Goal: Task Accomplishment & Management: Complete application form

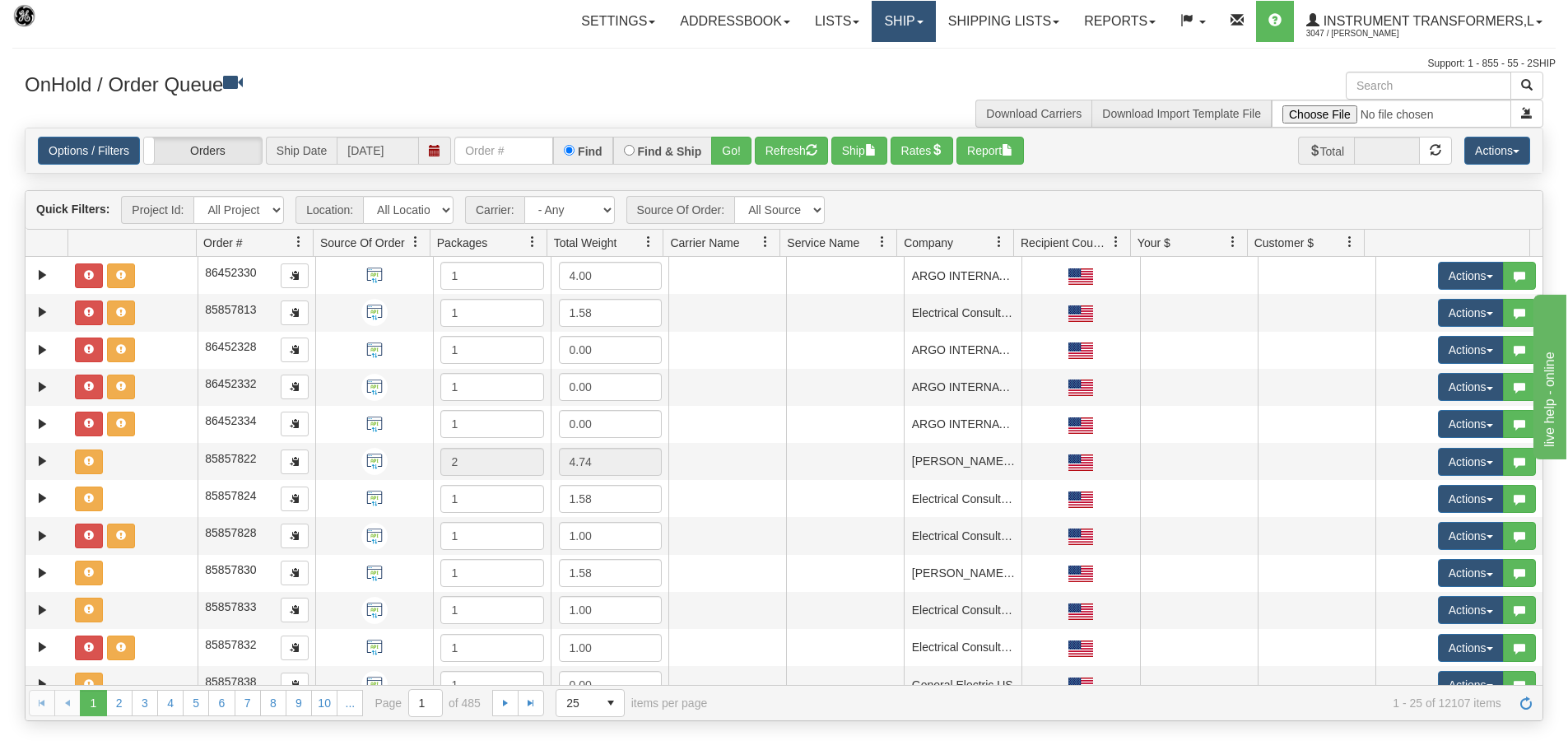
click at [892, 9] on link "Ship" at bounding box center [903, 22] width 64 height 41
click at [864, 58] on link "Ship Screen" at bounding box center [860, 58] width 149 height 22
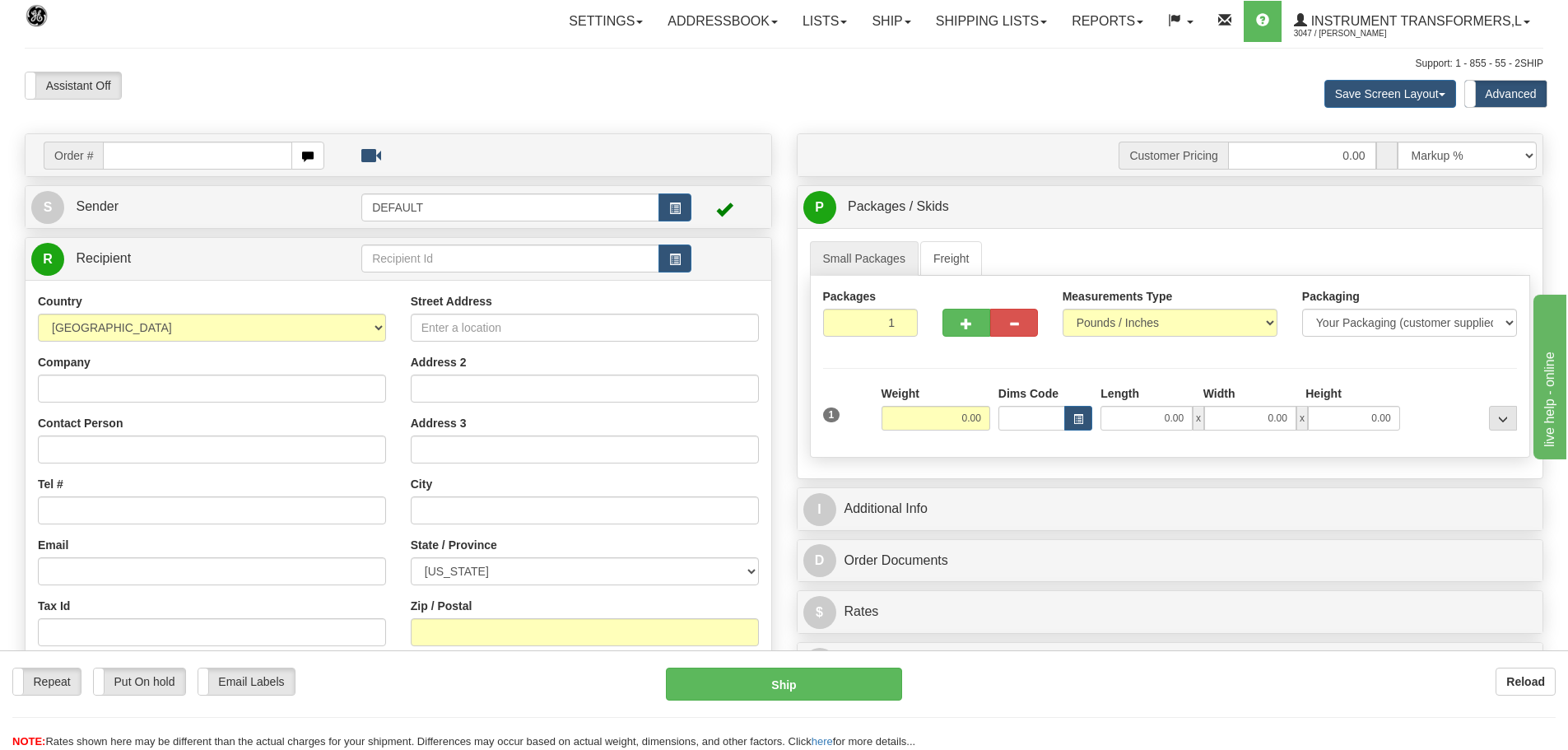
click at [204, 147] on input "text" at bounding box center [198, 156] width 189 height 28
type input "86708452"
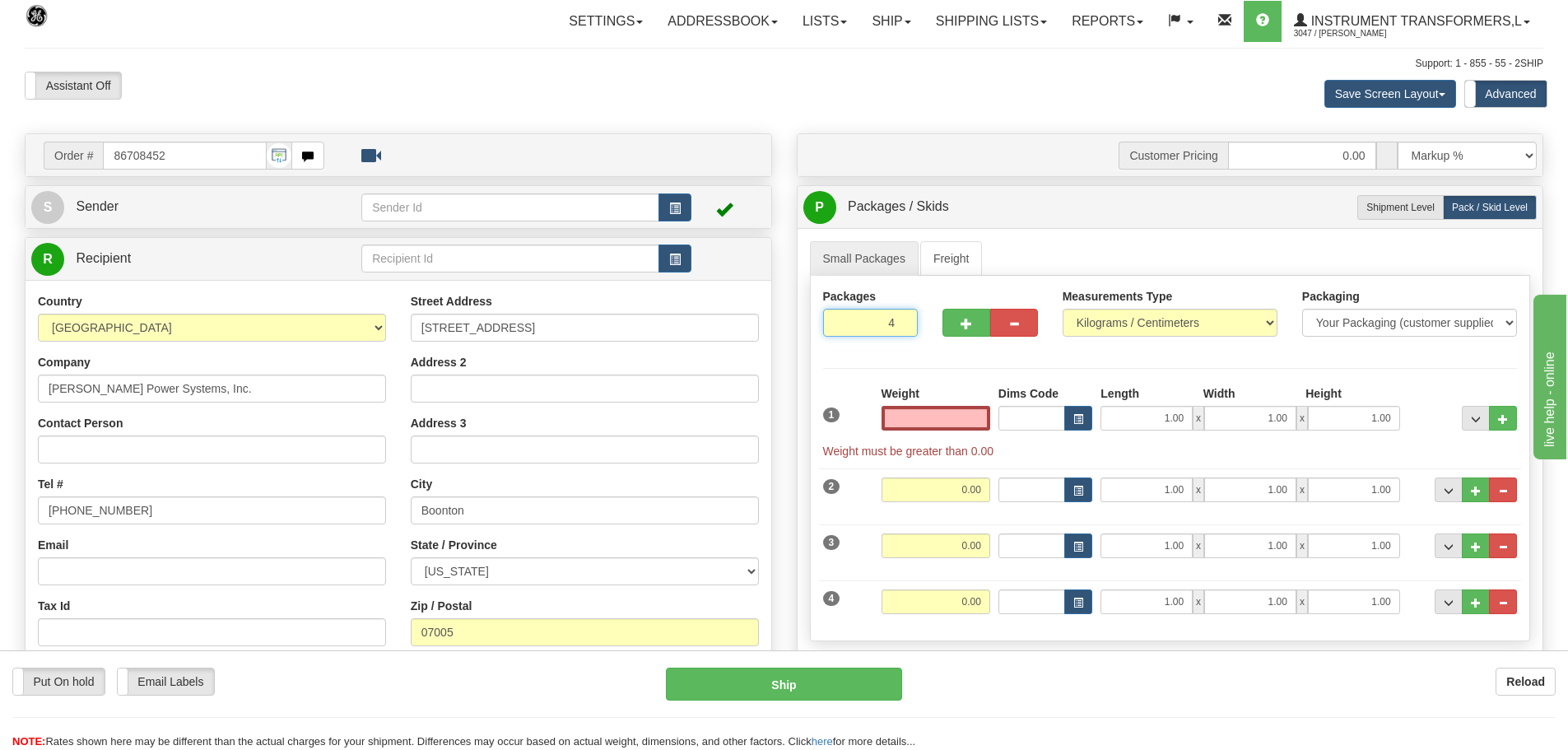
type input "5"
type input "0.00"
click at [903, 318] on input "5" at bounding box center [870, 323] width 95 height 28
click at [903, 318] on input "6" at bounding box center [870, 323] width 95 height 28
click at [903, 318] on input "7" at bounding box center [870, 323] width 95 height 28
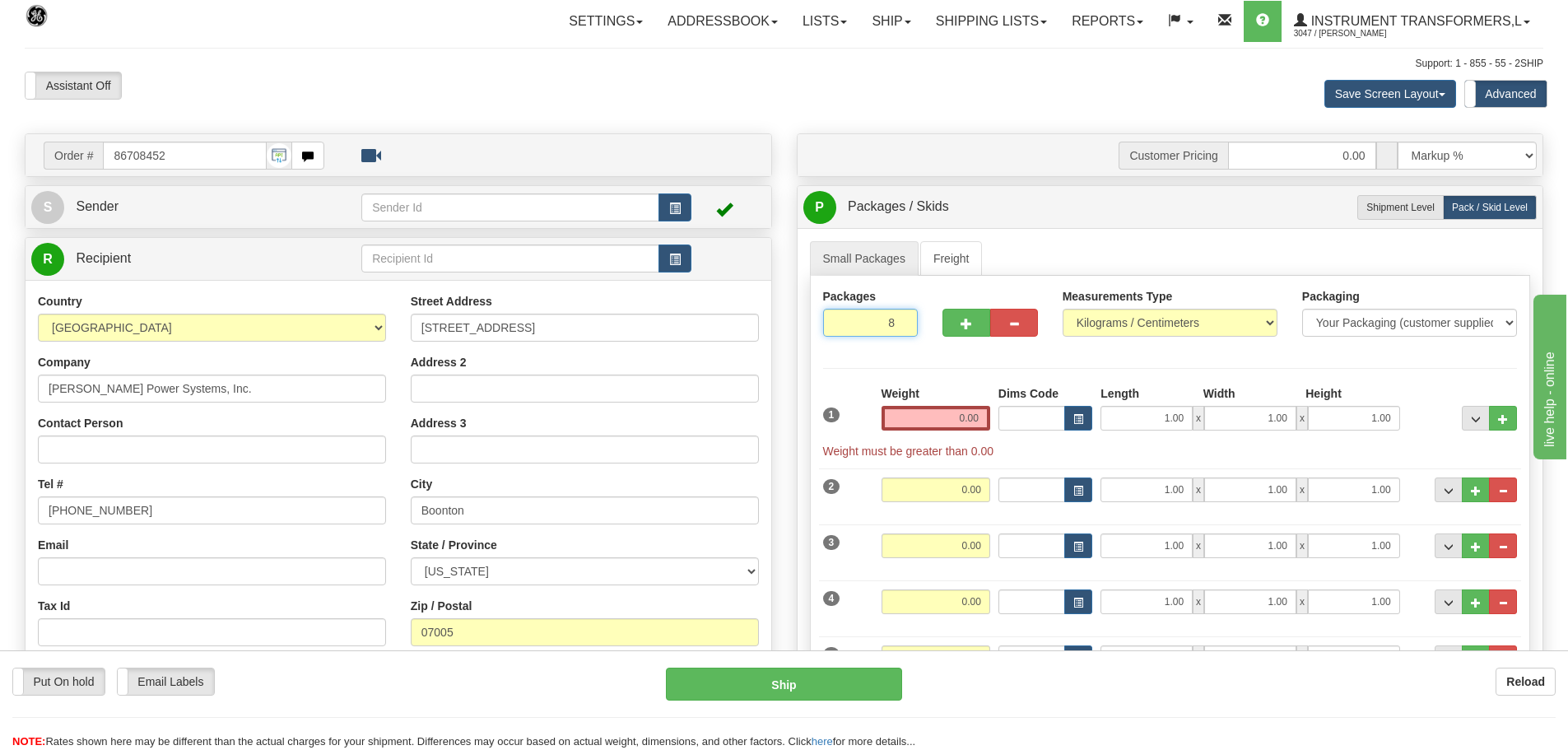
type input "8"
click at [903, 318] on input "8" at bounding box center [870, 323] width 95 height 28
click at [1179, 317] on select "Pounds / Inches Kilograms / Centimeters" at bounding box center [1170, 323] width 215 height 28
select select "0"
click at [1062, 309] on select "Pounds / Inches Kilograms / Centimeters" at bounding box center [1170, 323] width 215 height 28
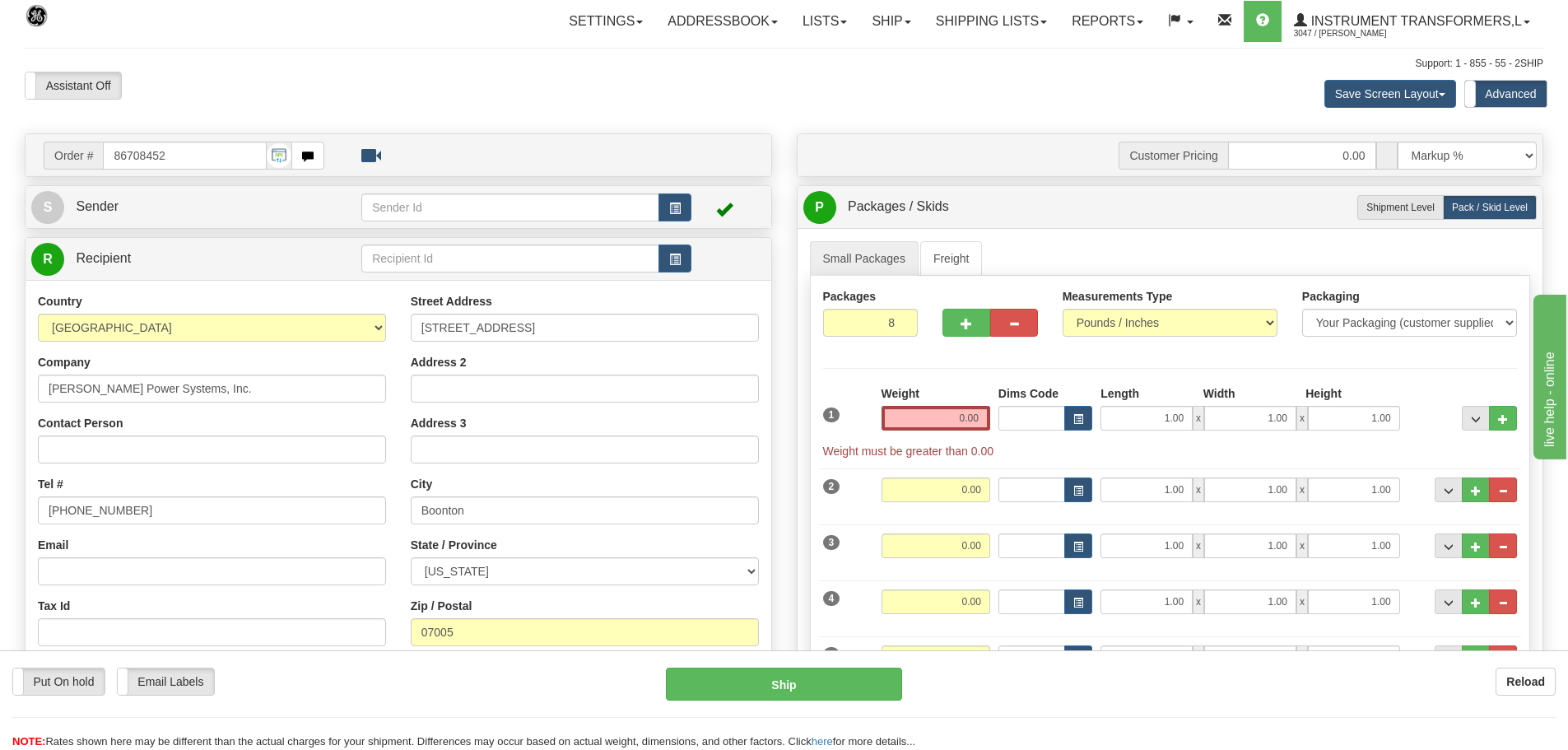
click at [1084, 354] on div "Packages 8 8 Measurements Type" at bounding box center [1171, 519] width 721 height 487
drag, startPoint x: 945, startPoint y: 415, endPoint x: 991, endPoint y: 423, distance: 46.7
click at [991, 423] on div "Weight 0.00" at bounding box center [936, 414] width 117 height 58
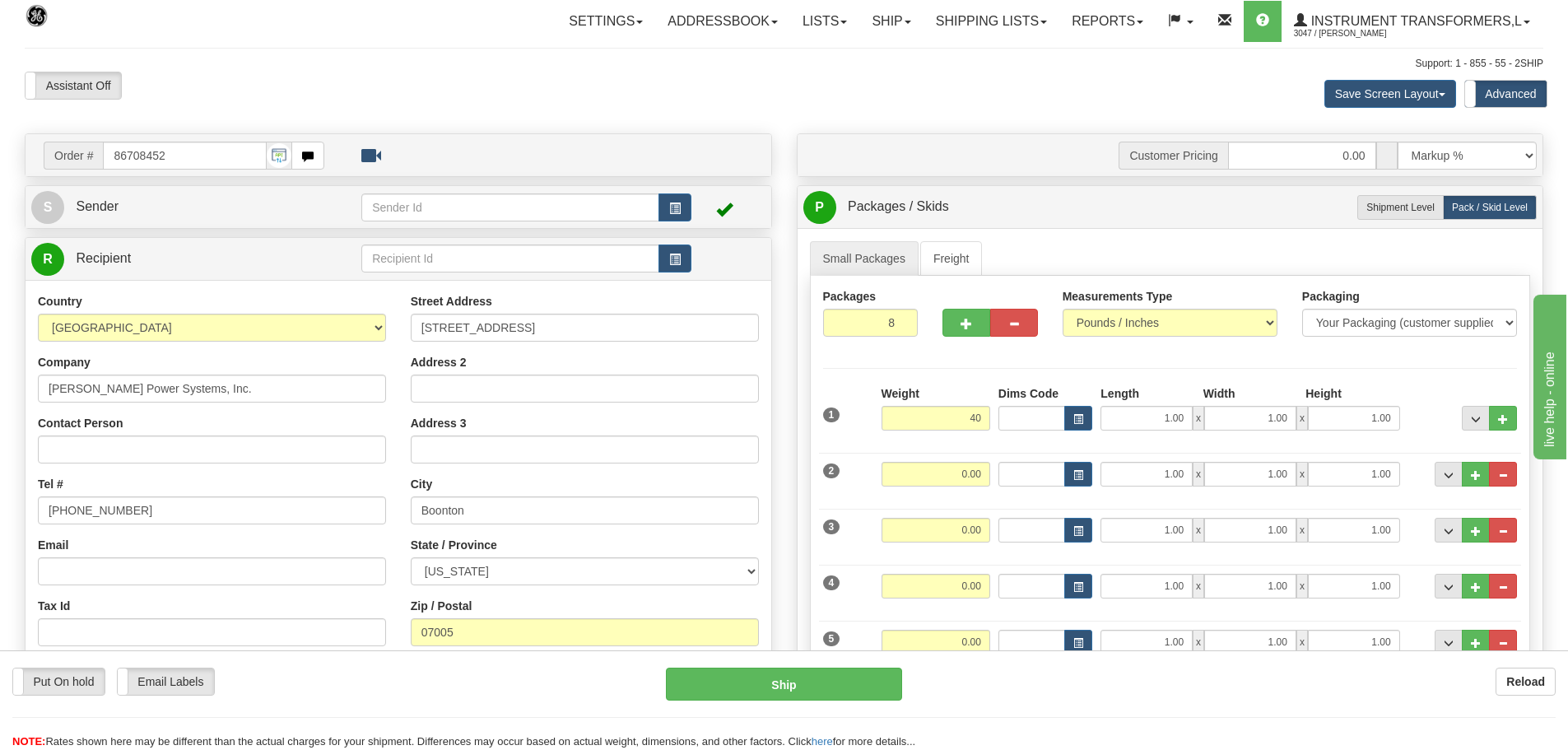
type input "40.00"
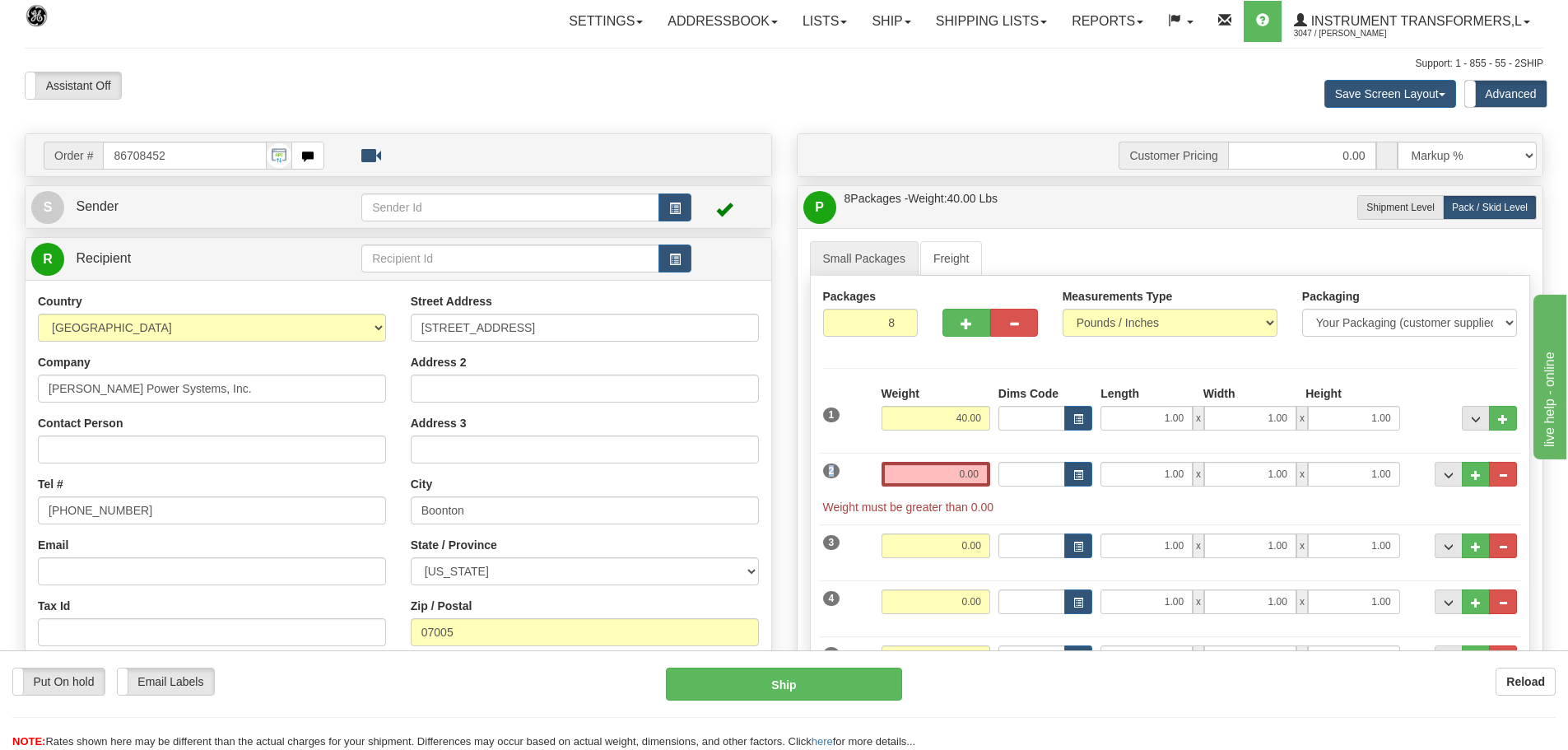
drag, startPoint x: 952, startPoint y: 459, endPoint x: 972, endPoint y: 466, distance: 21.2
click at [972, 466] on div "2 Weight 0.00 Dims Code Length Width Height" at bounding box center [1170, 480] width 703 height 71
drag, startPoint x: 949, startPoint y: 469, endPoint x: 1002, endPoint y: 507, distance: 65.2
click at [1095, 501] on div "2 Weight 4 Dims Code Length Width Height x x" at bounding box center [1170, 480] width 703 height 71
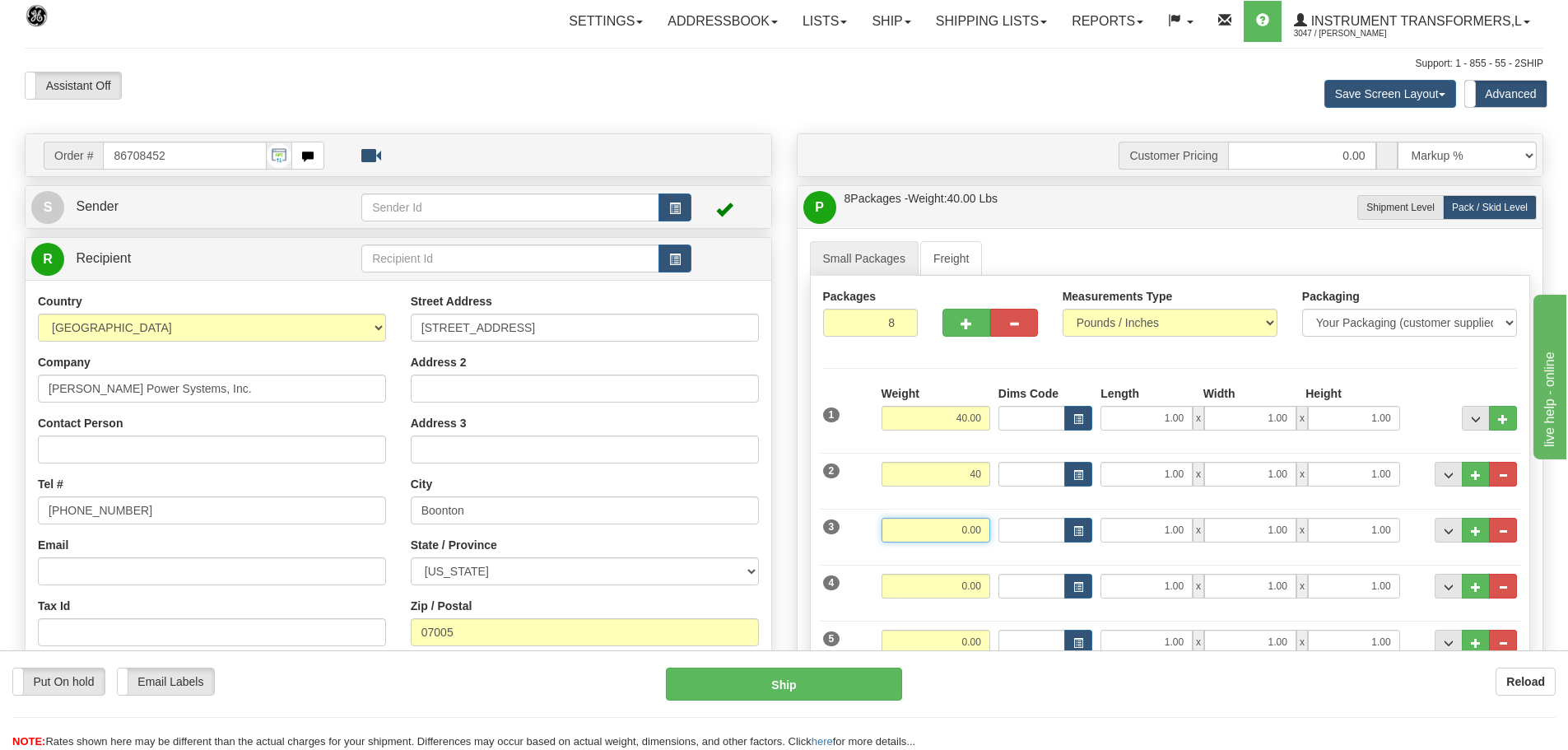
type input "40.00"
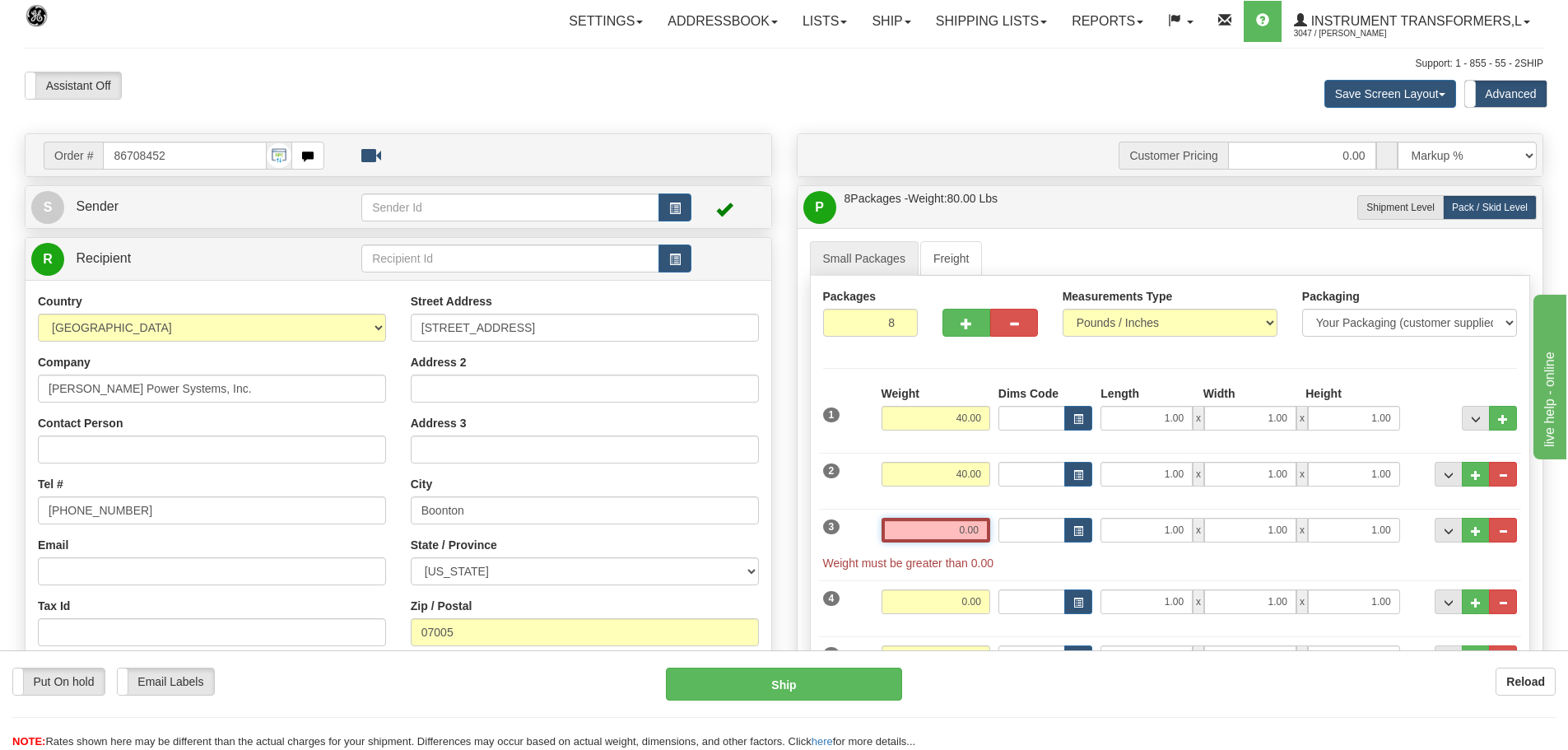
click at [969, 536] on input "0.00" at bounding box center [936, 530] width 108 height 25
drag, startPoint x: 962, startPoint y: 526, endPoint x: 1070, endPoint y: 544, distance: 109.5
click at [1070, 544] on div "3 Weight 4 Dims Code Length Width Height x x" at bounding box center [1170, 536] width 703 height 71
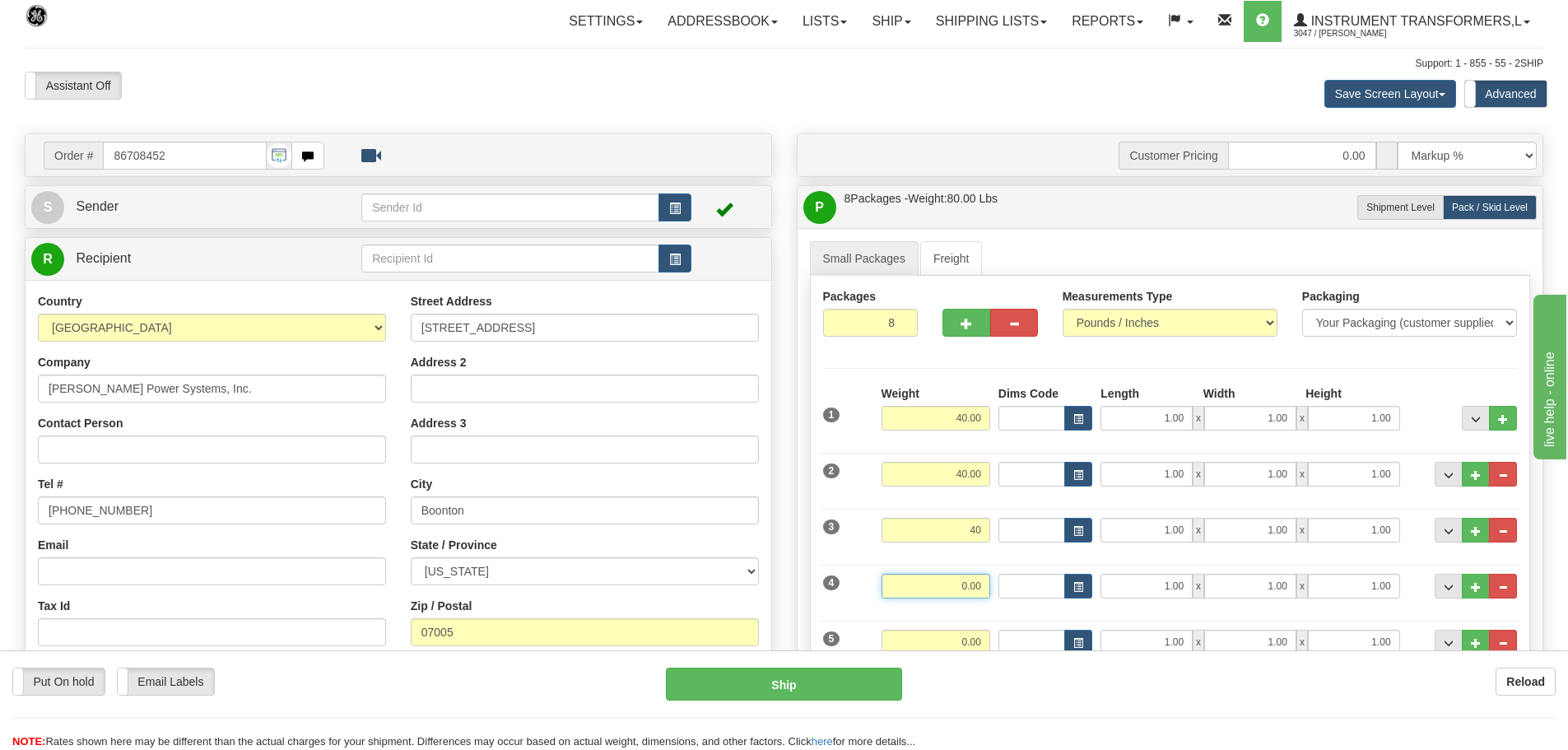
type input "40.00"
click at [942, 598] on input "0.00" at bounding box center [936, 586] width 108 height 25
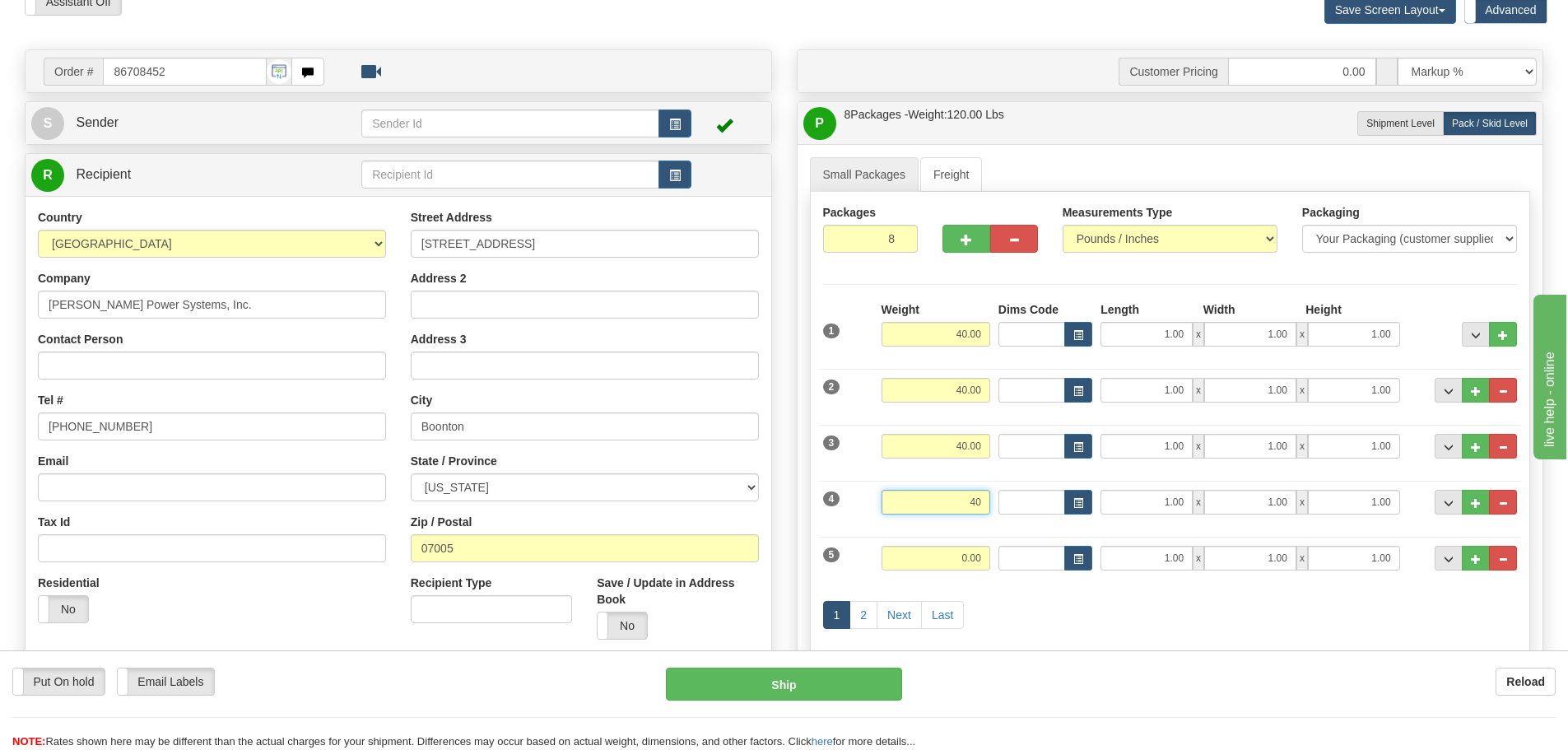
scroll to position [164, 0]
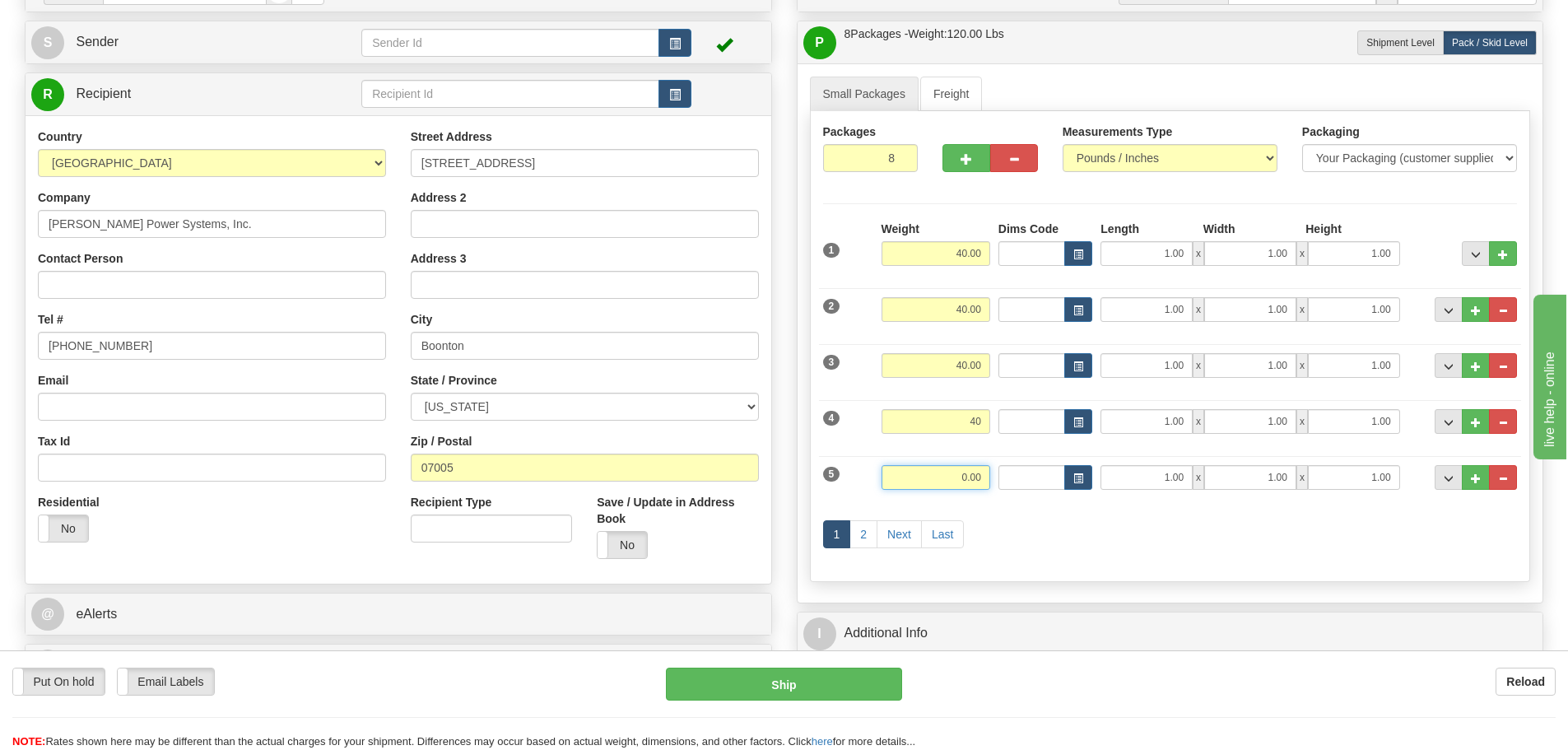
type input "40.00"
click at [960, 469] on input "0.00" at bounding box center [936, 477] width 108 height 25
type input "40.00"
drag, startPoint x: 1141, startPoint y: 257, endPoint x: 1252, endPoint y: 266, distance: 111.4
click at [1252, 266] on div "1 Weight 40.00 Dims Code x x" at bounding box center [1170, 249] width 703 height 58
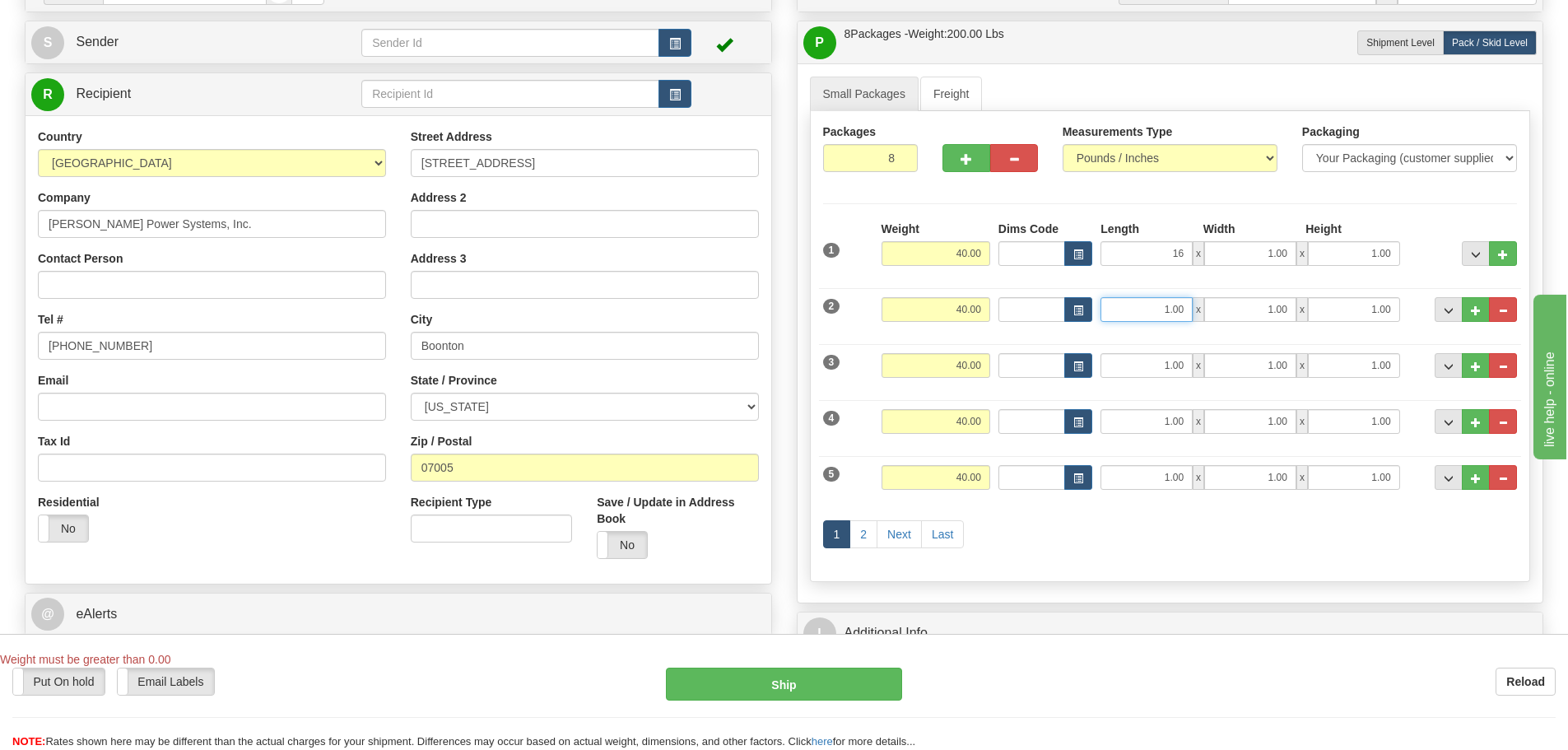
type input "16.00"
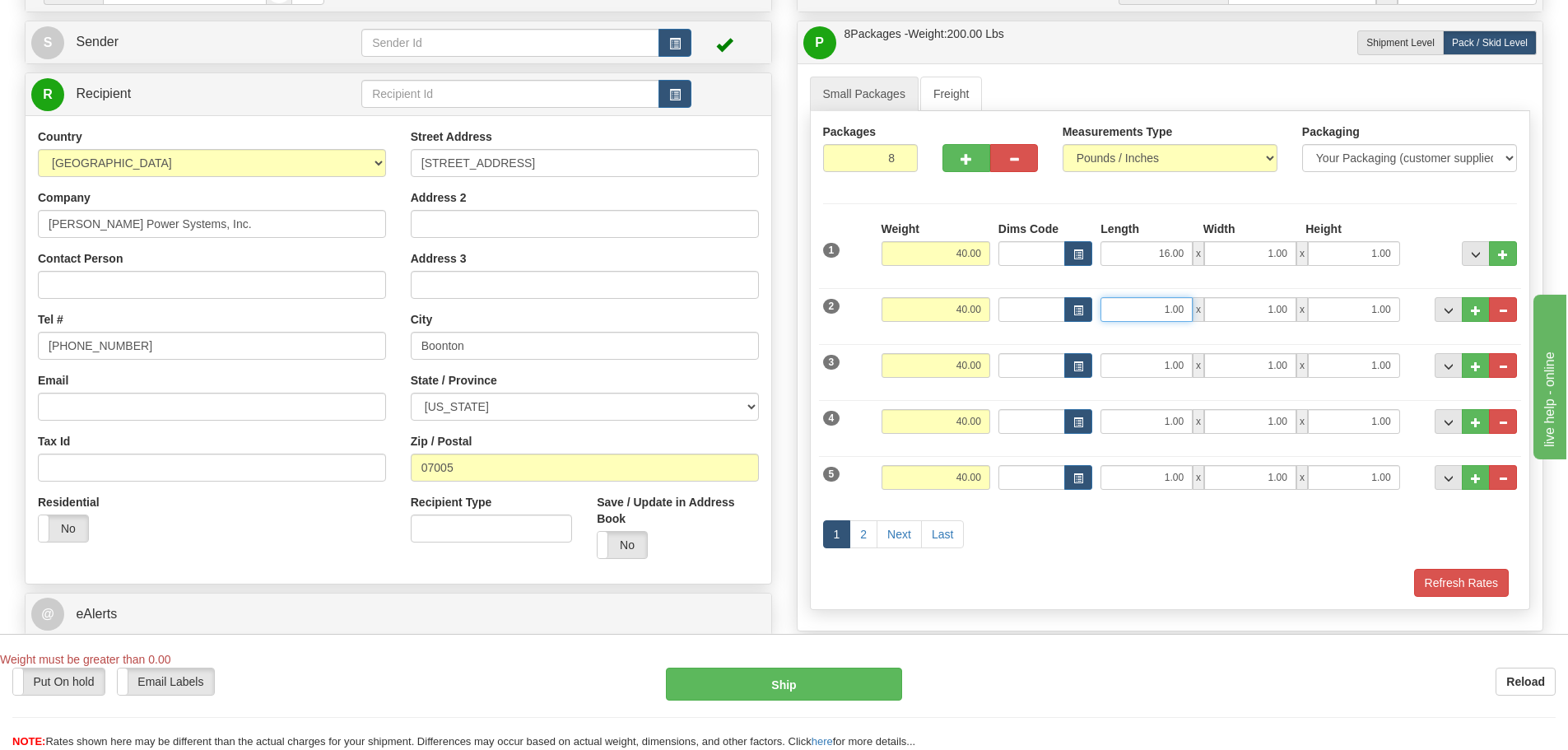
drag, startPoint x: 1158, startPoint y: 303, endPoint x: 1260, endPoint y: 324, distance: 104.1
click at [1260, 324] on div "2 Weight 40.00 Dims Code Length Width Height" at bounding box center [1170, 307] width 703 height 55
type input "16.00"
drag, startPoint x: 1159, startPoint y: 361, endPoint x: 1287, endPoint y: 367, distance: 128.1
click at [1287, 367] on div "1.00 x 1.00 x 1.00" at bounding box center [1249, 366] width 298 height 25
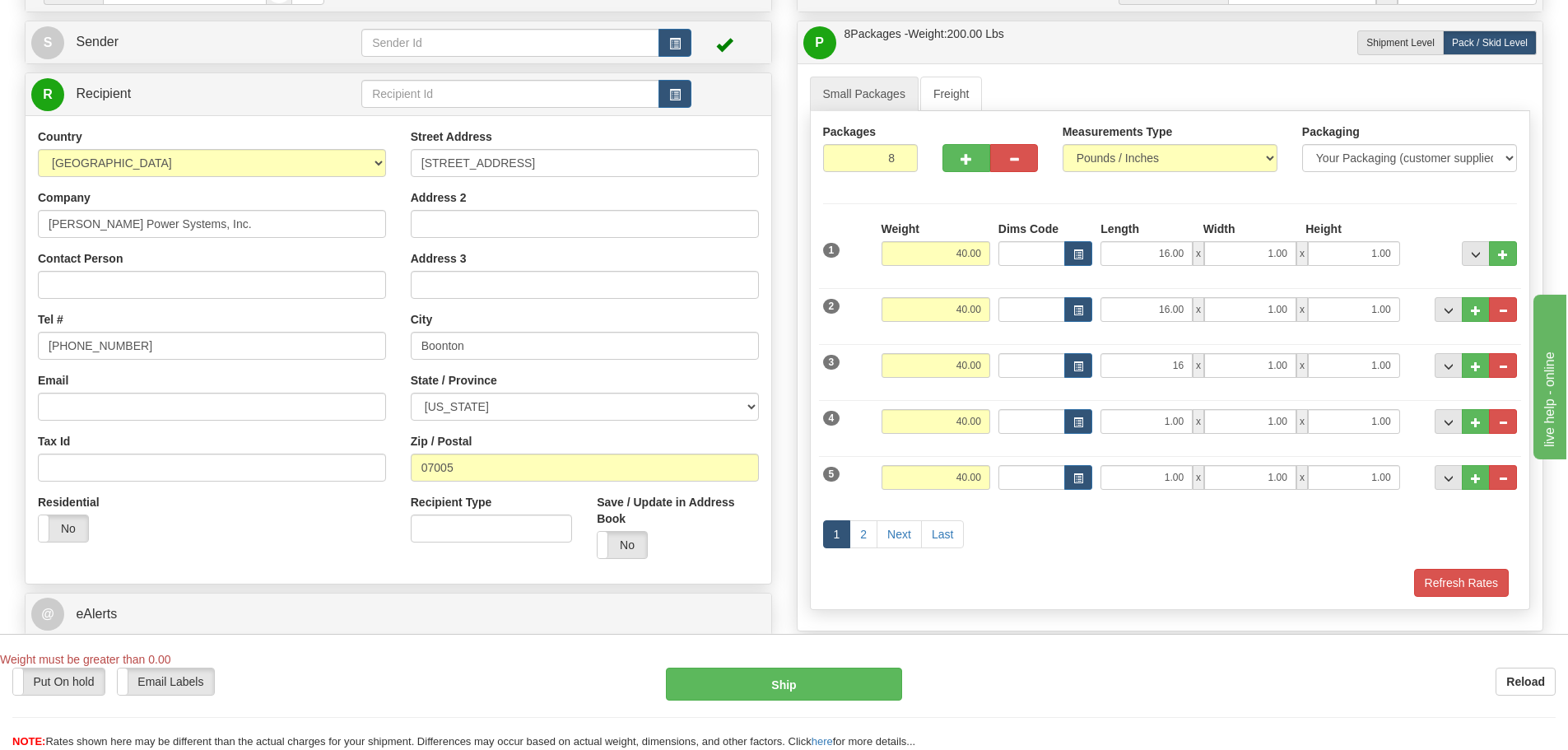
type input "16.00"
click at [1171, 434] on div "4 Weight 40.00 Dims Code Length Width Height" at bounding box center [1170, 420] width 703 height 55
drag, startPoint x: 1158, startPoint y: 423, endPoint x: 1257, endPoint y: 433, distance: 99.5
click at [1257, 433] on div "1 x 1.00 x 1.00" at bounding box center [1249, 421] width 298 height 25
type input "16.00"
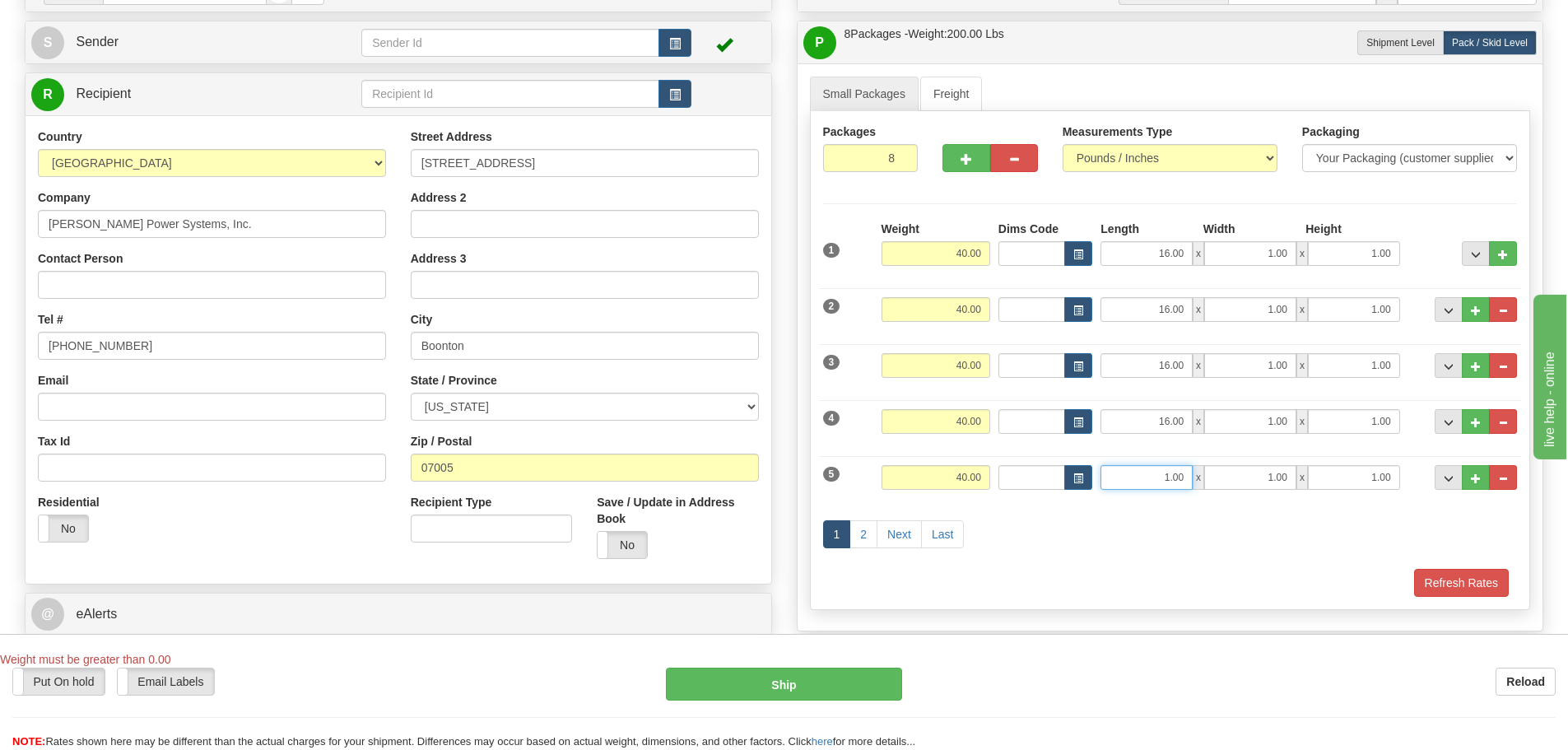
click at [1149, 476] on input "1.00" at bounding box center [1146, 477] width 92 height 25
drag, startPoint x: 1162, startPoint y: 476, endPoint x: 1292, endPoint y: 481, distance: 130.1
click at [1292, 481] on div "1.00 x 1.00 x 1.00" at bounding box center [1249, 477] width 298 height 25
type input "16.00"
click at [1251, 281] on div "2 Weight 40.00 Dims Code Length Width Height" at bounding box center [1170, 307] width 703 height 55
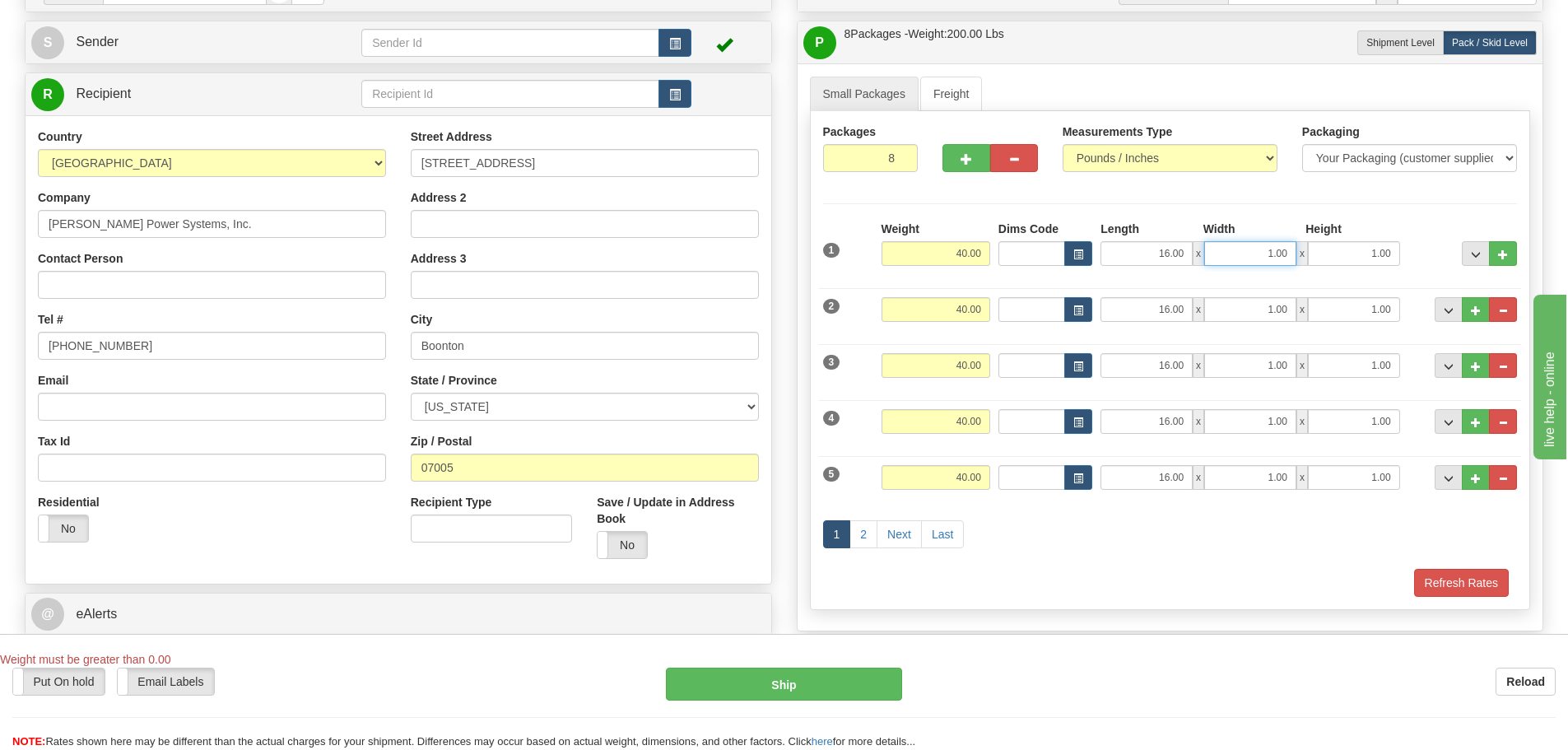
drag, startPoint x: 1246, startPoint y: 253, endPoint x: 1384, endPoint y: 267, distance: 138.7
click at [1384, 267] on div "1 Weight 40.00 Dims Code x x" at bounding box center [1170, 249] width 703 height 58
type input "12.00"
click at [1294, 285] on div "2 Weight 40.00 Dims Code Length Width Height" at bounding box center [1170, 307] width 703 height 55
drag, startPoint x: 1262, startPoint y: 317, endPoint x: 1324, endPoint y: 323, distance: 62.3
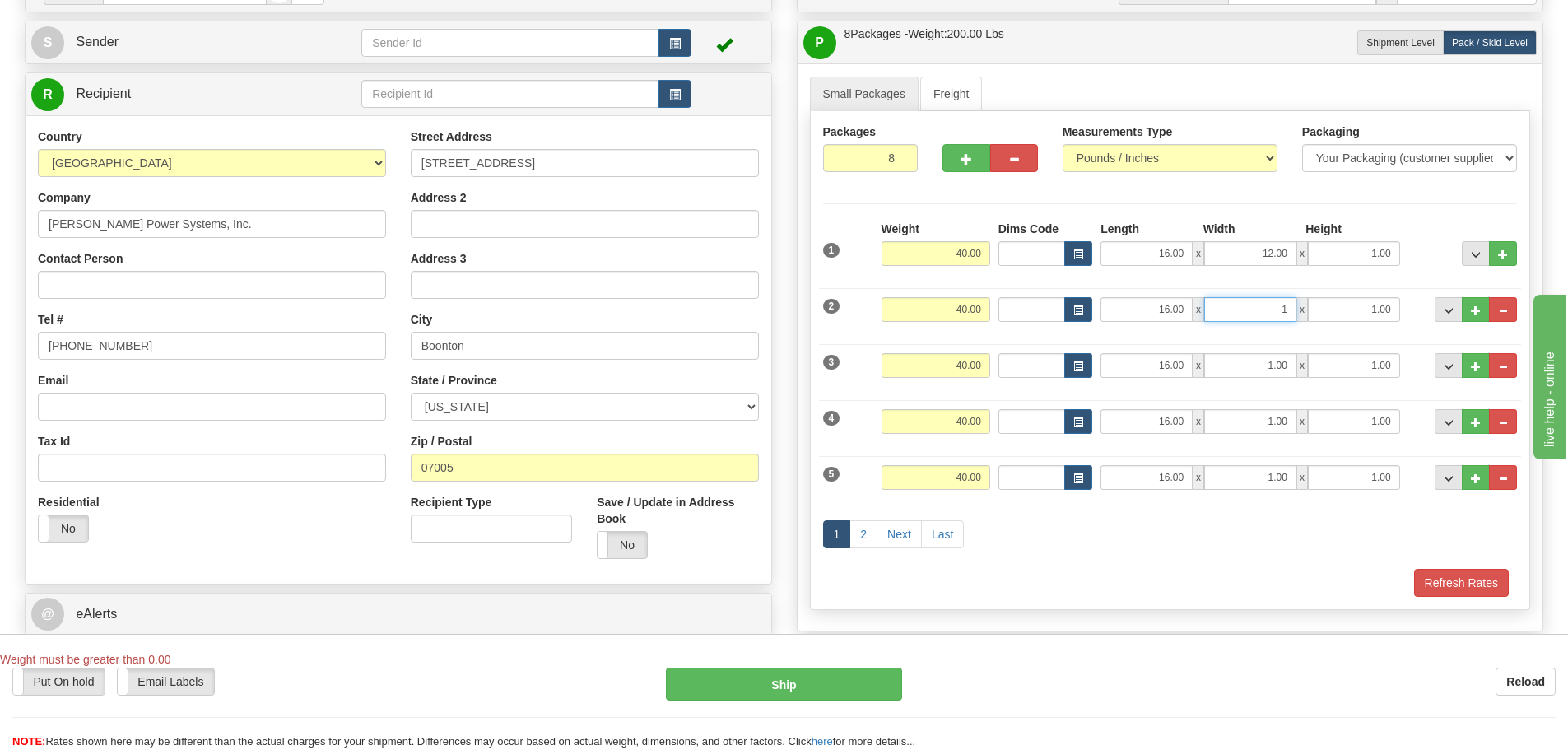
click at [1324, 323] on div "2 Weight 40.00 Dims Code Length Width Height" at bounding box center [1170, 307] width 703 height 55
type input "12.00"
drag, startPoint x: 1253, startPoint y: 370, endPoint x: 1350, endPoint y: 375, distance: 97.1
click at [1347, 375] on div "16.00 x 1.00 x 1.00" at bounding box center [1249, 366] width 298 height 25
type input "12.00"
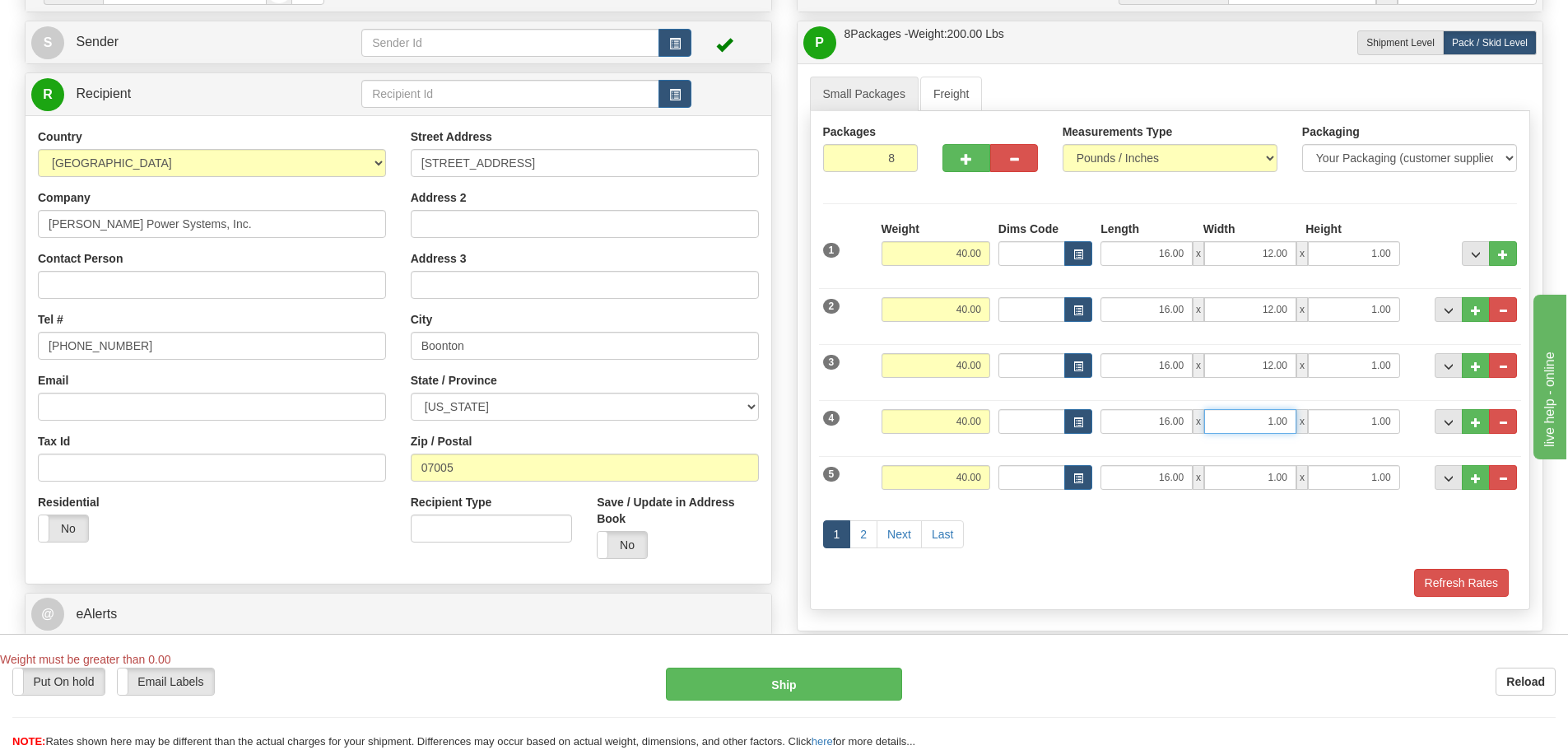
drag, startPoint x: 1255, startPoint y: 419, endPoint x: 1326, endPoint y: 425, distance: 71.3
click at [1326, 425] on div "16.00 x 1.00 x 1.00" at bounding box center [1249, 421] width 298 height 25
type input "12.00"
drag, startPoint x: 1256, startPoint y: 470, endPoint x: 1379, endPoint y: 419, distance: 133.2
click at [1372, 446] on div "1 Weight 40.00 Dims Code" at bounding box center [1171, 408] width 695 height 376
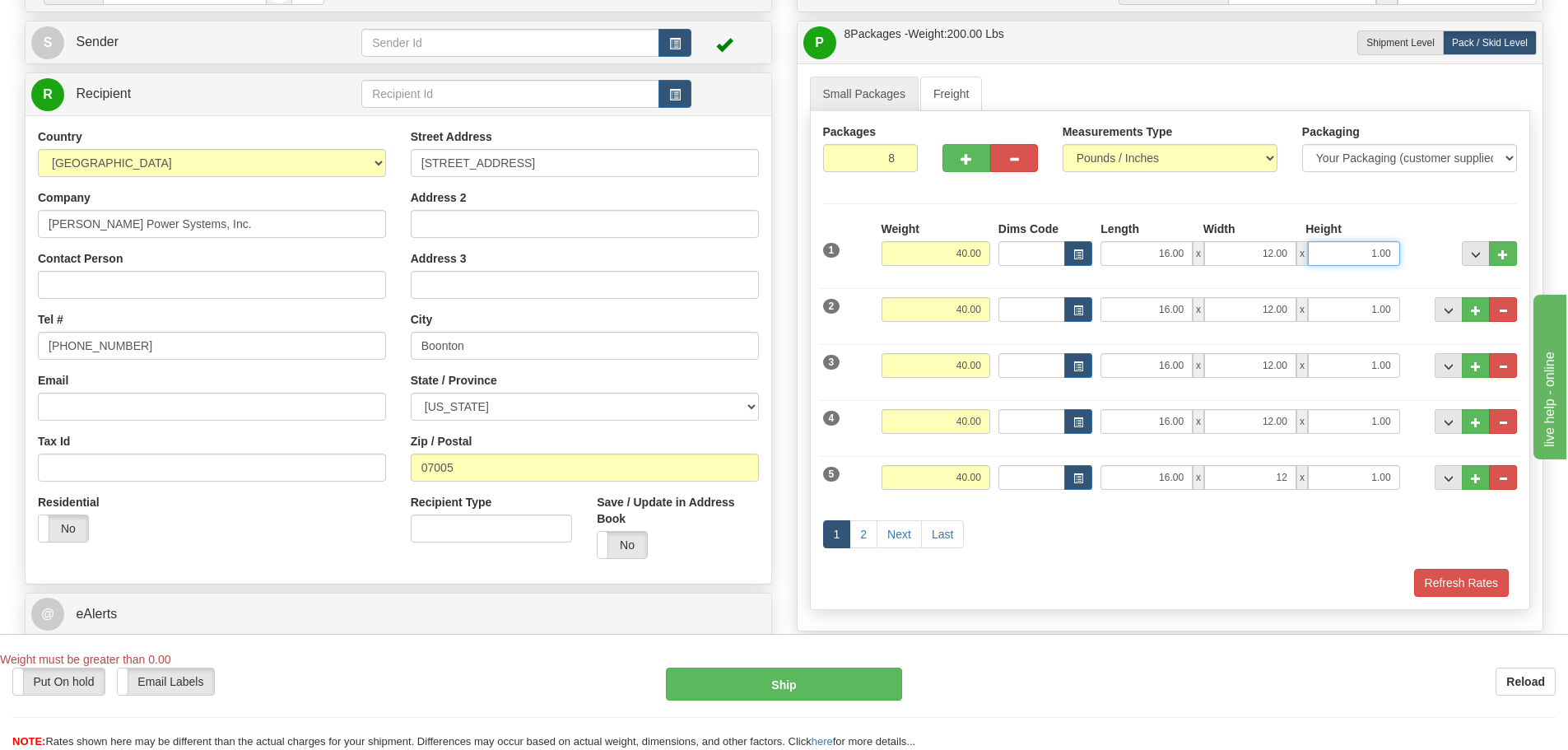
type input "12.00"
drag, startPoint x: 1364, startPoint y: 256, endPoint x: 1458, endPoint y: 267, distance: 94.6
click at [1458, 267] on div "1 Weight 40.00 Dims Code x x" at bounding box center [1170, 249] width 703 height 58
type input "7.00"
click at [1385, 270] on div "1 Weight 40.00 Dims Code x x" at bounding box center [1170, 249] width 703 height 58
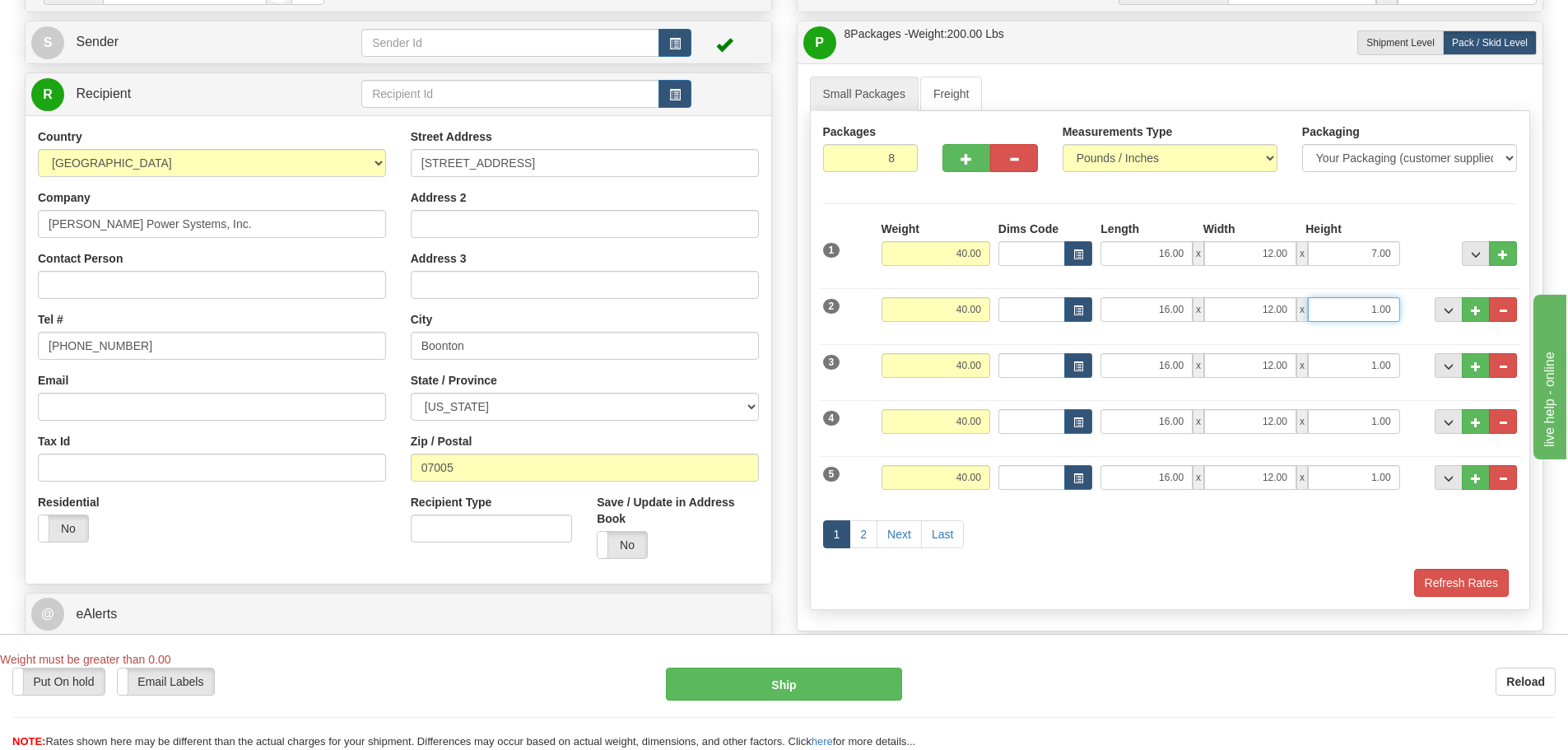
drag, startPoint x: 1362, startPoint y: 305, endPoint x: 1433, endPoint y: 341, distance: 79.6
click at [1468, 322] on div "2 Weight 40.00 Dims Code Length Width Height" at bounding box center [1170, 307] width 703 height 55
type input "7.00"
drag, startPoint x: 1374, startPoint y: 360, endPoint x: 1442, endPoint y: 365, distance: 68.2
click at [1442, 365] on div "3 Weight 40.00 Dims Code Length Width Height" at bounding box center [1170, 363] width 703 height 55
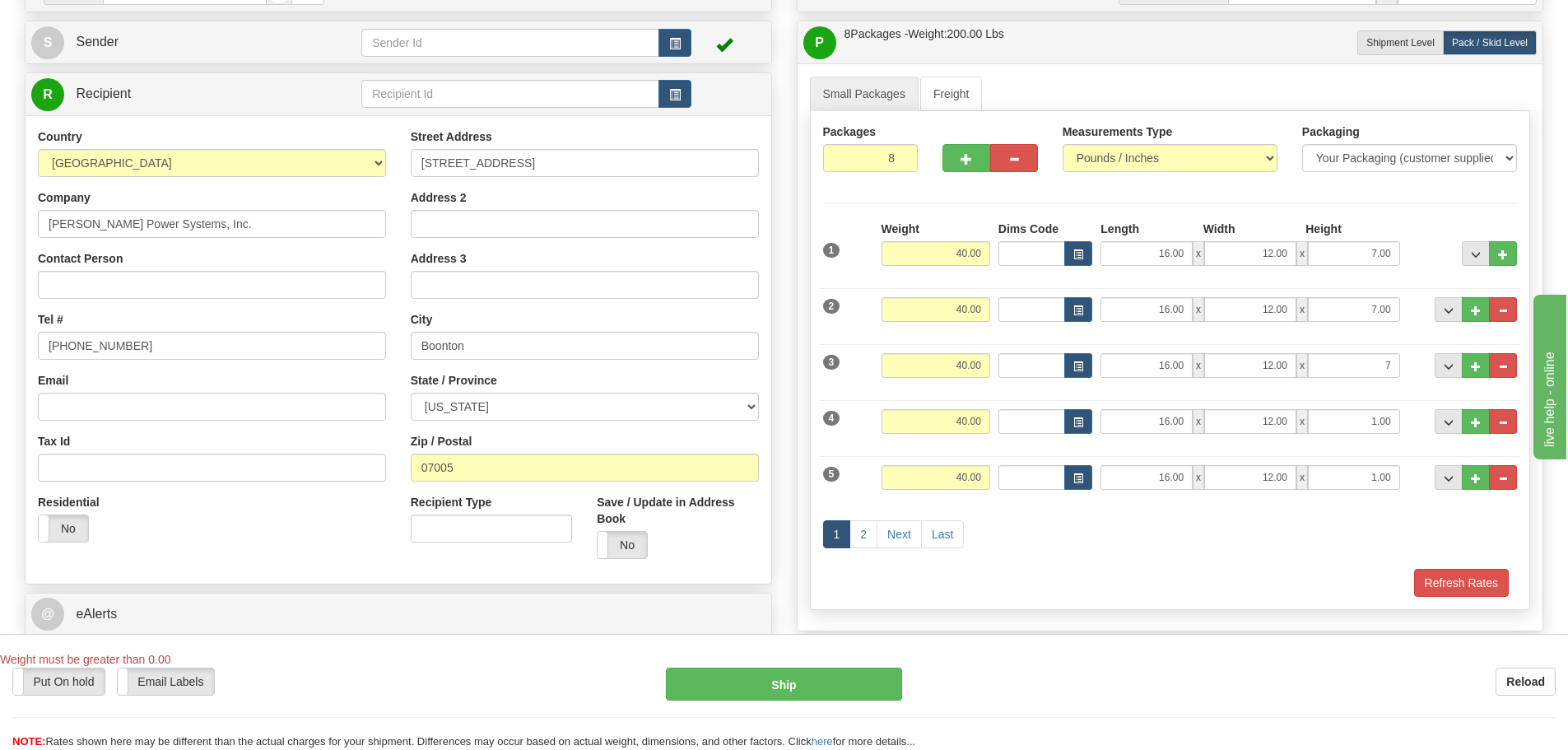
type input "7.00"
drag, startPoint x: 1363, startPoint y: 408, endPoint x: 1398, endPoint y: 412, distance: 35.2
click at [1398, 412] on div "4 Weight 40.00 Dims Code Length Width Height" at bounding box center [1170, 420] width 703 height 55
drag, startPoint x: 1368, startPoint y: 420, endPoint x: 1429, endPoint y: 431, distance: 62.0
click at [1429, 430] on div "4 Weight 40.00 Dims Code Length Width Height" at bounding box center [1170, 420] width 703 height 55
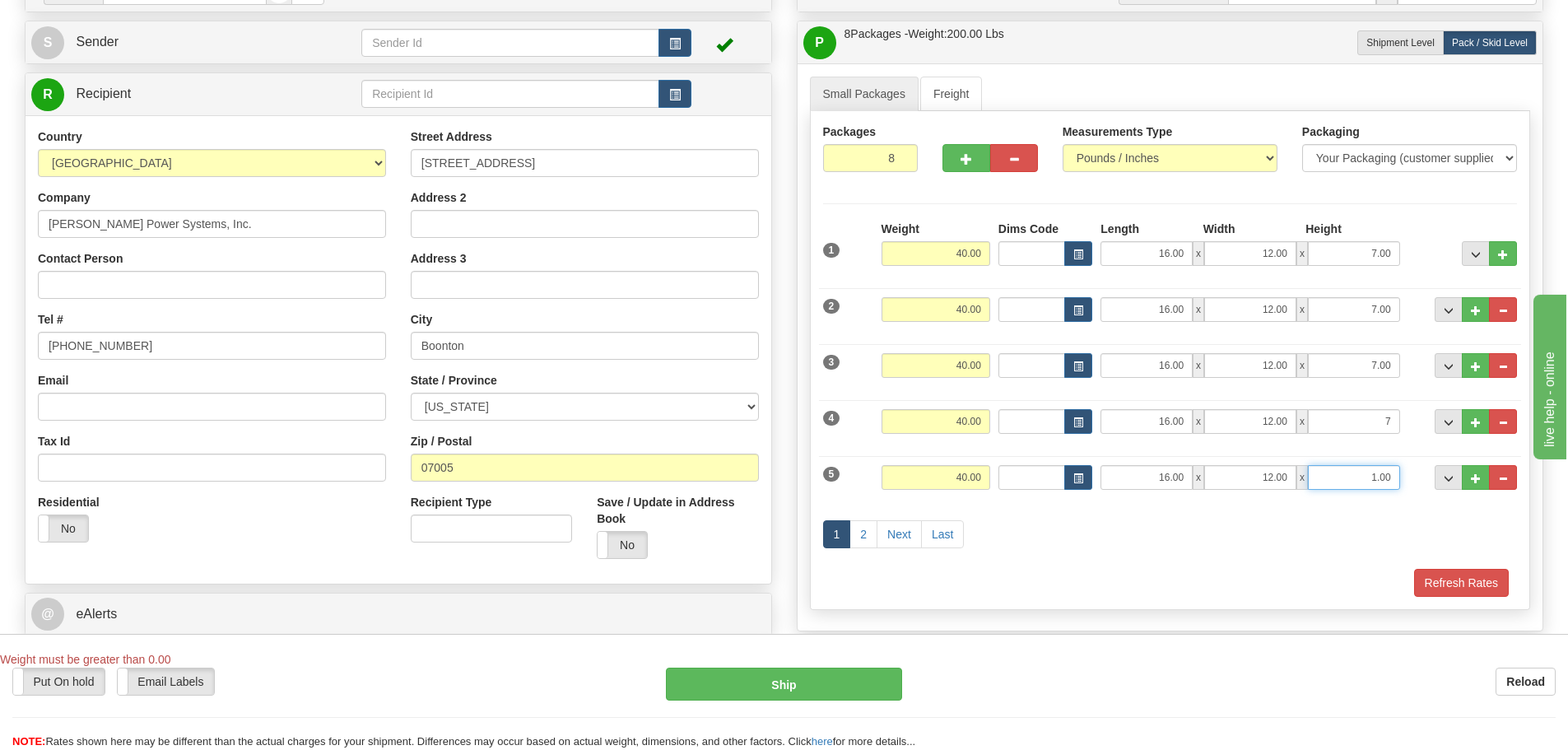
type input "7.00"
drag, startPoint x: 1355, startPoint y: 476, endPoint x: 1439, endPoint y: 479, distance: 84.1
click at [1437, 479] on div "5 Weight 40.00 Dims Code Length Width Height" at bounding box center [1170, 476] width 703 height 55
type input "7.00"
click at [1350, 525] on div "1 2 Next Last" at bounding box center [1170, 537] width 703 height 65
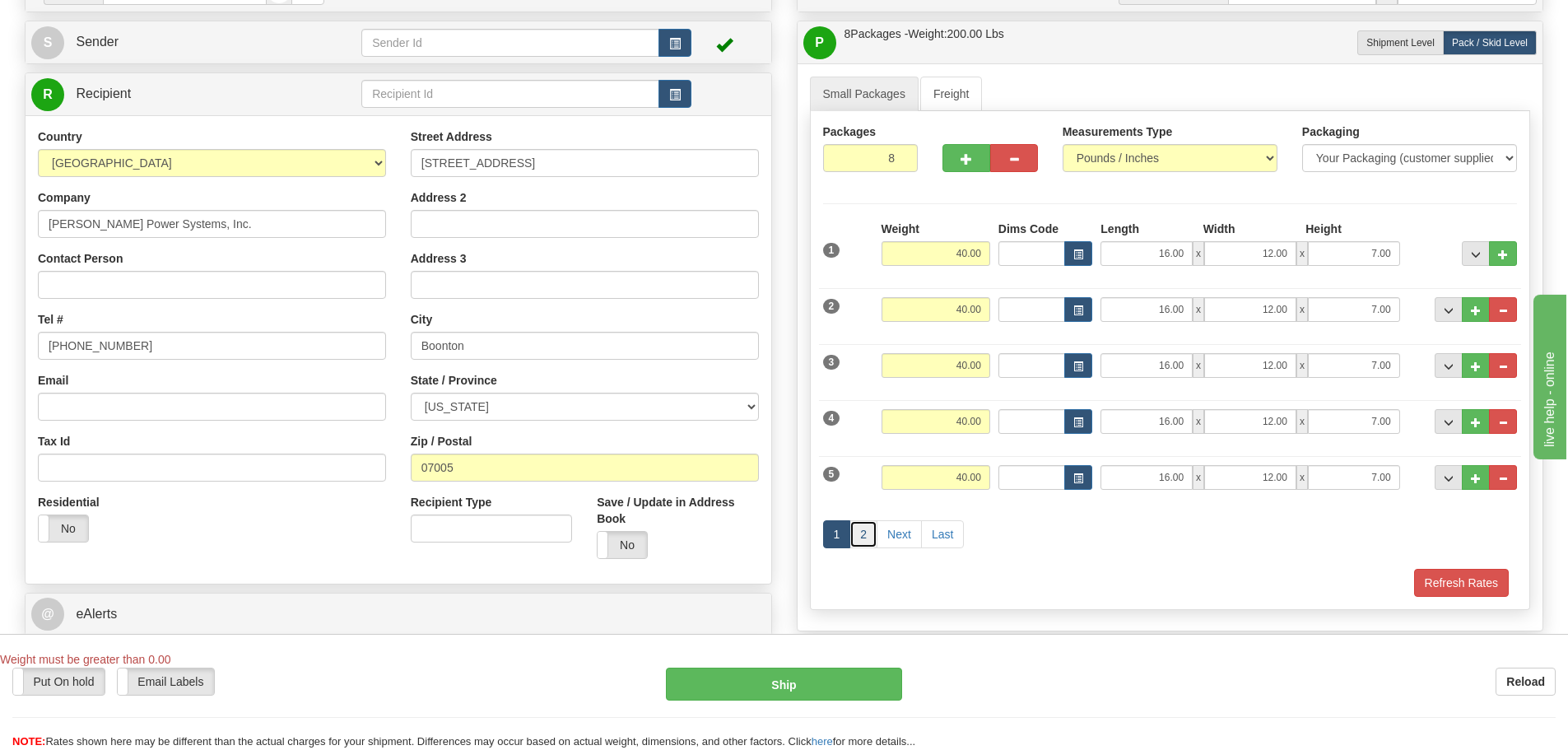
click at [864, 526] on link "2" at bounding box center [864, 534] width 28 height 28
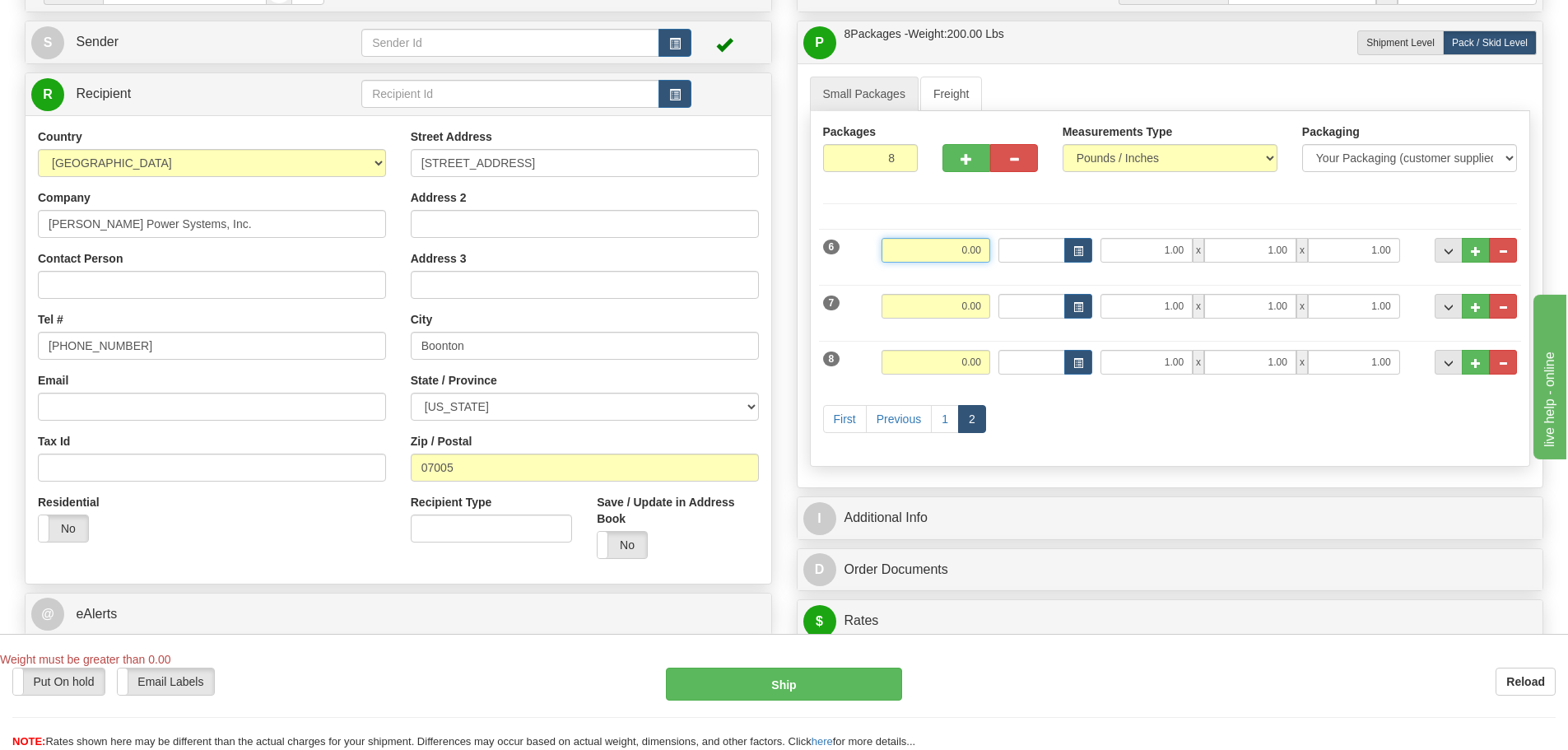
drag, startPoint x: 951, startPoint y: 250, endPoint x: 1022, endPoint y: 250, distance: 71.0
click at [1022, 250] on div "6 Weight 0.00 Dims Code Length Width Height" at bounding box center [1170, 248] width 703 height 55
type input "40.00"
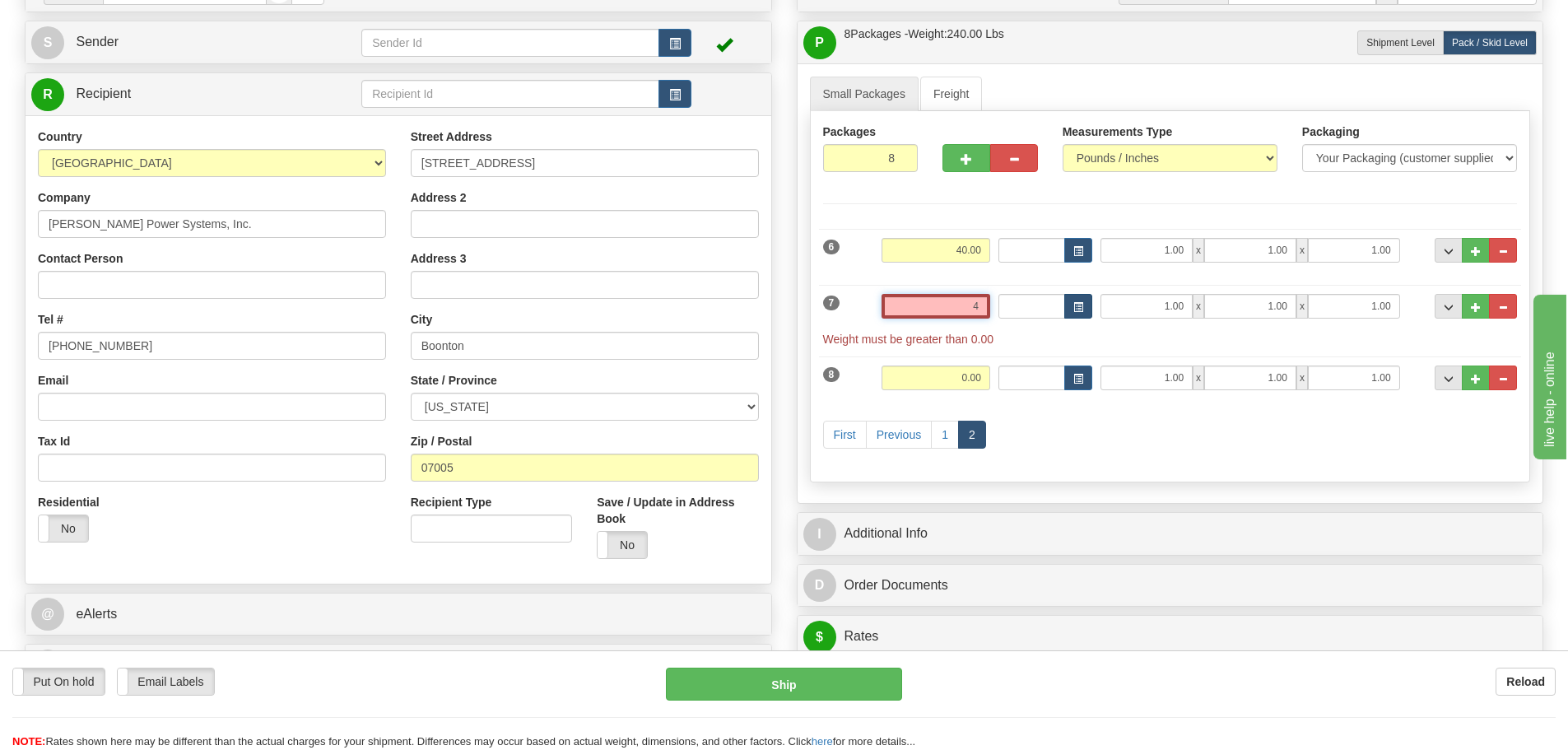
drag, startPoint x: 959, startPoint y: 305, endPoint x: 1089, endPoint y: 311, distance: 130.1
click at [1089, 311] on div "7 Weight 4 Dims Code Length Width Height x x" at bounding box center [1170, 312] width 703 height 71
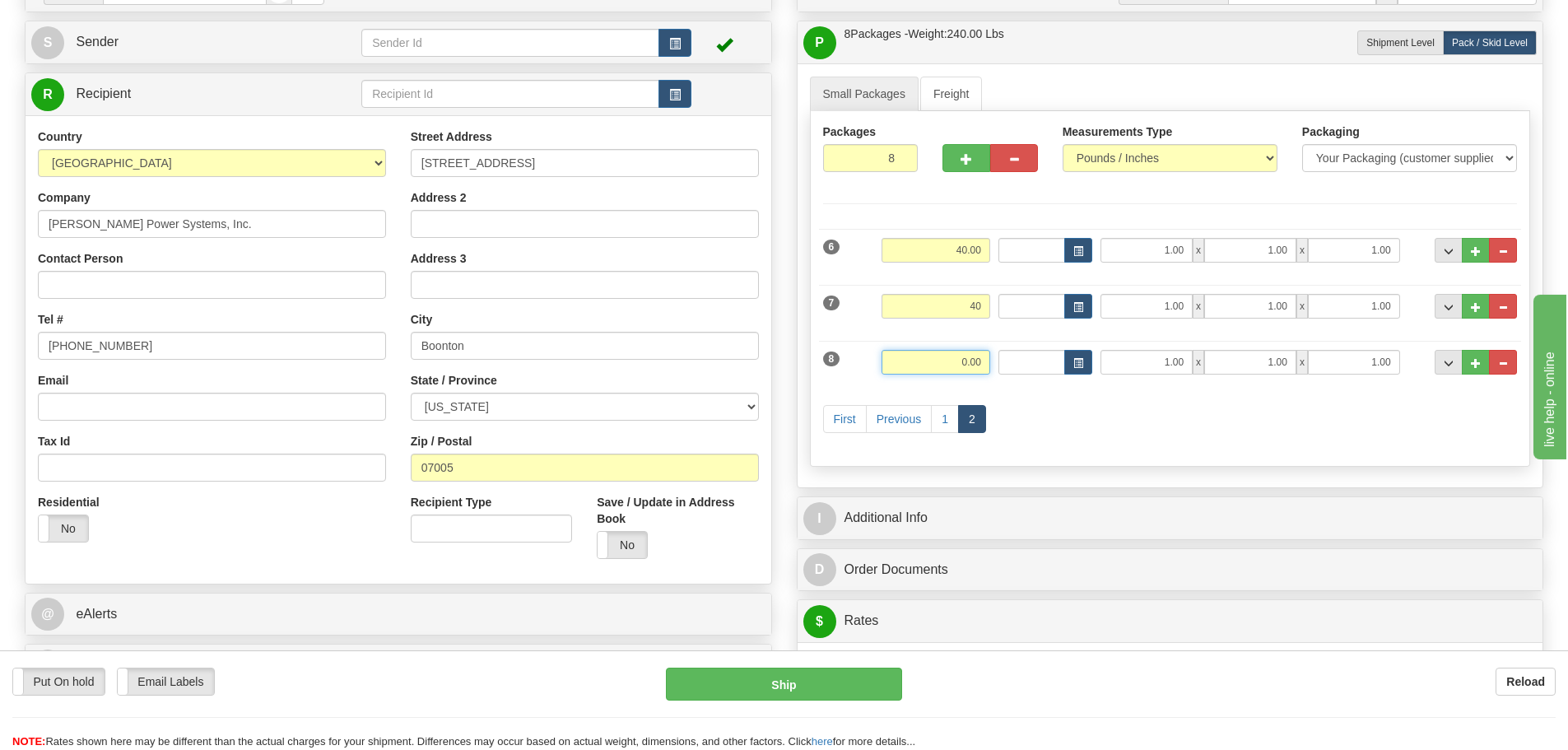
type input "40.00"
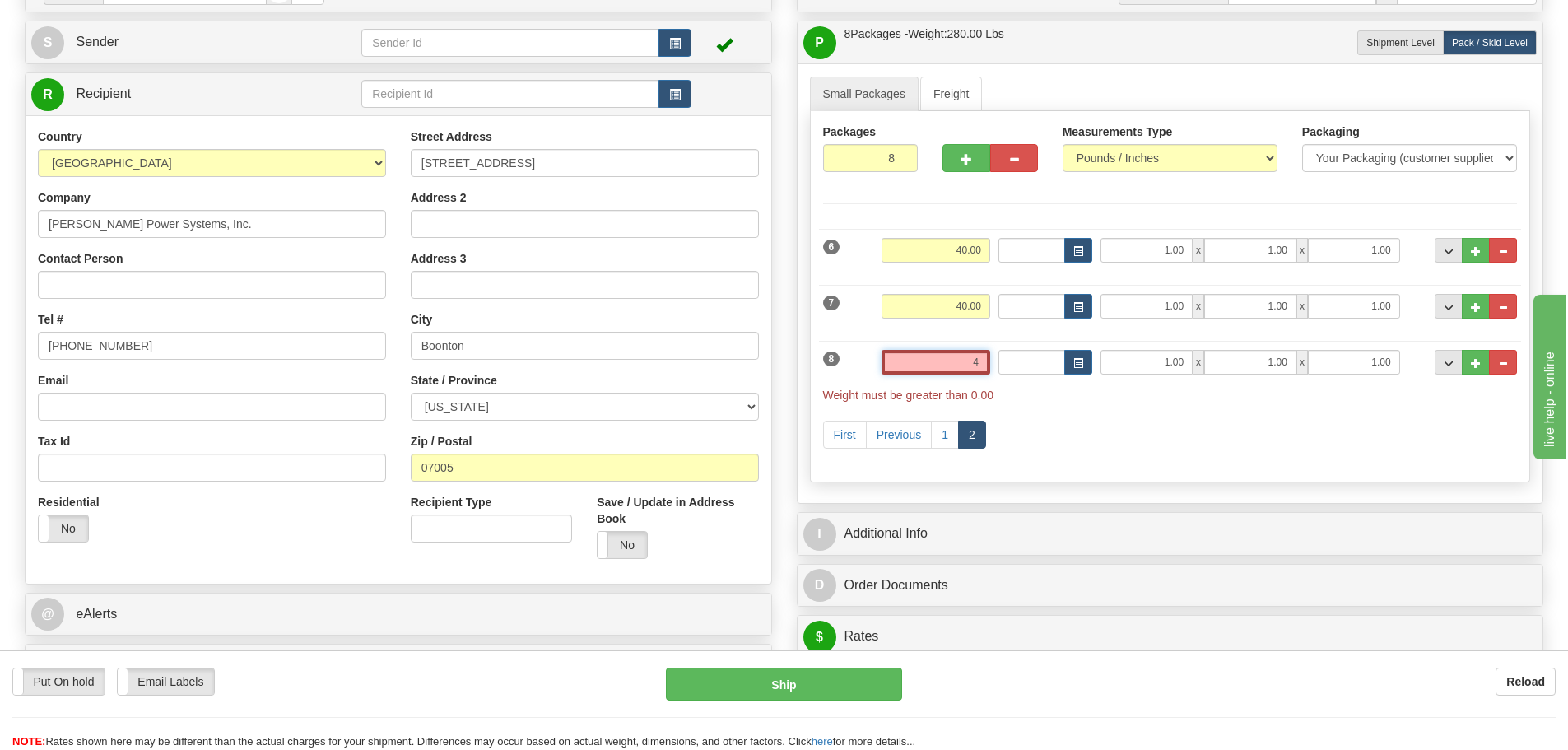
drag, startPoint x: 944, startPoint y: 358, endPoint x: 1187, endPoint y: 260, distance: 262.0
click at [1100, 367] on div "8 Weight 4 Dims Code Length Width Height x x" at bounding box center [1170, 368] width 703 height 71
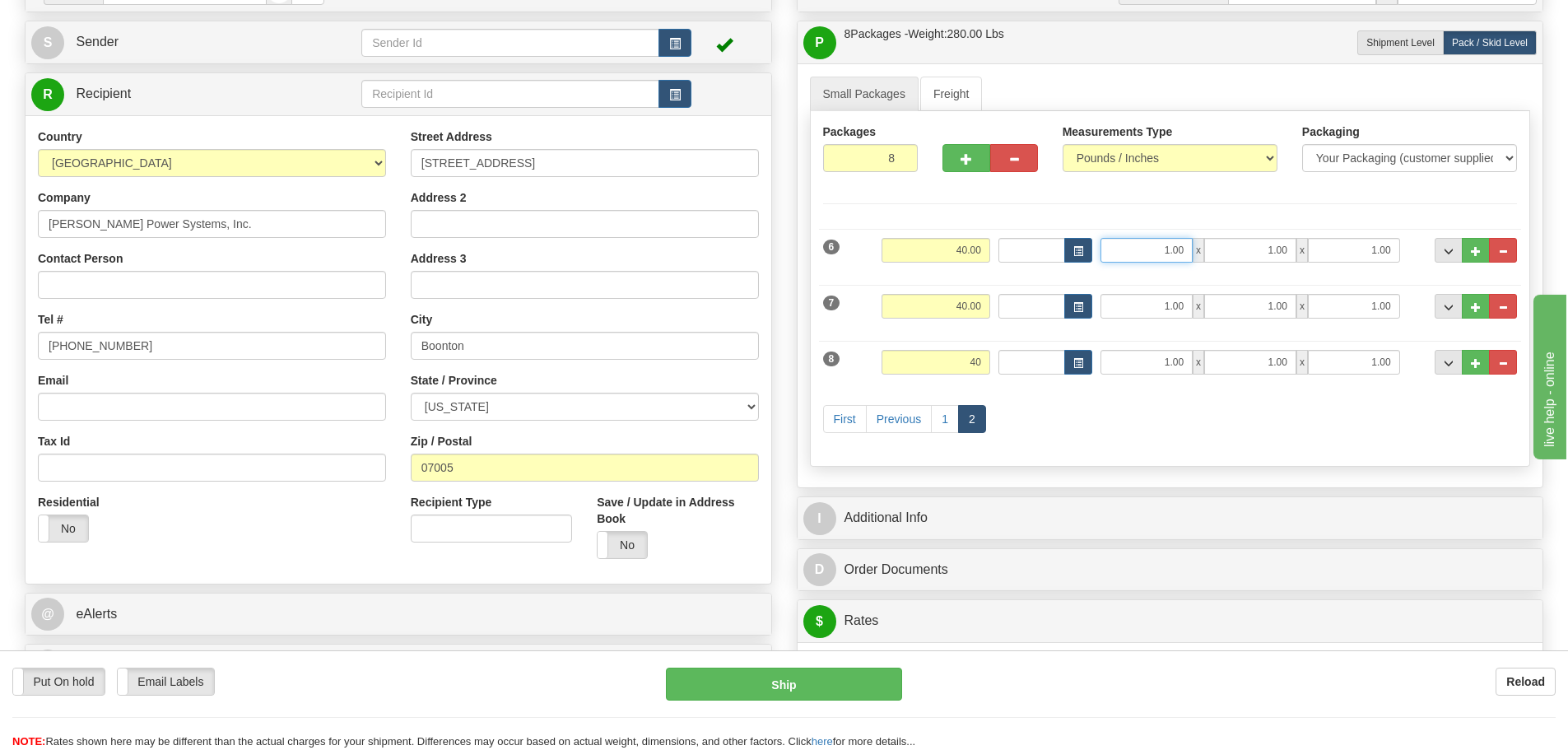
type input "40.00"
drag, startPoint x: 1152, startPoint y: 245, endPoint x: 1324, endPoint y: 249, distance: 172.0
click at [1324, 249] on div "1.00 x 1.00 x 1.00" at bounding box center [1249, 250] width 298 height 25
type input "16.00"
drag, startPoint x: 1151, startPoint y: 307, endPoint x: 1218, endPoint y: 334, distance: 72.2
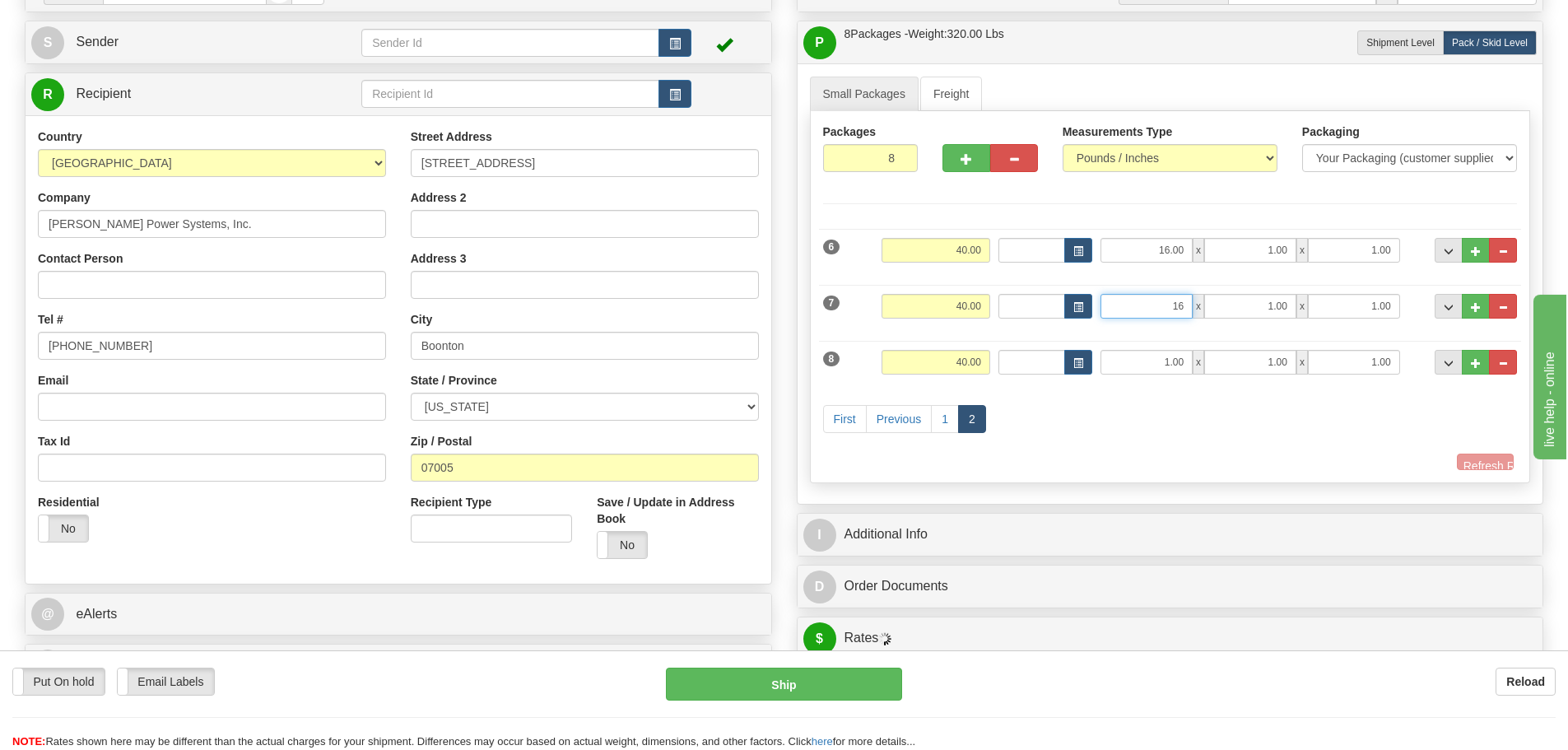
click at [1261, 307] on div "16 x 1.00 x 1.00" at bounding box center [1249, 306] width 298 height 25
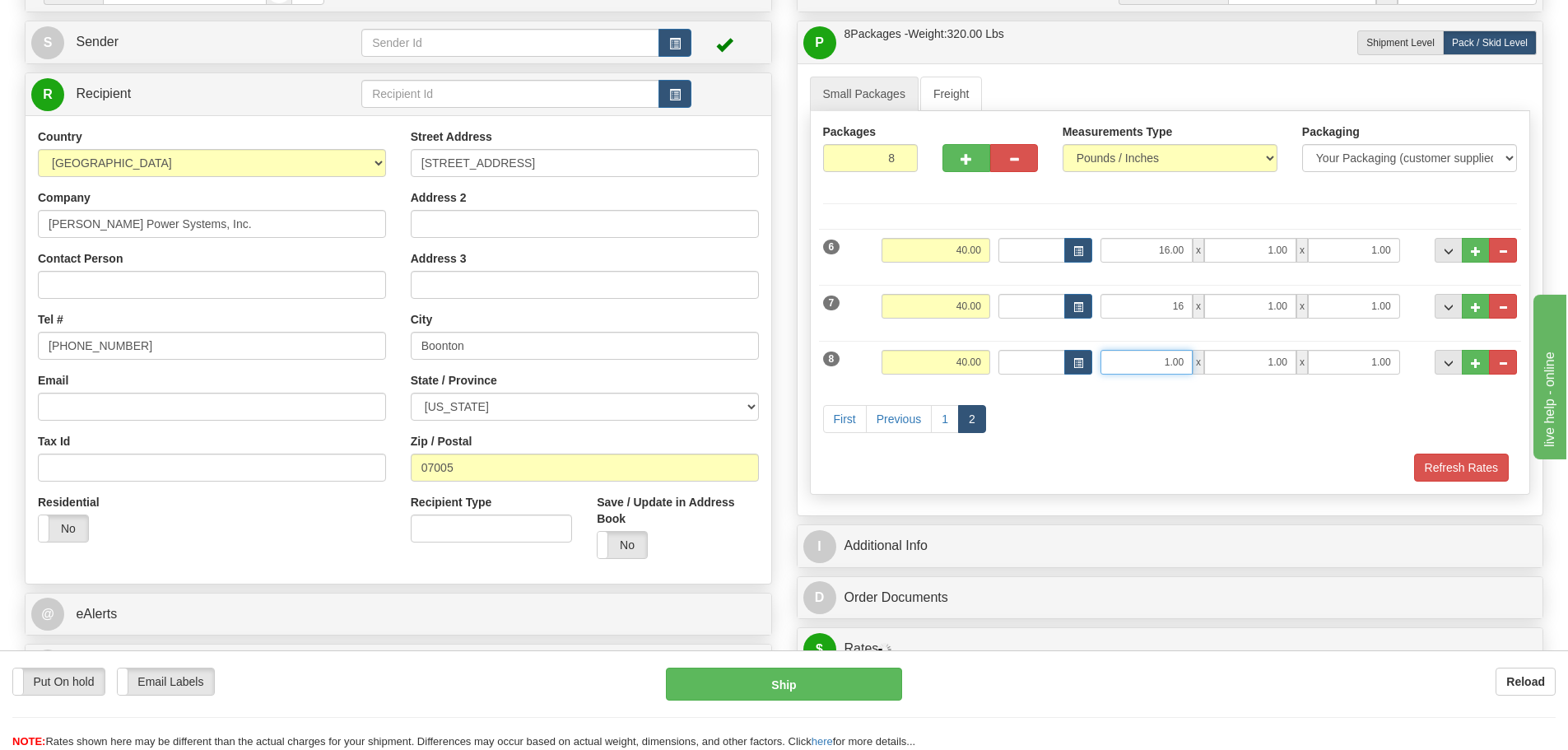
type input "16.00"
drag, startPoint x: 1158, startPoint y: 366, endPoint x: 1307, endPoint y: 287, distance: 168.6
click at [1295, 351] on div "1 x 1.00 x 1.00" at bounding box center [1249, 362] width 298 height 25
type input "16.00"
drag, startPoint x: 1261, startPoint y: 255, endPoint x: 1343, endPoint y: 266, distance: 82.7
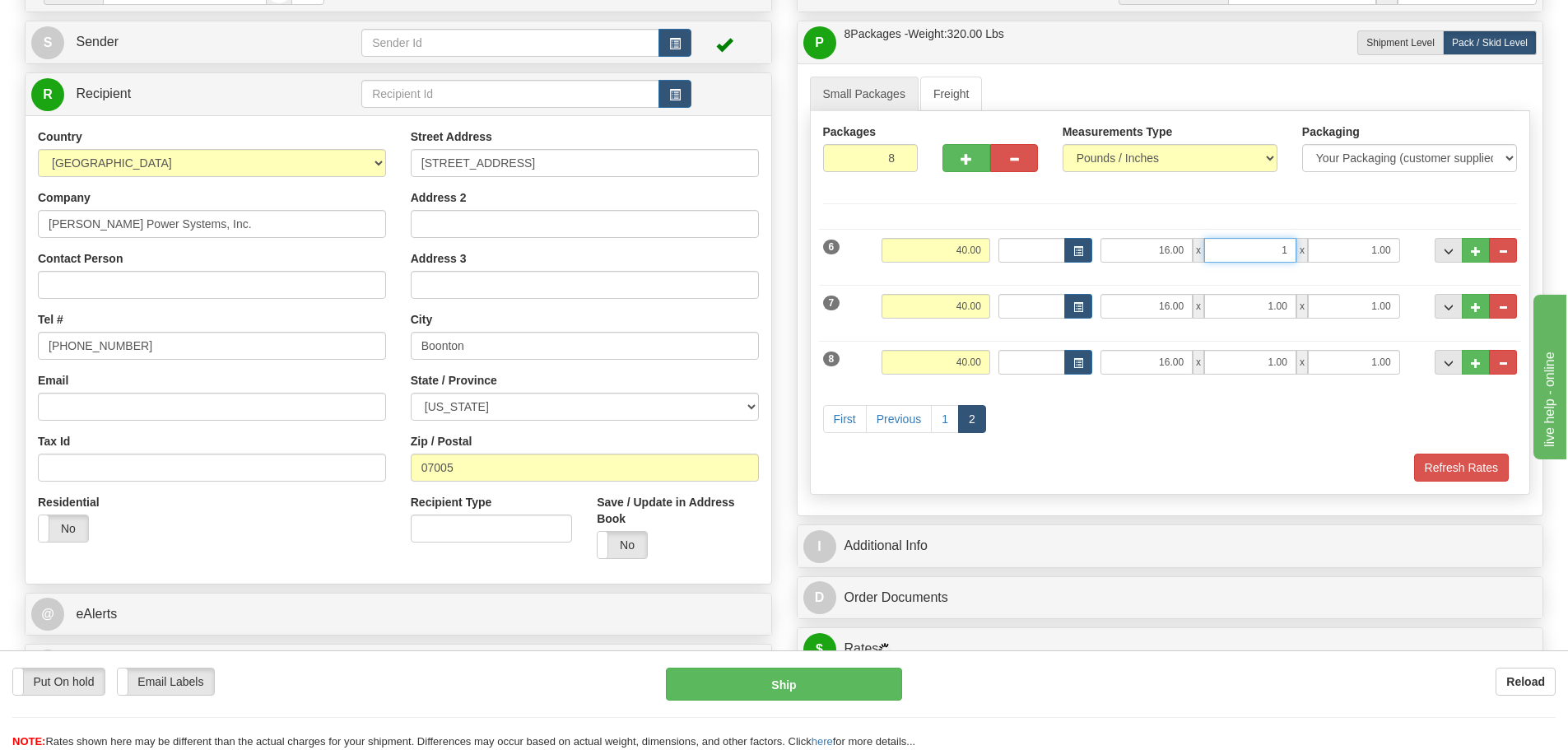
click at [1343, 266] on div "6 Weight 40.00 Dims Code Length Width Height" at bounding box center [1170, 248] width 703 height 55
type input "12.00"
drag, startPoint x: 1256, startPoint y: 308, endPoint x: 1344, endPoint y: 315, distance: 88.3
click at [1344, 315] on div "16.00 x 1 x 1.00" at bounding box center [1249, 306] width 298 height 25
type input "12.00"
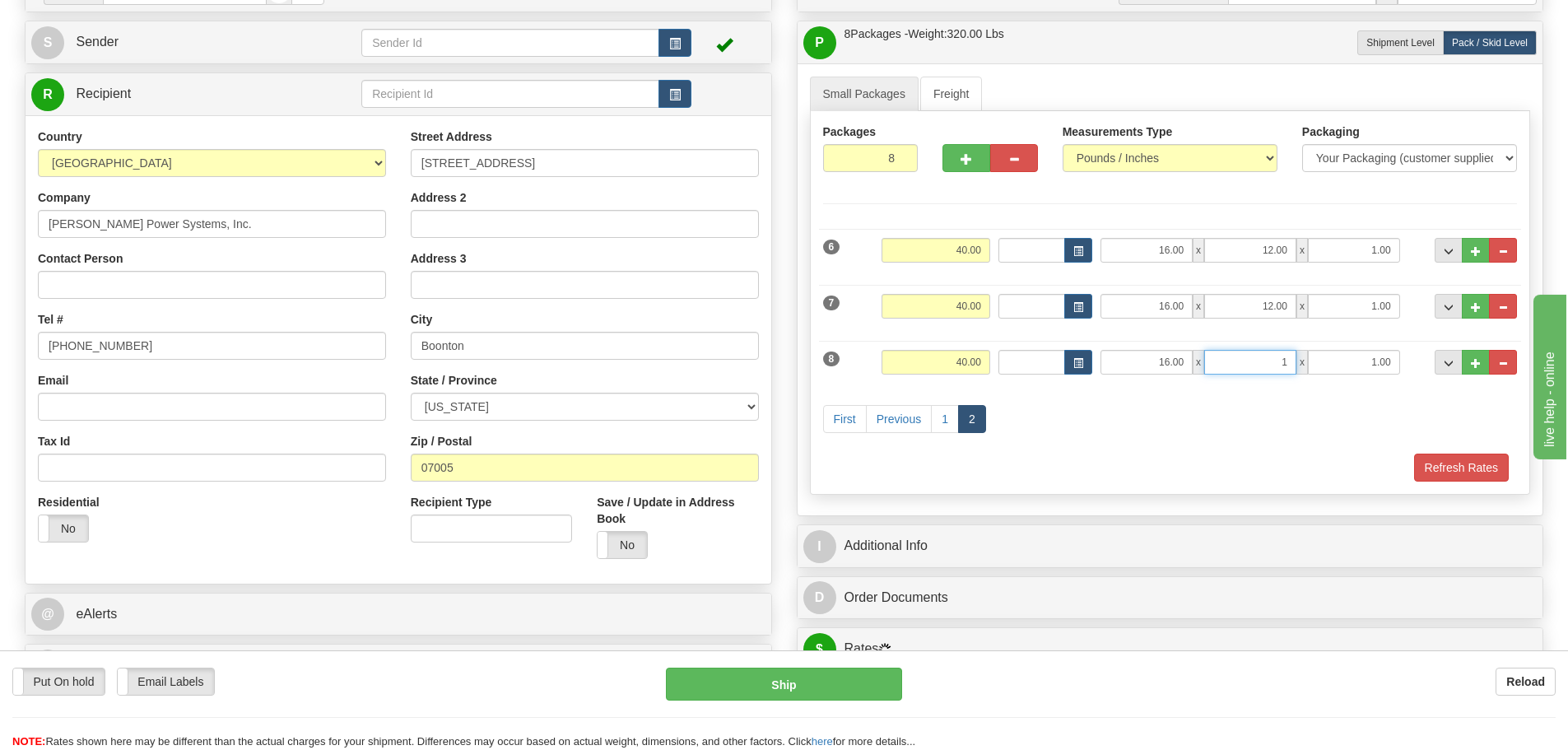
drag, startPoint x: 1261, startPoint y: 372, endPoint x: 1387, endPoint y: 292, distance: 149.3
click at [1377, 365] on div "16.00 x 1 x 1.00" at bounding box center [1249, 362] width 298 height 25
type input "12.00"
drag, startPoint x: 1384, startPoint y: 253, endPoint x: 1447, endPoint y: 262, distance: 63.6
click at [1447, 262] on div "6 Weight 40.00 Dims Code Length Width Height" at bounding box center [1170, 248] width 703 height 55
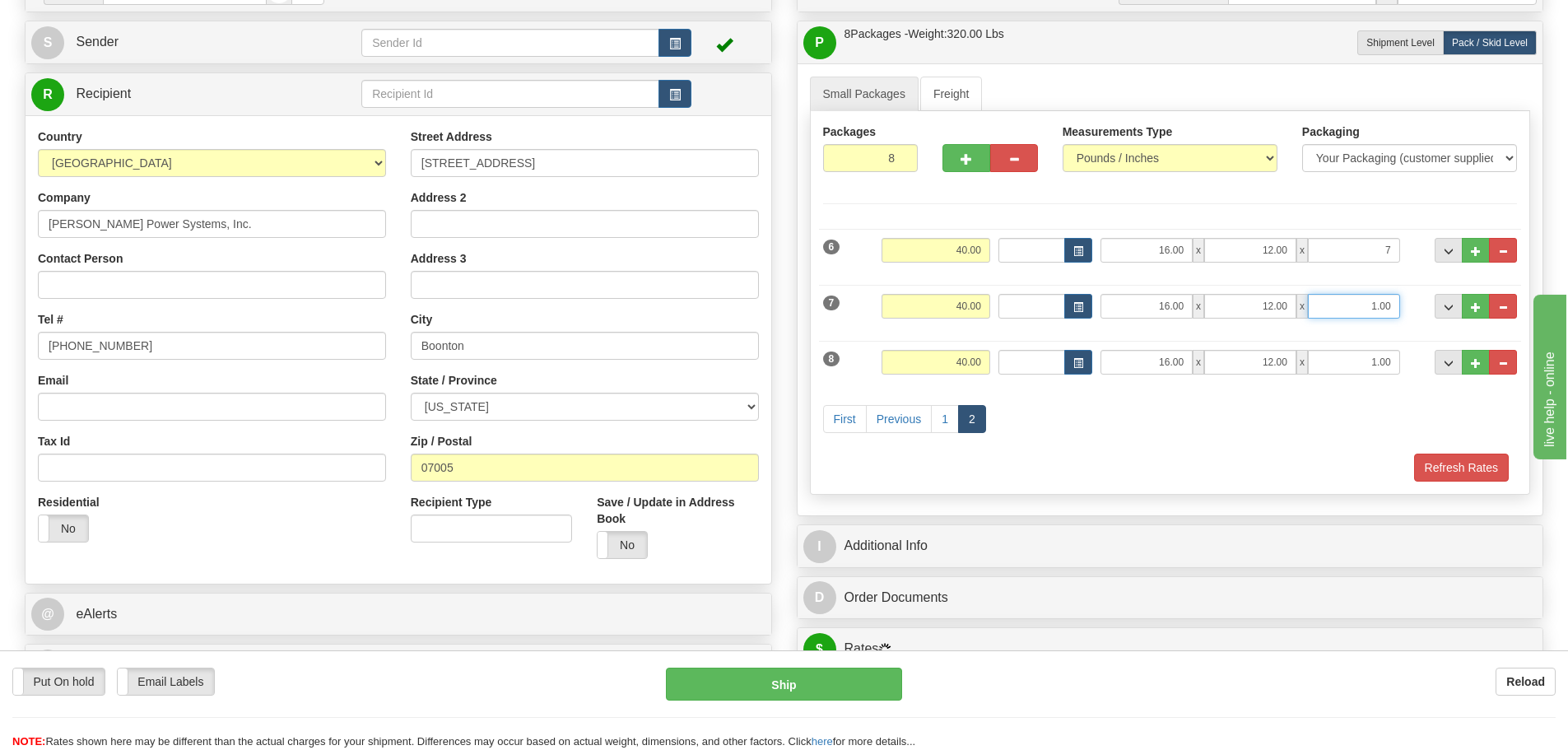
type input "7.00"
drag
click at [1469, 318] on div "7 Weight 40.00 Dims Code Length Width Height" at bounding box center [1170, 304] width 703 height 55
type input "7.00"
click at [1479, 372] on div "8 Weight 40.00 Dims Code Length Width Height" at bounding box center [1170, 360] width 703 height 55
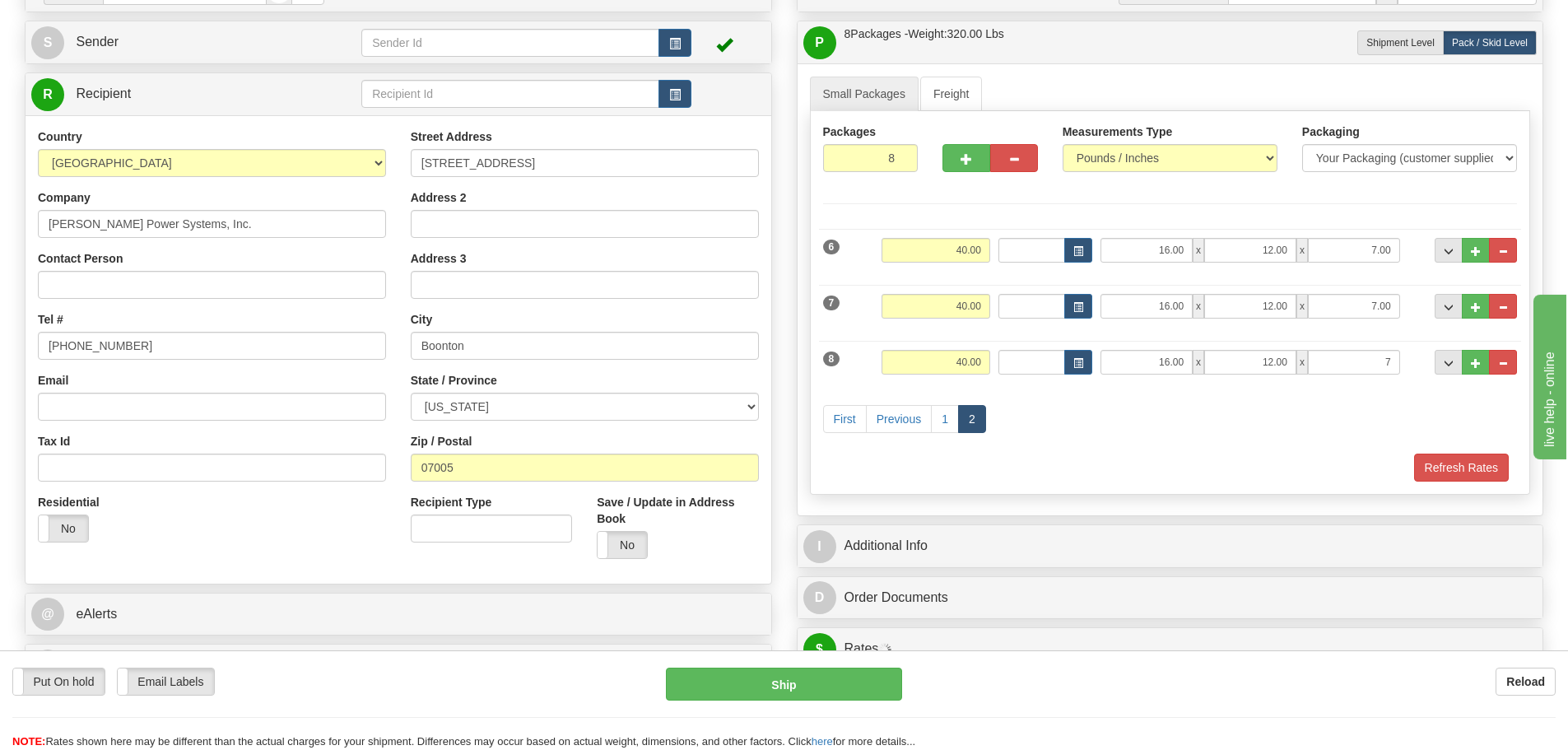
type input "7.00"
click at [1466, 409] on div "First Previous 1 2" at bounding box center [1170, 421] width 703 height 65
click at [885, 96] on link "Small Packages" at bounding box center [864, 94] width 108 height 34
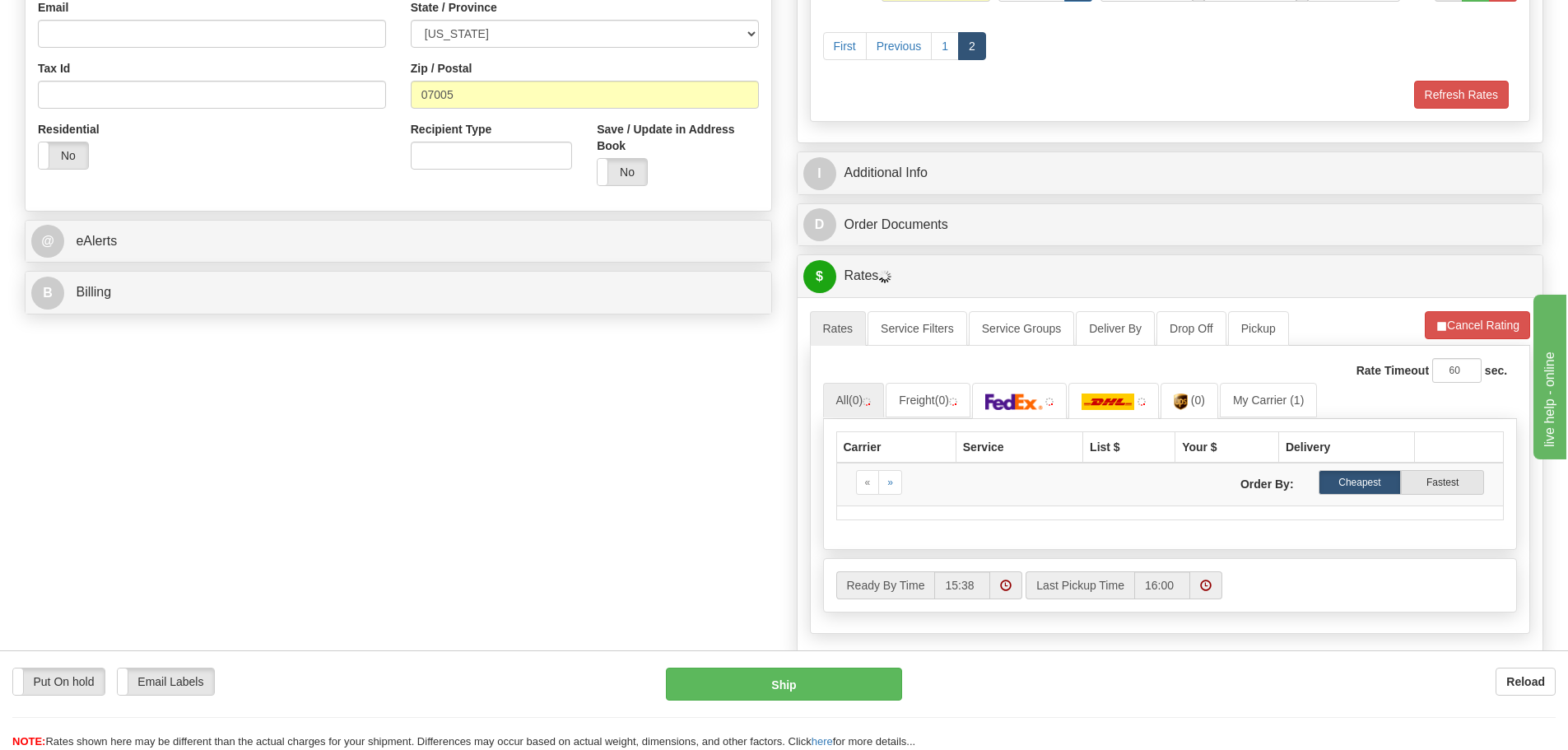
scroll to position [576, 0]
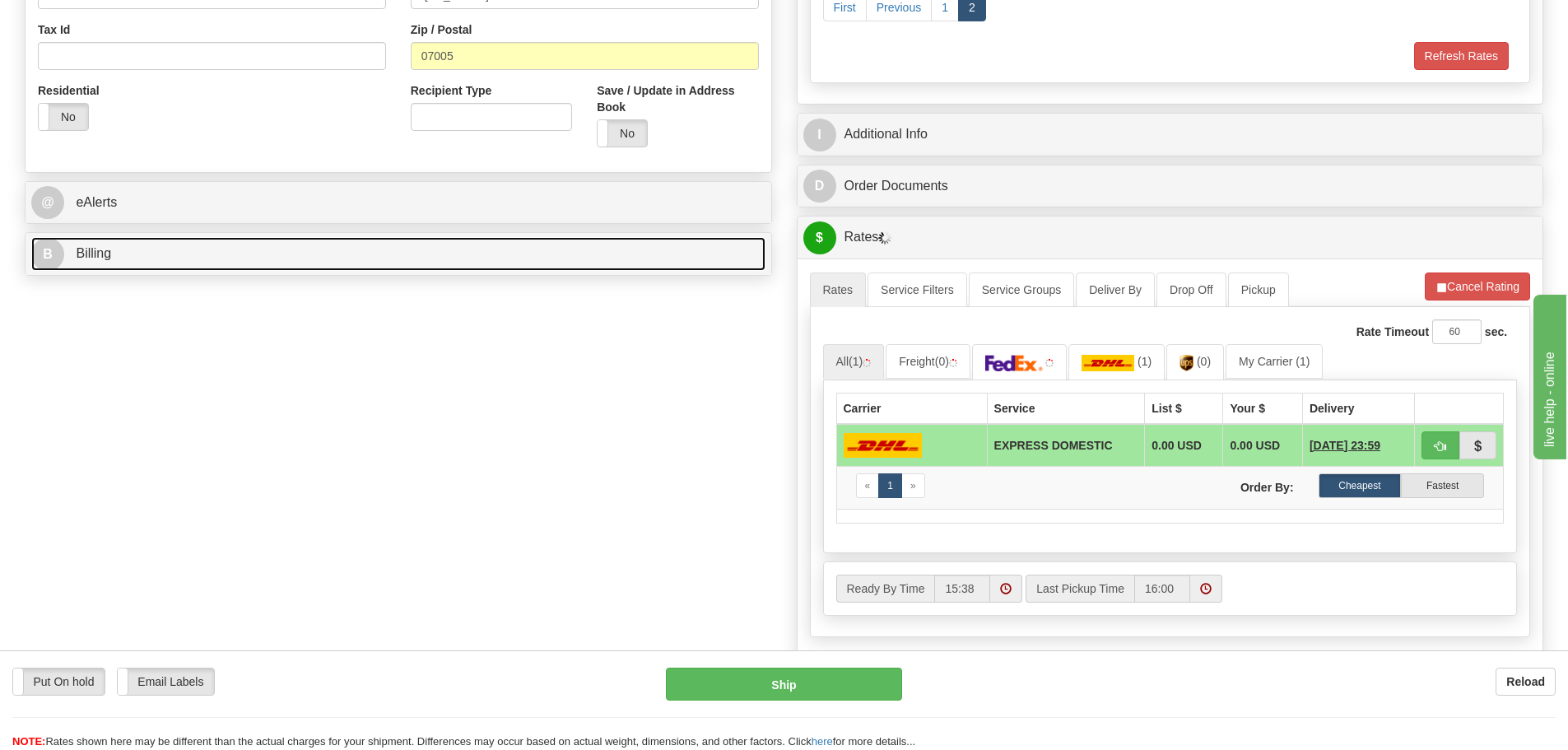
click at [245, 244] on link "B Billing" at bounding box center [398, 254] width 735 height 34
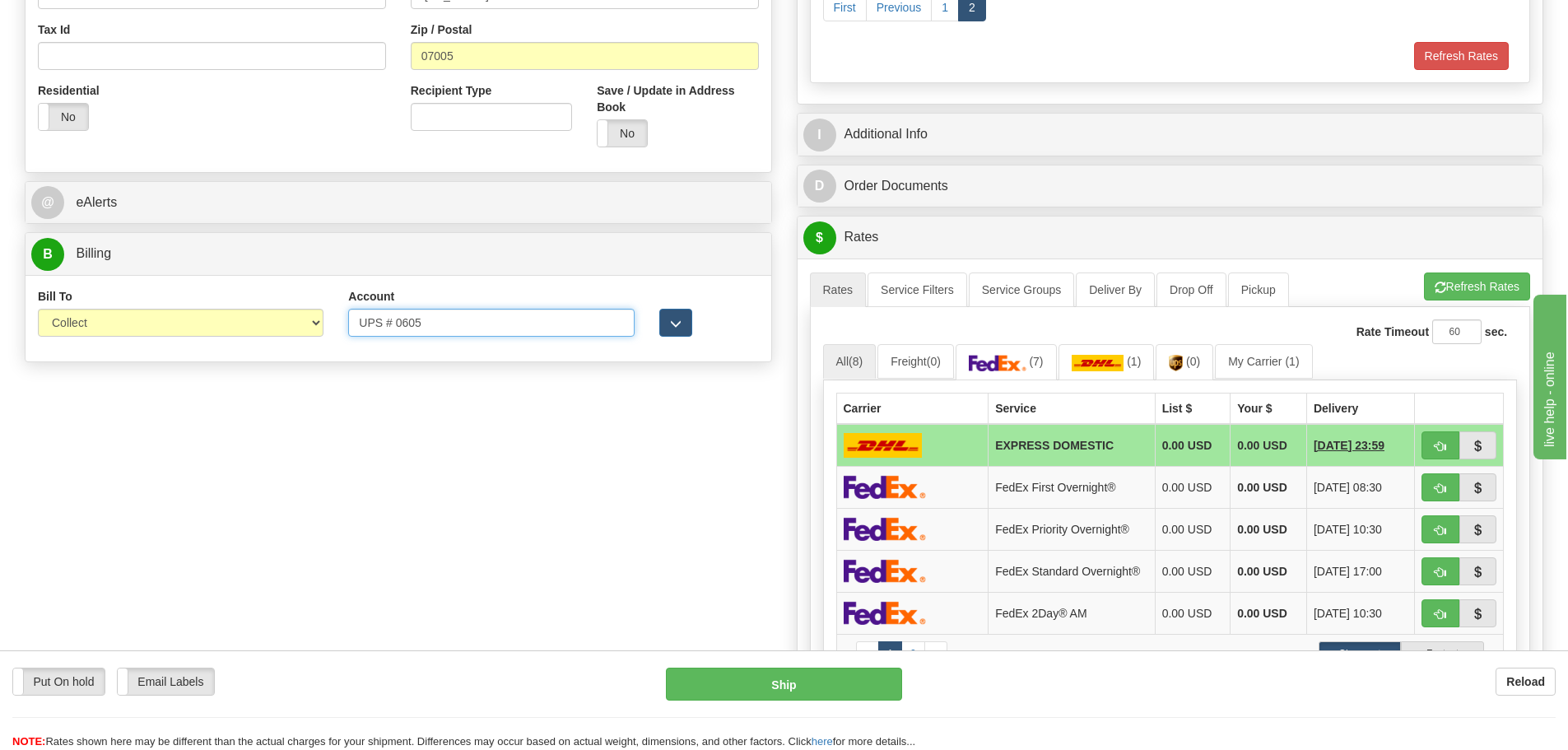
click at [469, 320] on input "UPS # 0605" at bounding box center [491, 323] width 286 height 28
drag, startPoint x: 445, startPoint y: 320, endPoint x: 209, endPoint y: 320, distance: 236.0
click at [209, 320] on div "Bill To Sender Recipient Third Party Collect Account UPS # 0605 3rd Party Accou…" at bounding box center [398, 318] width 746 height 61
paste input "060542"
type input "060542"
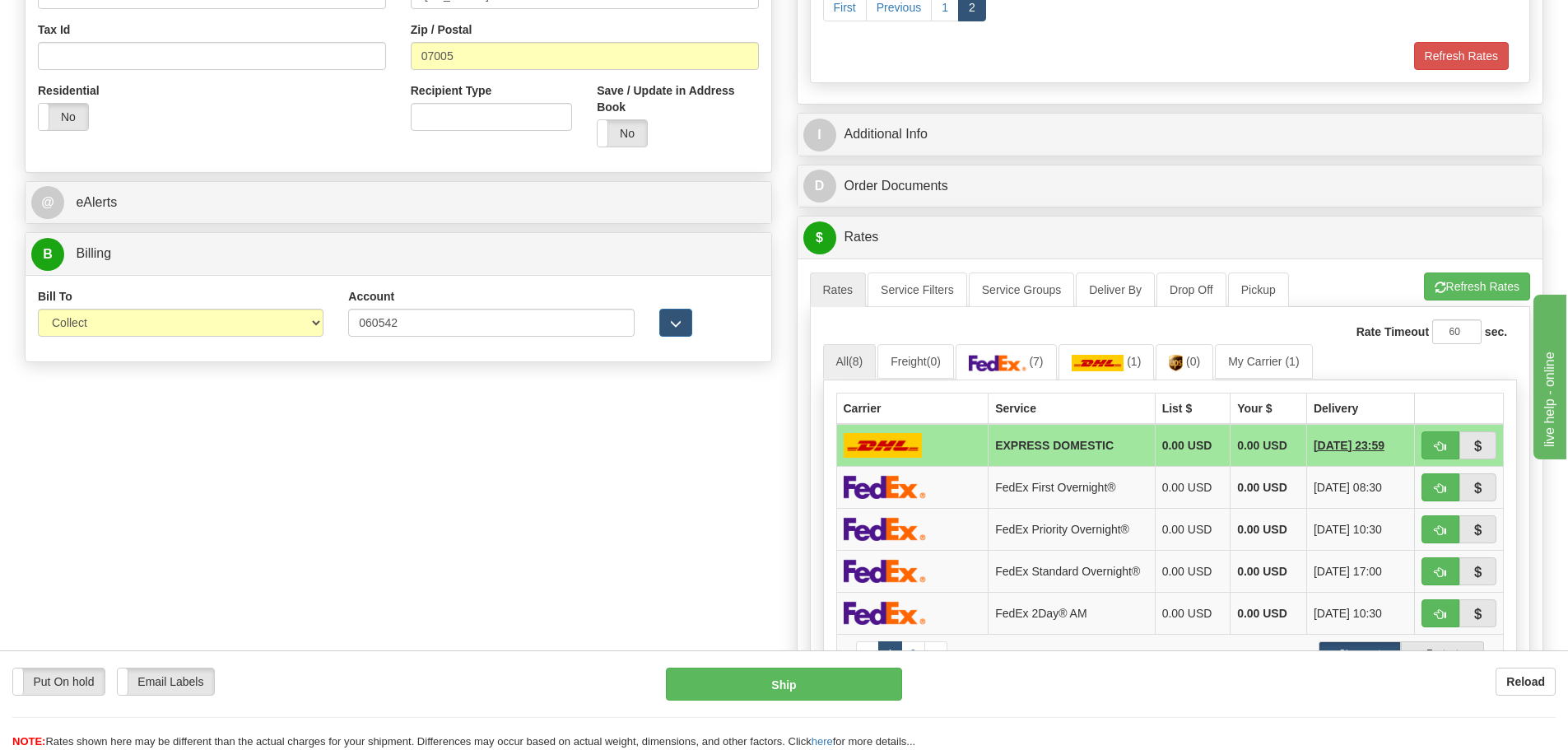
click at [464, 380] on div "Order # 86708452 S Sender" at bounding box center [784, 247] width 1543 height 1380
click at [668, 330] on button "button" at bounding box center [676, 323] width 33 height 28
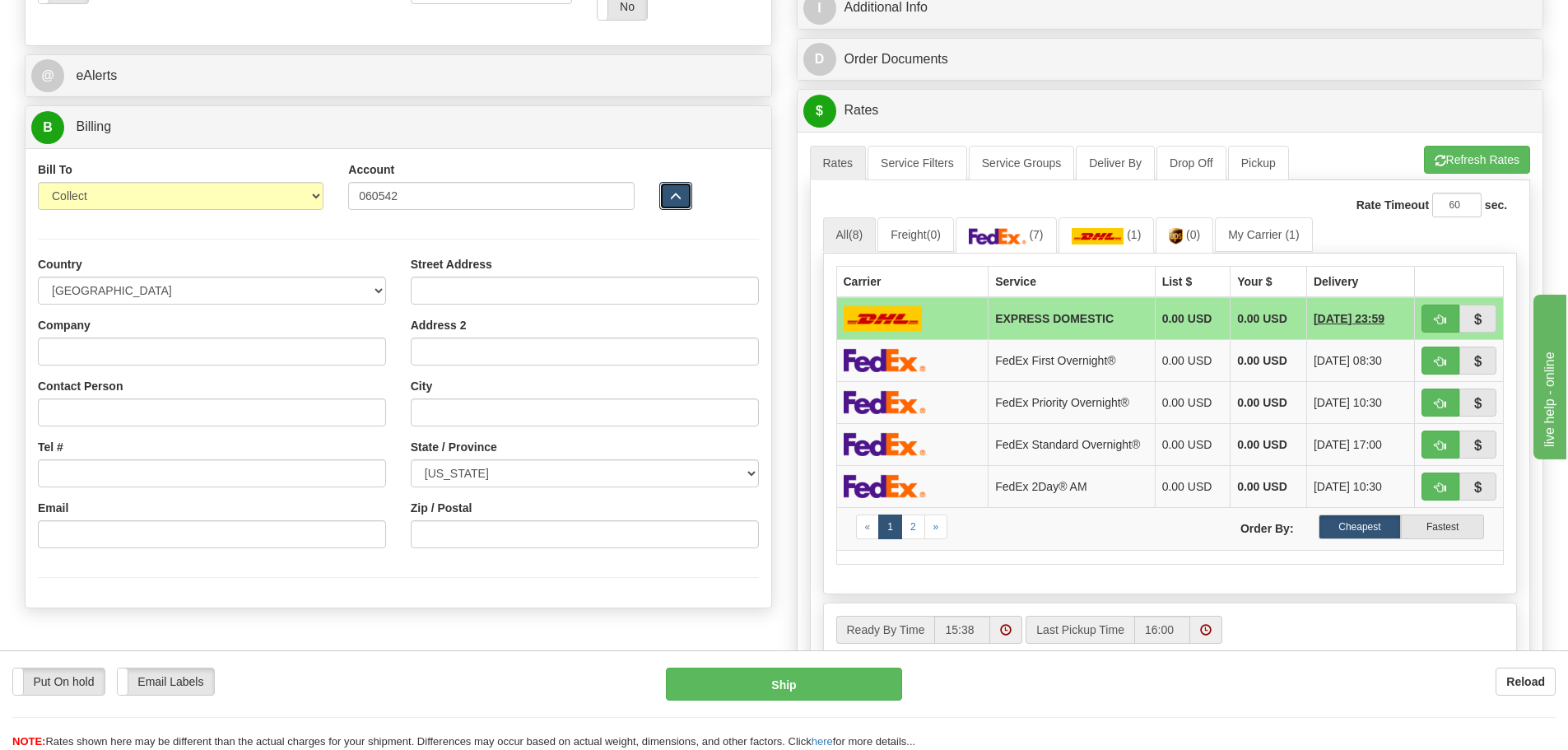
scroll to position [741, 0]
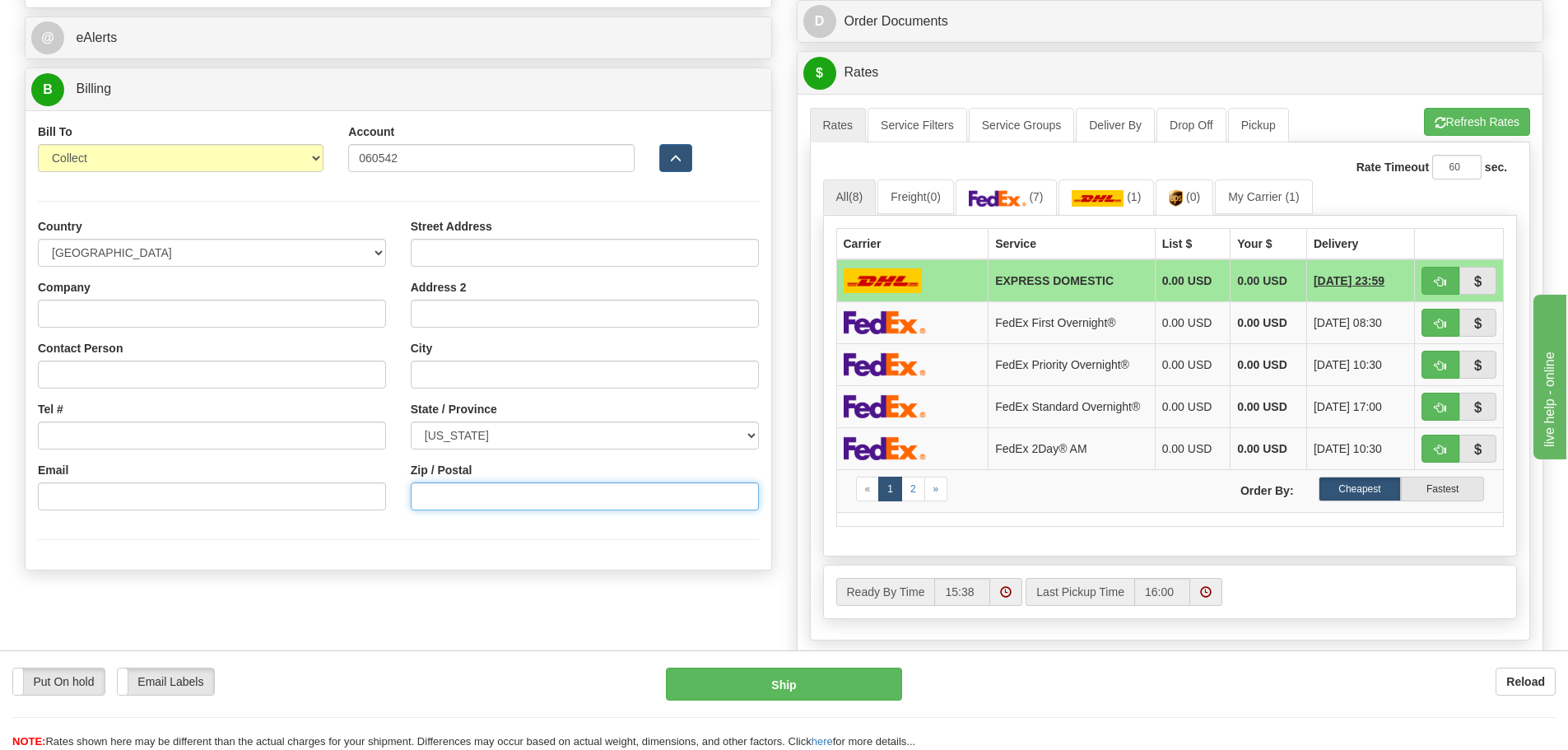
click at [468, 507] on input "Zip / Postal" at bounding box center [585, 496] width 348 height 28
click at [477, 484] on input "Zip / Postal" at bounding box center [585, 496] width 348 height 28
paste input "07005"
type input "07005"
click at [387, 526] on div at bounding box center [398, 539] width 746 height 34
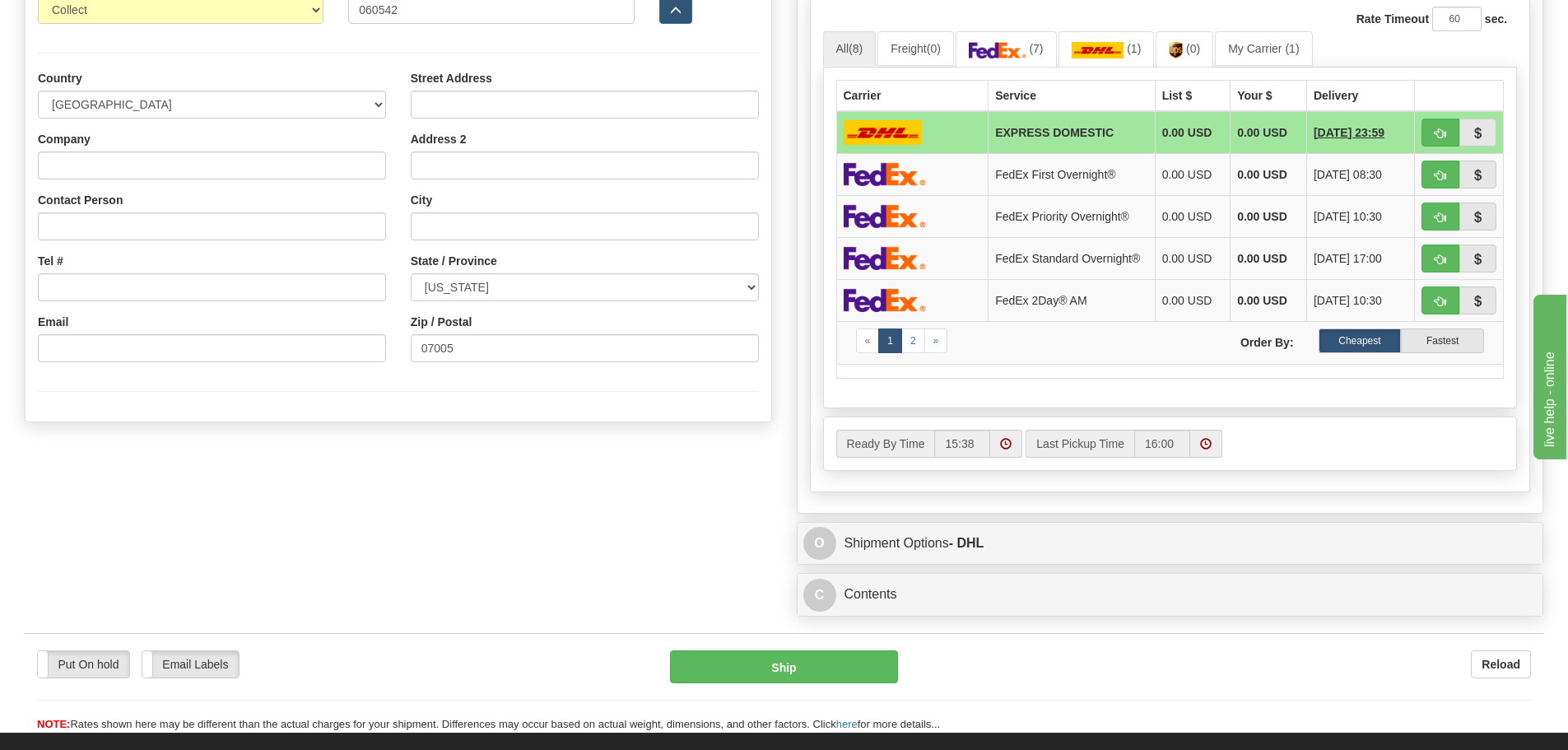
scroll to position [906, 0]
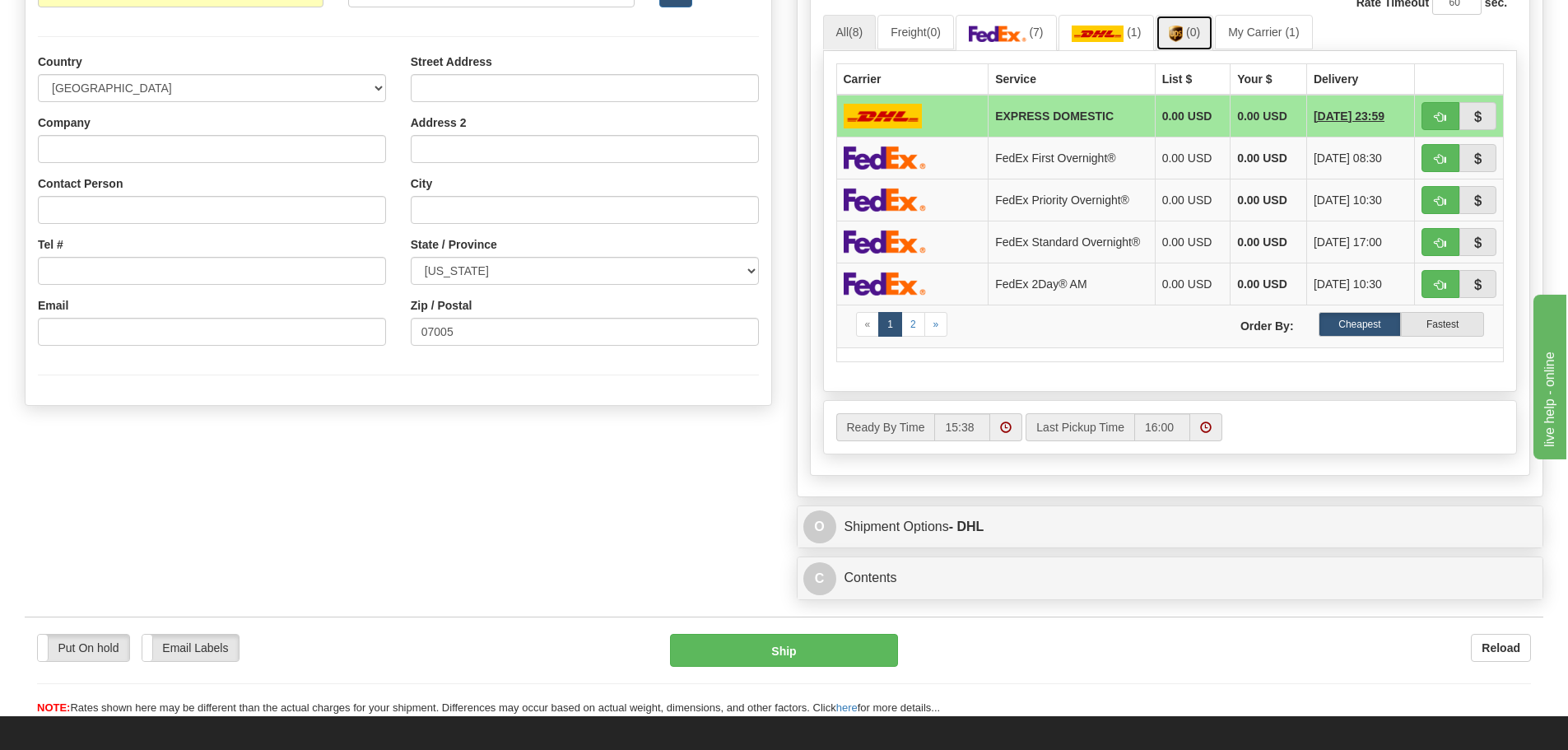
click at [1197, 38] on span "(0)" at bounding box center [1193, 32] width 14 height 13
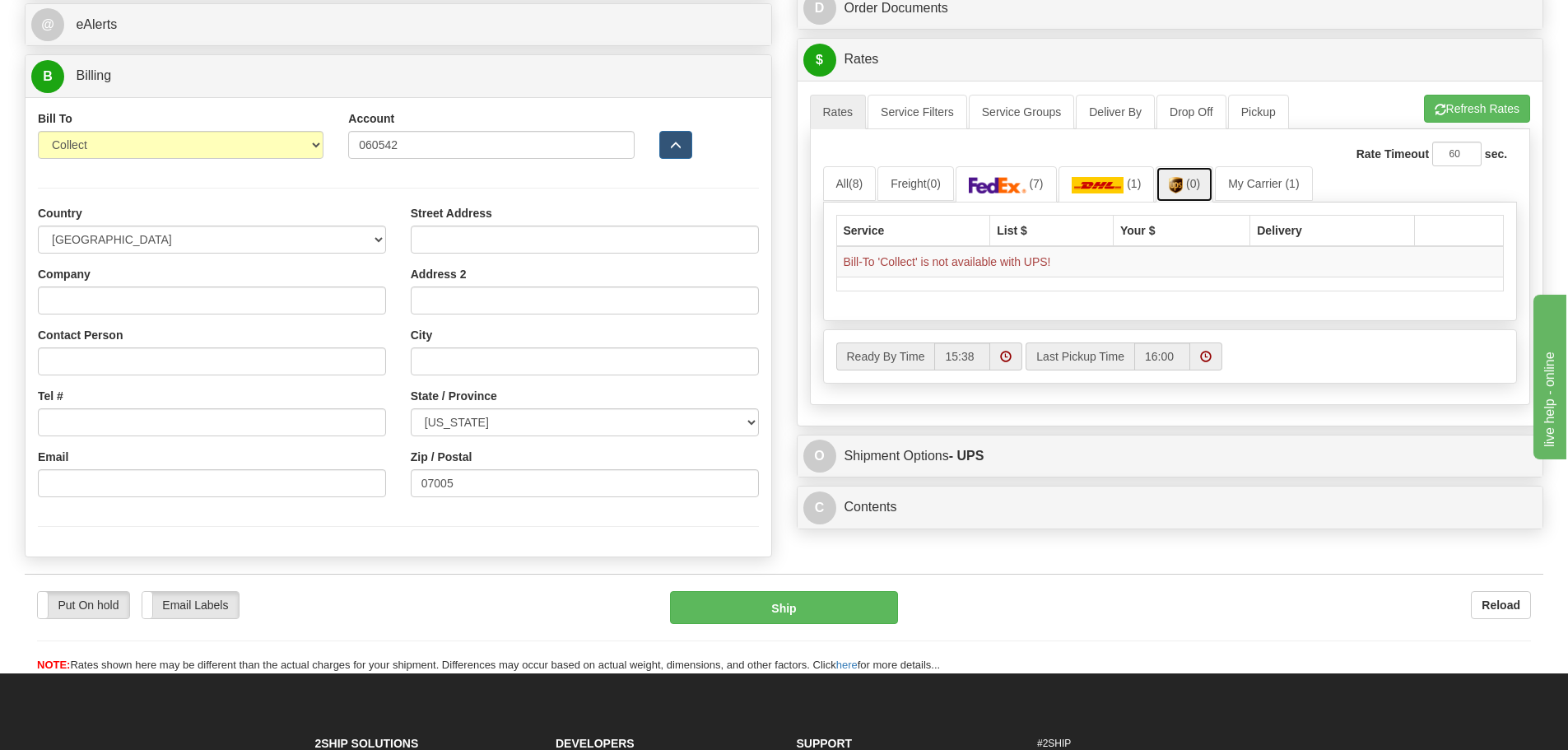
scroll to position [741, 0]
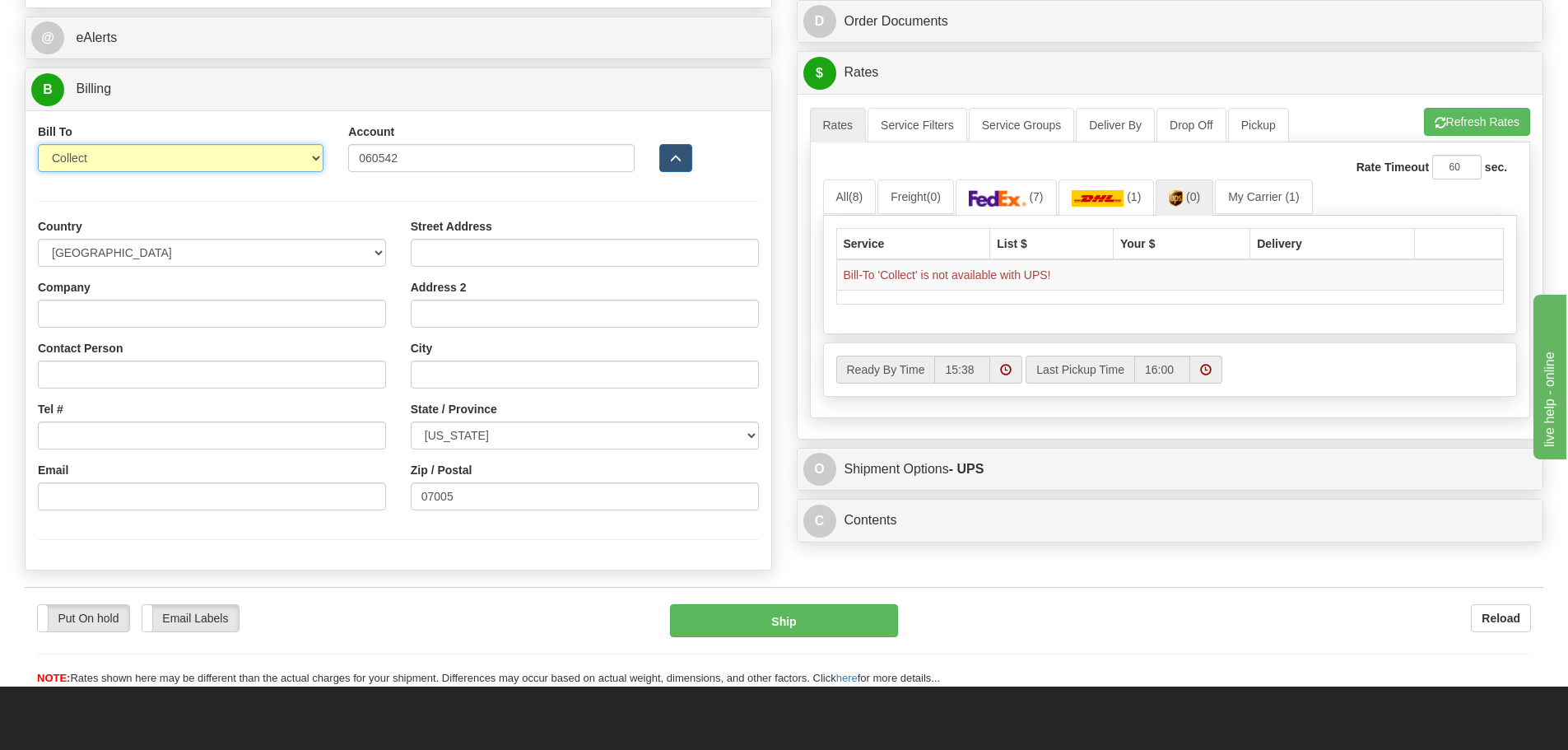
click at [315, 147] on select "Sender Recipient Third Party Collect" at bounding box center [181, 157] width 286 height 28
select select "3"
click at [38, 144] on select "Sender Recipient Third Party Collect" at bounding box center [181, 157] width 286 height 28
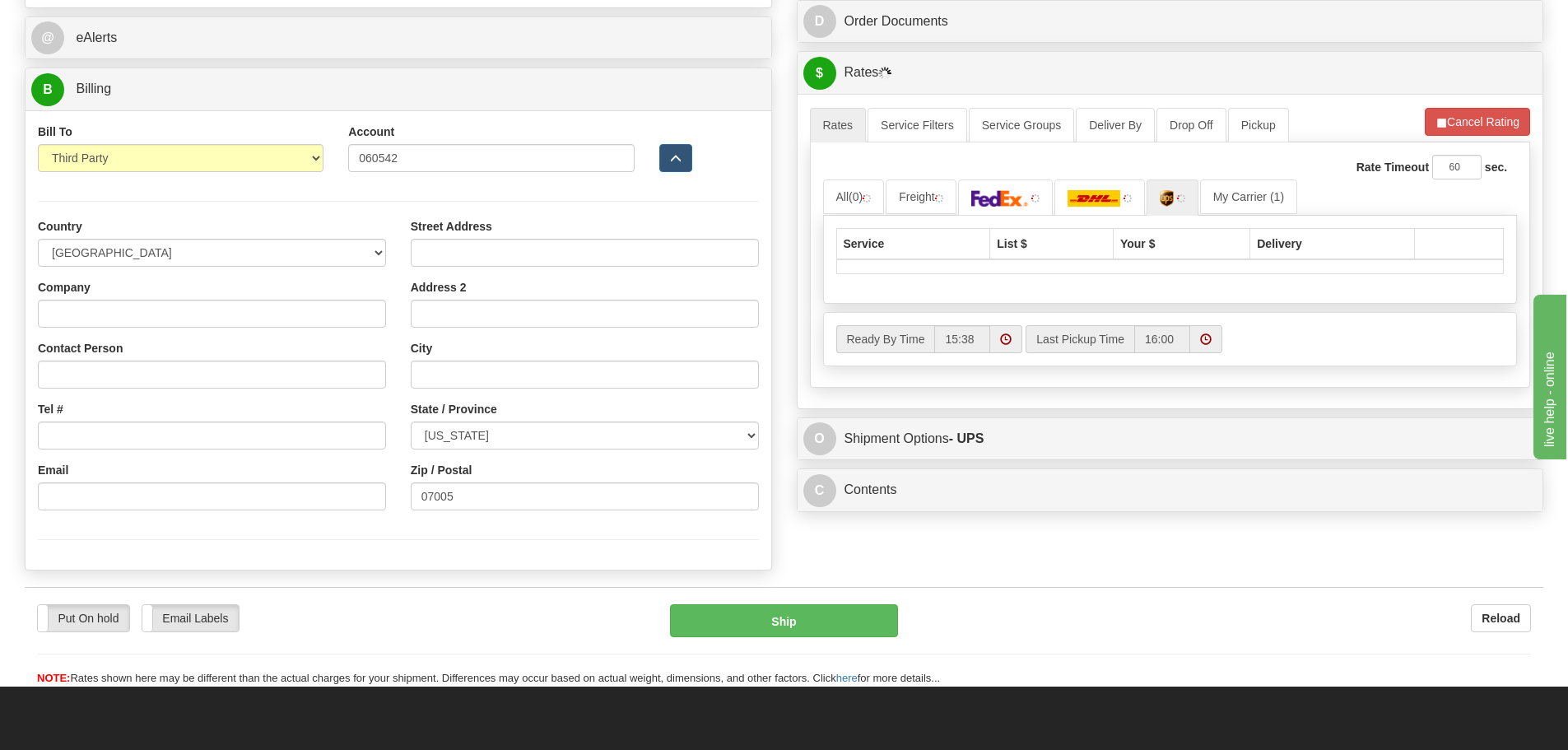
click at [1023, 175] on div "Rate Timeout 60 sec." at bounding box center [1171, 167] width 695 height 25
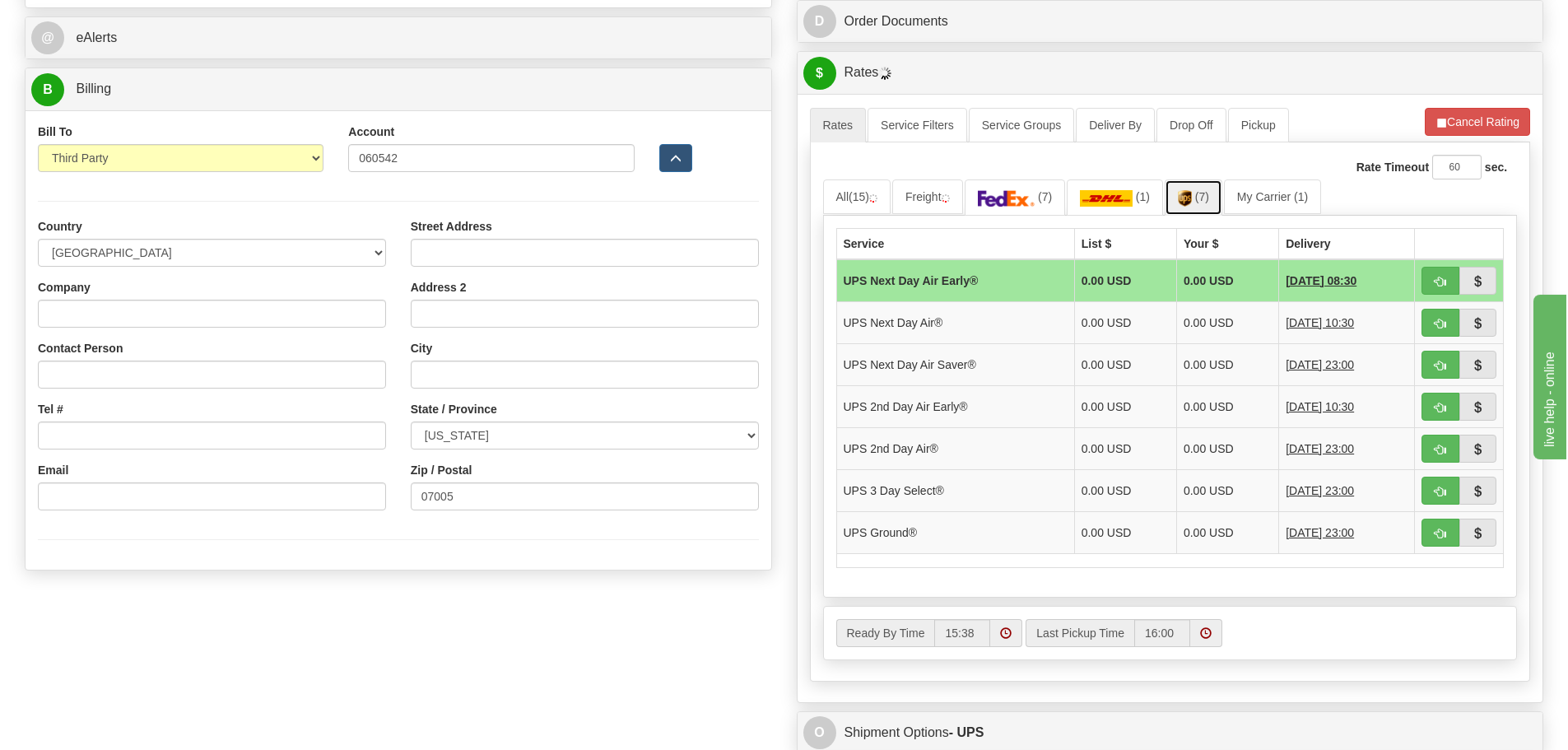
click at [1200, 197] on link "(7)" at bounding box center [1193, 197] width 58 height 35
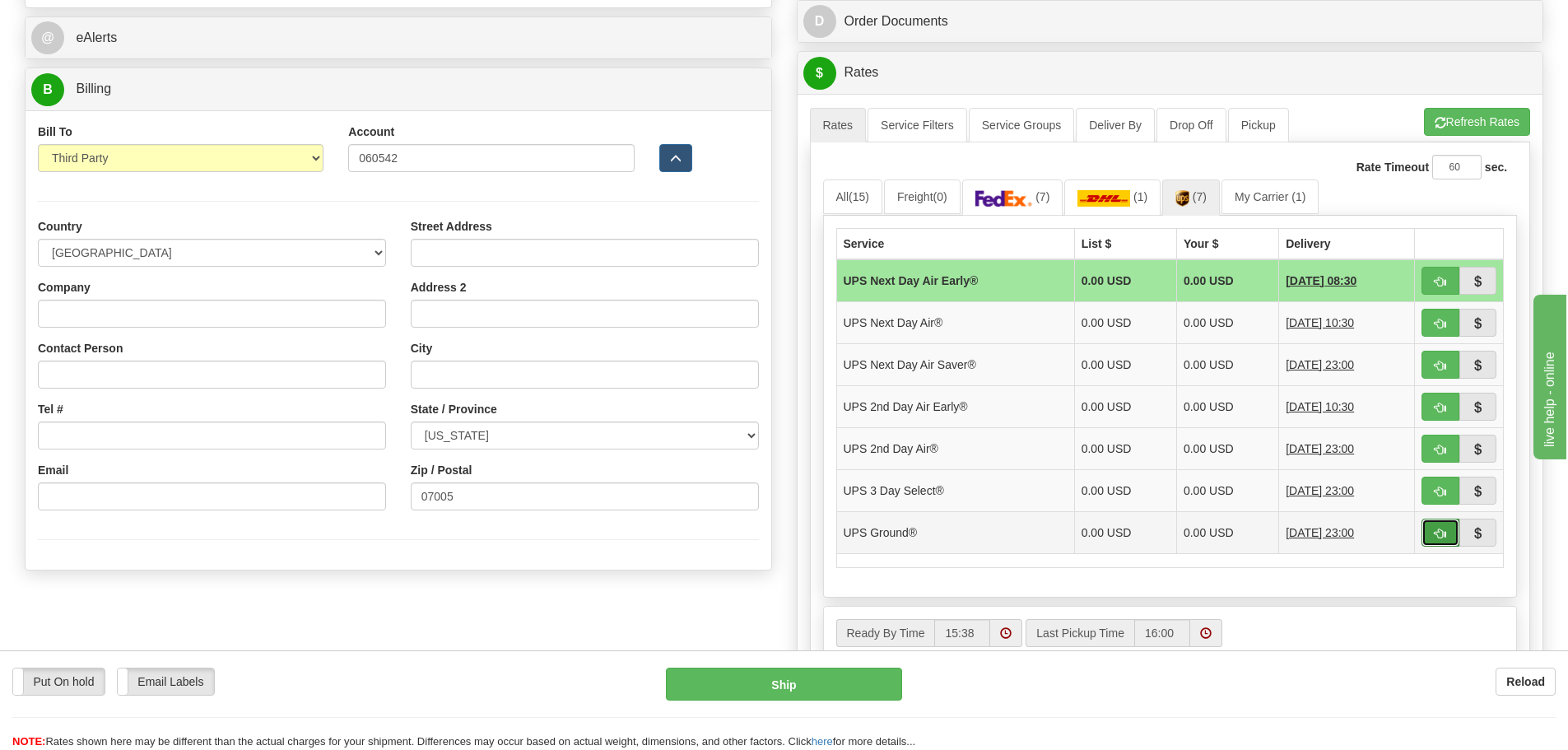
click at [1432, 536] on button "button" at bounding box center [1441, 532] width 38 height 28
type input "03"
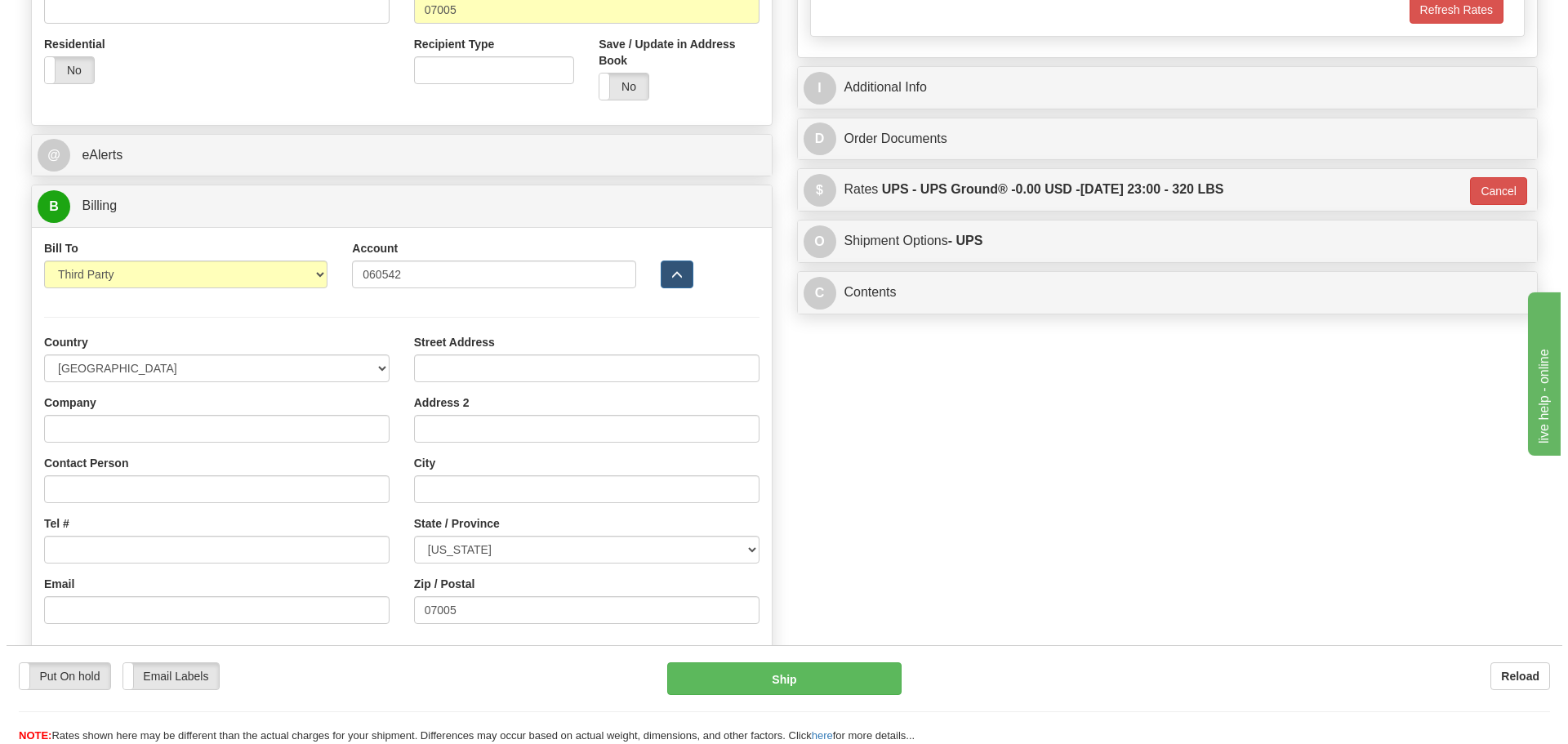
scroll to position [654, 0]
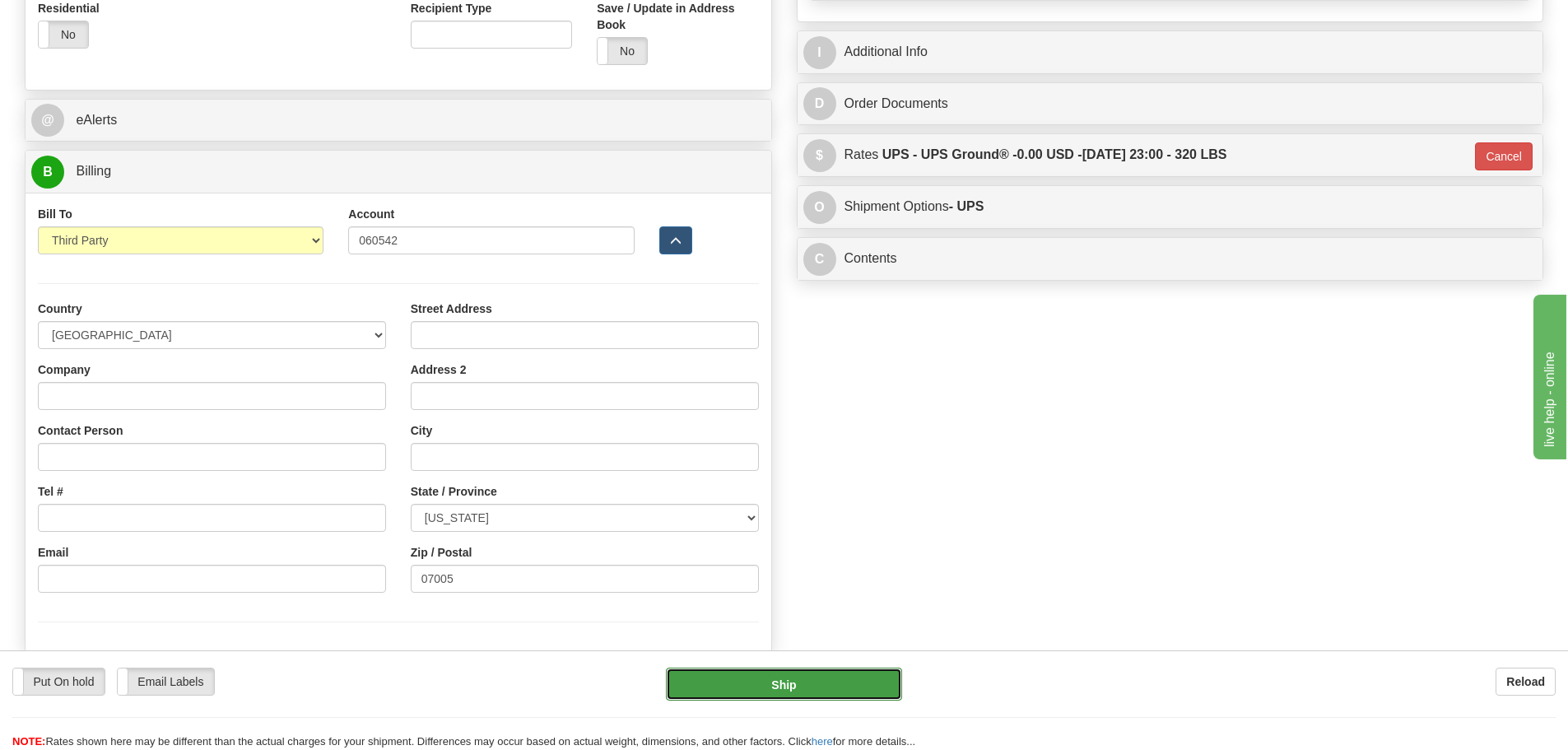
click at [764, 694] on button "Ship" at bounding box center [784, 684] width 237 height 33
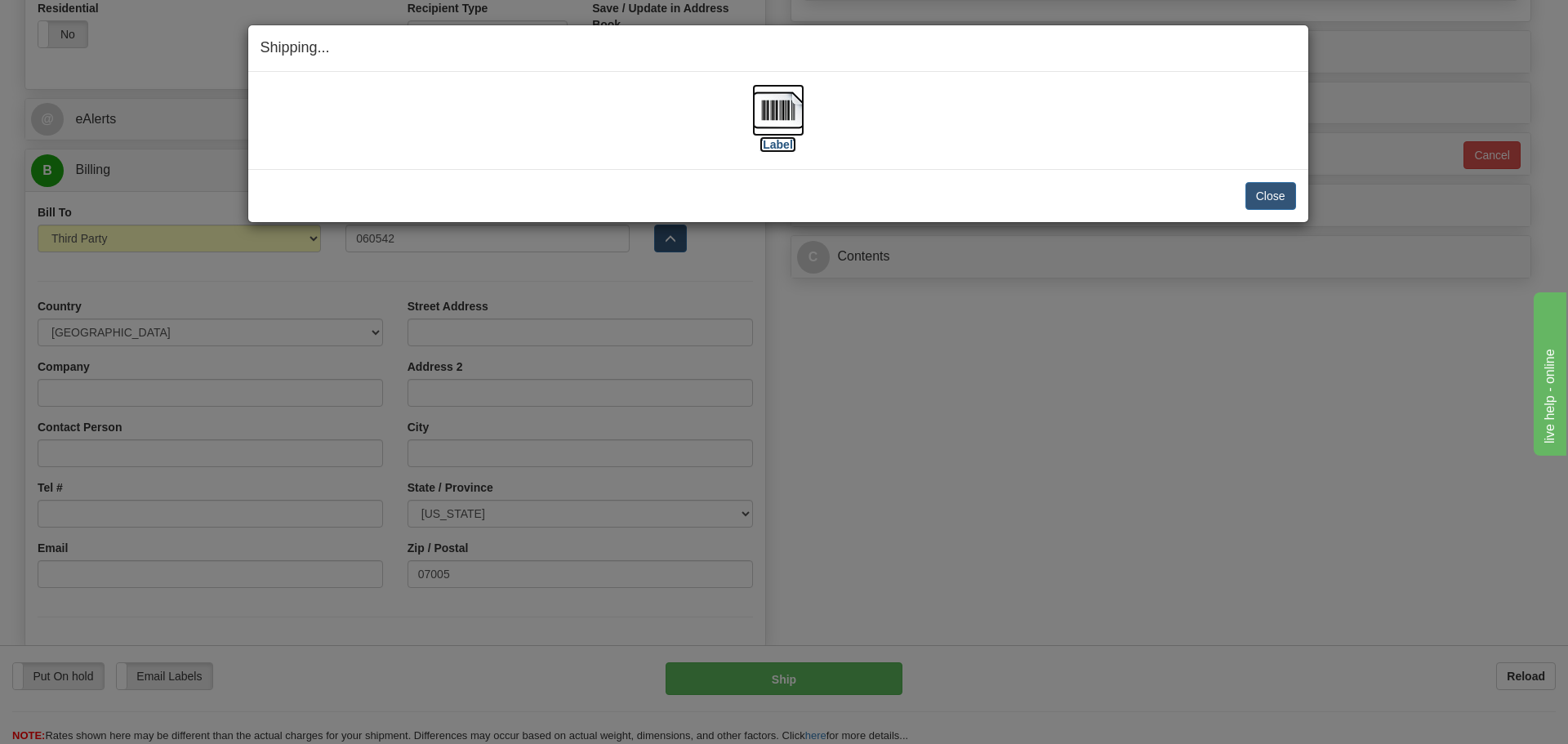
click at [768, 131] on img at bounding box center [778, 110] width 52 height 52
click at [1298, 200] on div "Close [PERSON_NAME] Shipment and Quit Pickup Quit Pickup ONLY" at bounding box center [778, 195] width 1060 height 53
click at [1277, 200] on button "Close" at bounding box center [1270, 195] width 50 height 28
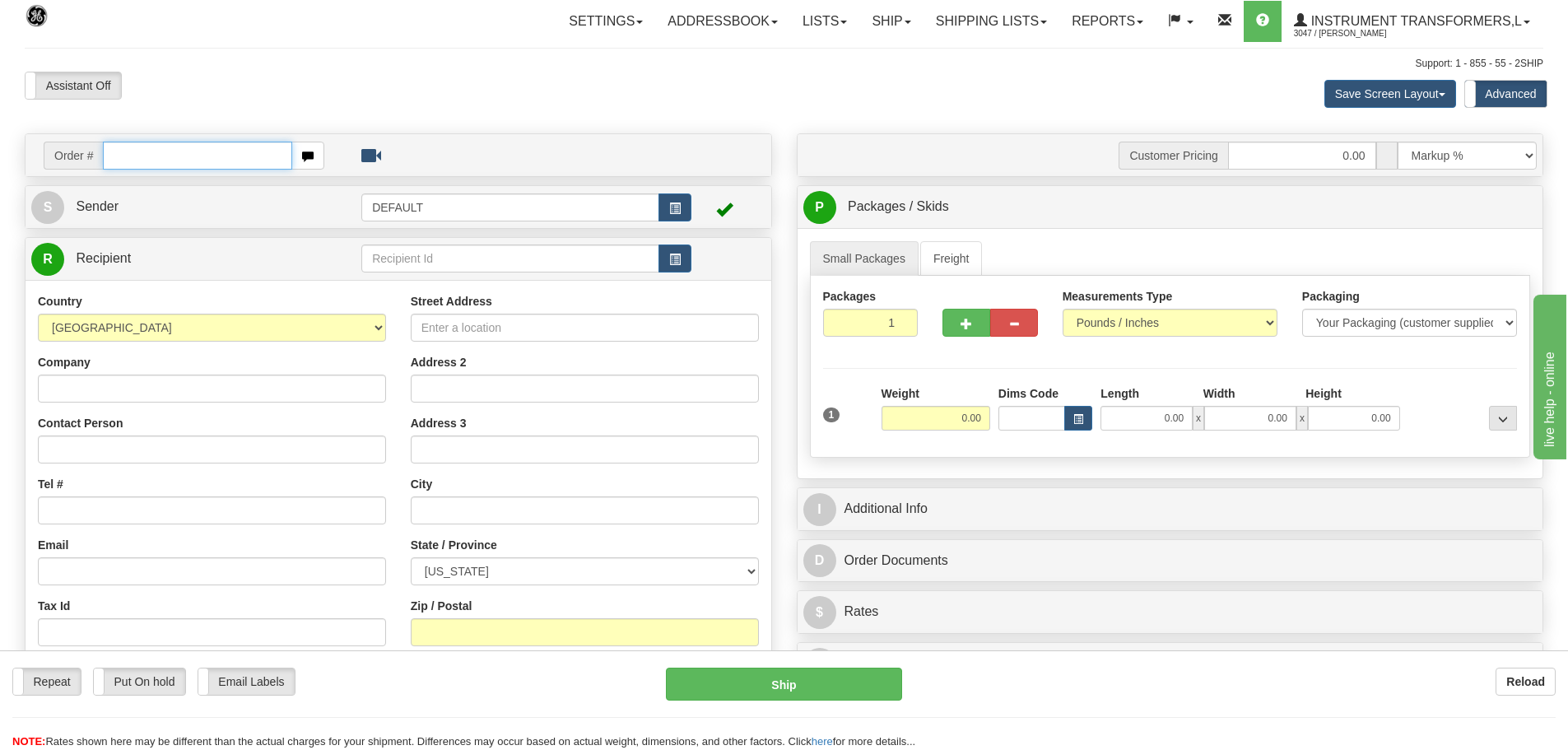
click at [168, 160] on input "text" at bounding box center [198, 156] width 189 height 28
paste input "86708591"
type input "86708591"
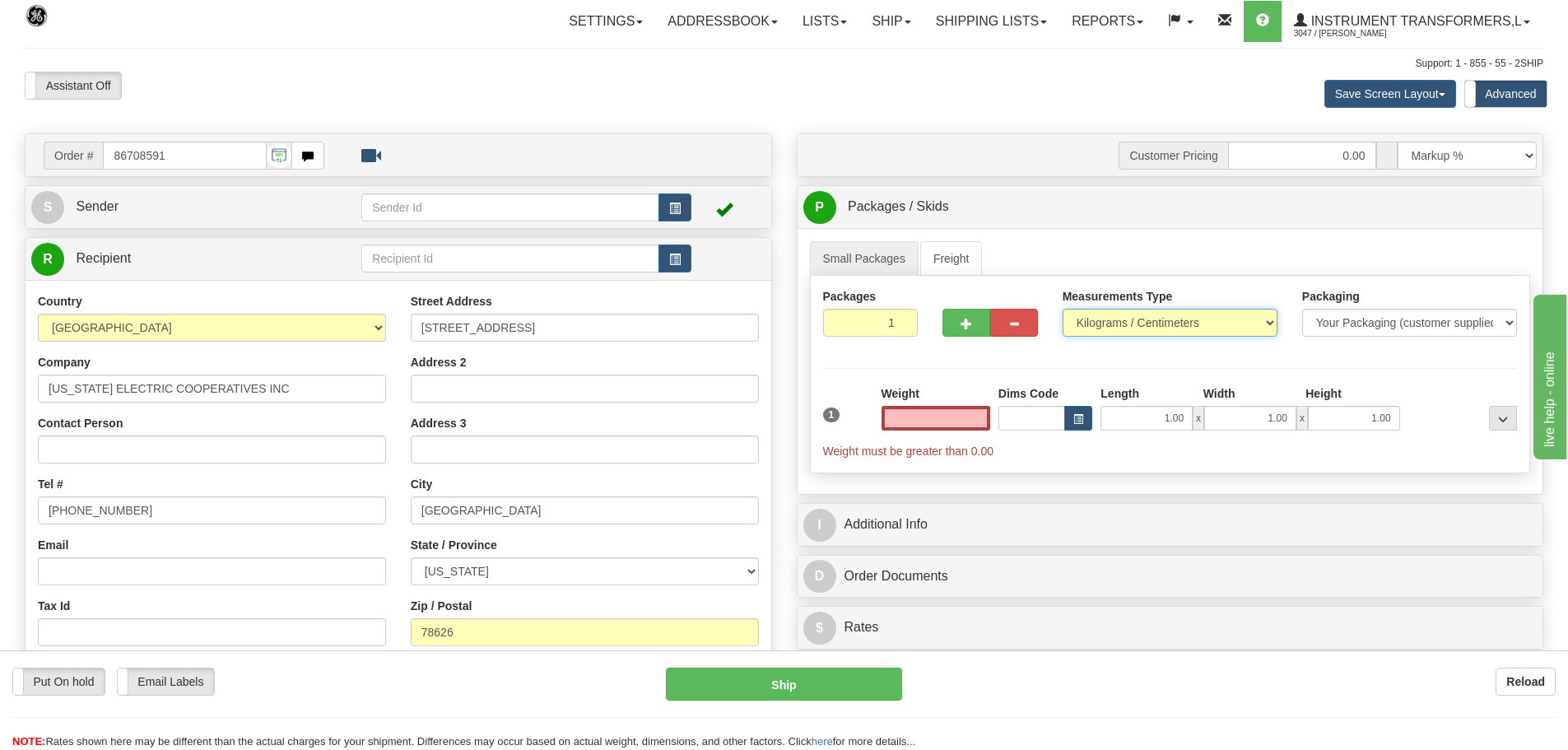
type input "0.00"
click at [1147, 328] on select "Pounds / Inches Kilograms / Centimeters" at bounding box center [1170, 323] width 215 height 28
select select "0"
click at [1062, 309] on select "Pounds / Inches Kilograms / Centimeters" at bounding box center [1170, 323] width 215 height 28
type input "2"
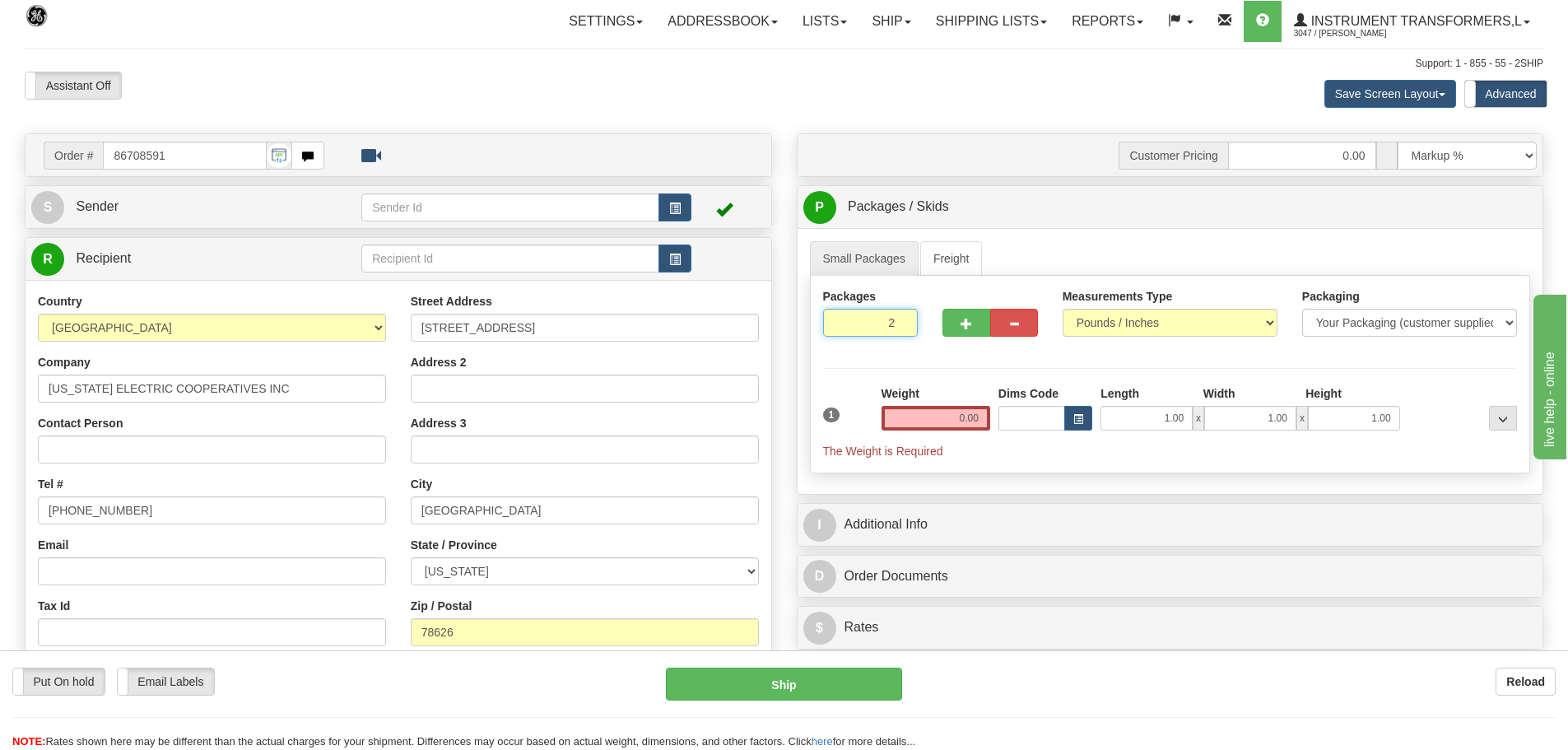
click at [903, 319] on input "2" at bounding box center [870, 323] width 95 height 28
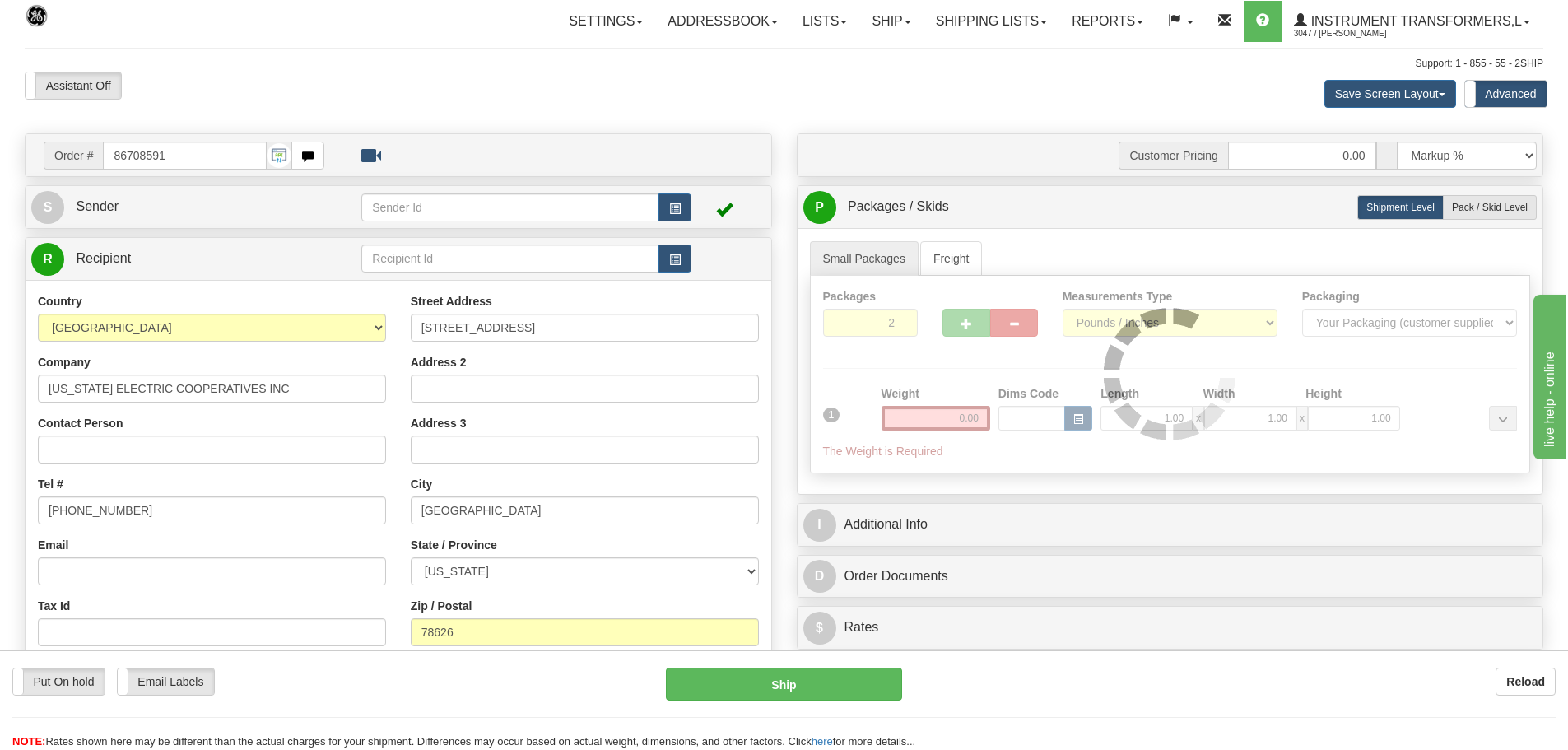
drag, startPoint x: 935, startPoint y: 369, endPoint x: 1308, endPoint y: 249, distance: 391.8
click at [936, 369] on div at bounding box center [1171, 374] width 719 height 197
click at [1462, 218] on label "Pack / Skid Level Pack.." at bounding box center [1490, 207] width 94 height 25
radio input "true"
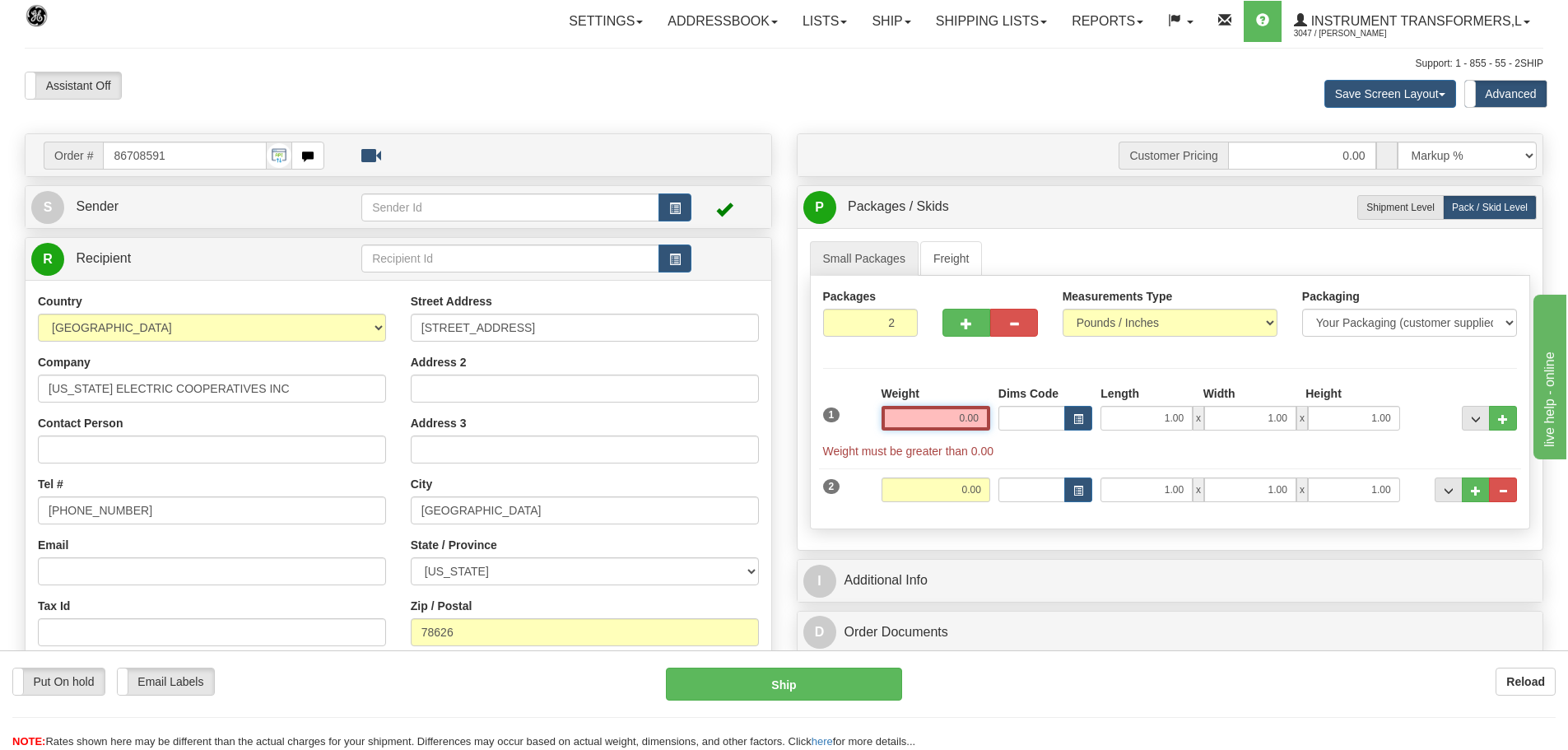
drag, startPoint x: 932, startPoint y: 427, endPoint x: 1054, endPoint y: 430, distance: 122.0
click at [1054, 430] on div "1 Weight 0.00 Dims Code 1.00" at bounding box center [1170, 422] width 703 height 74
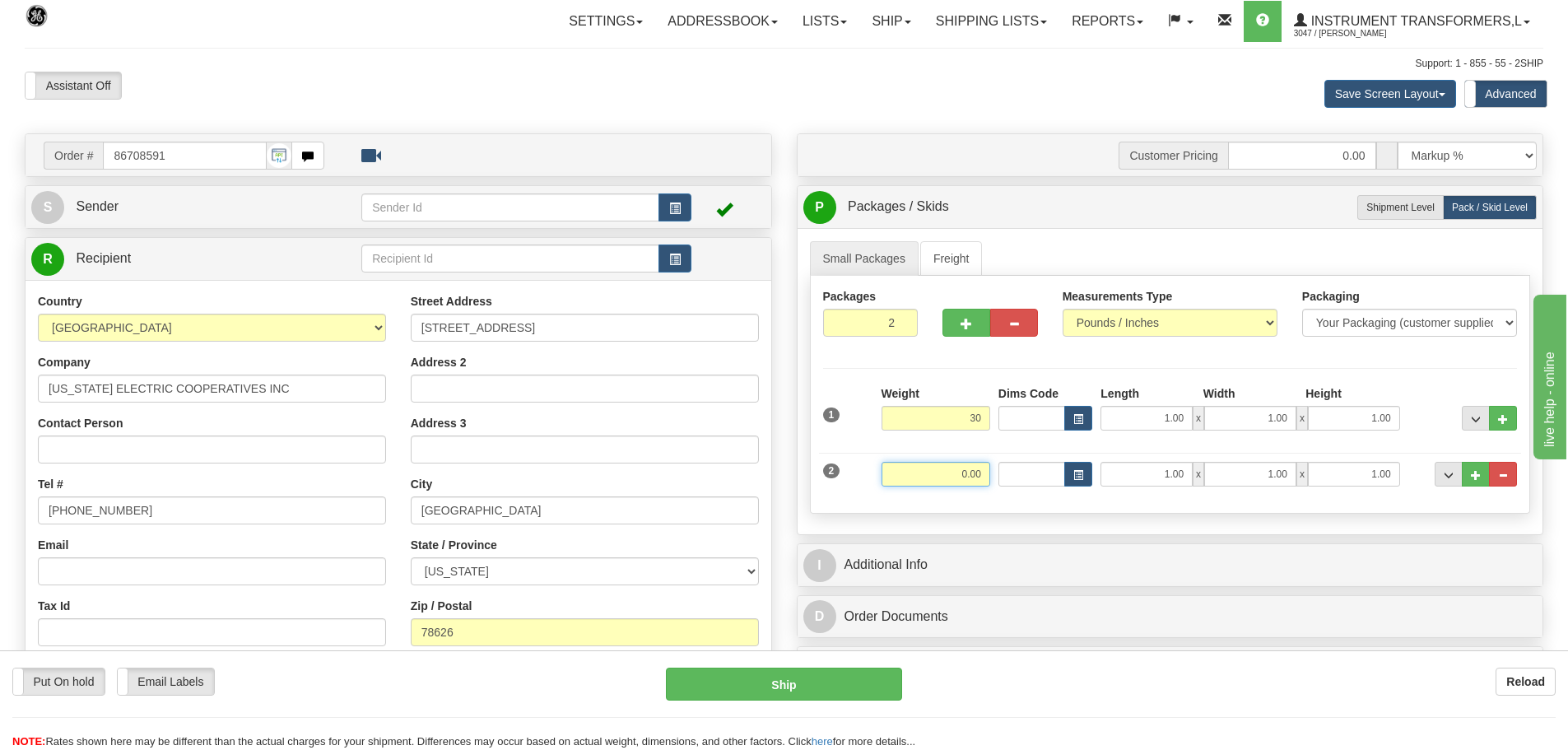
type input "30.00"
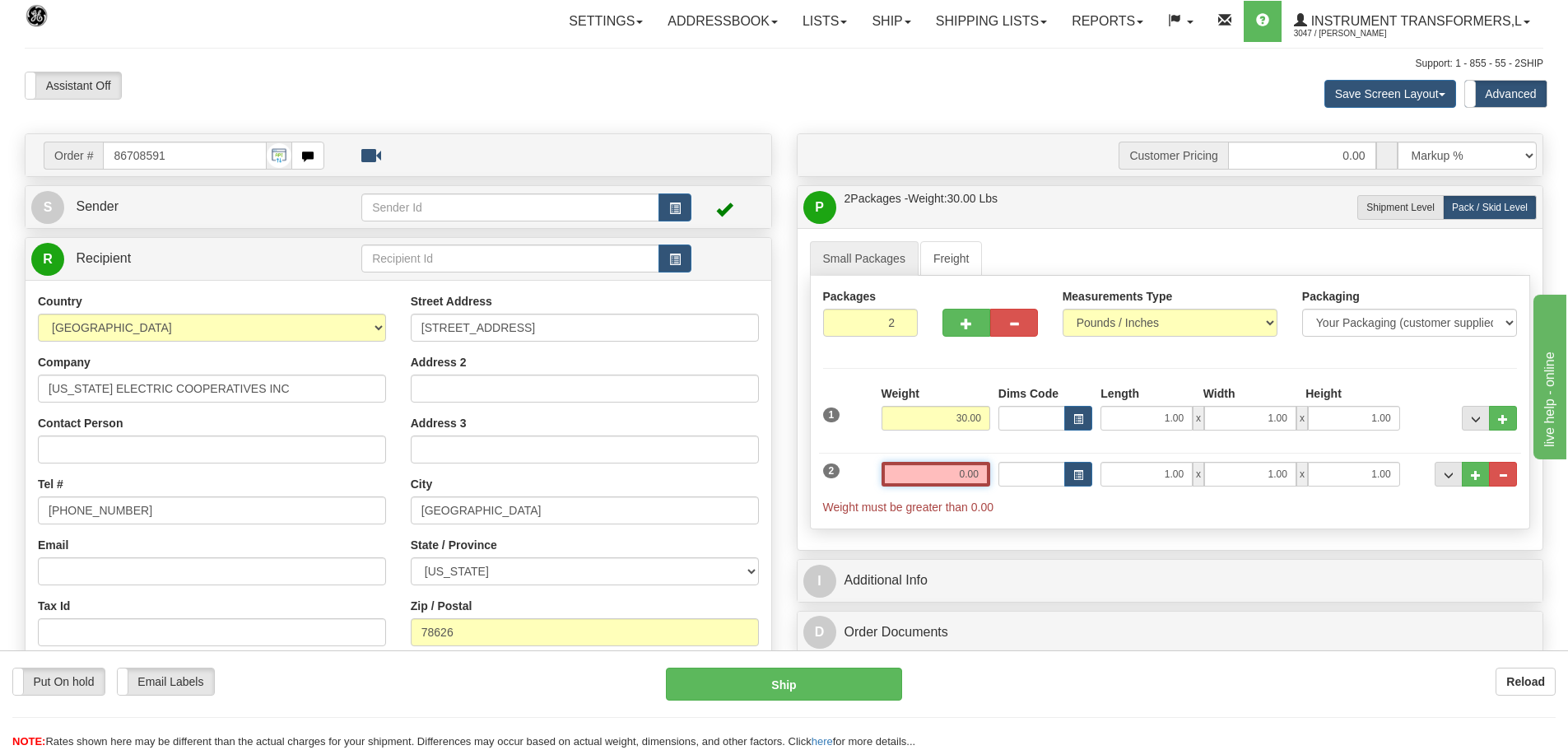
click at [968, 475] on input "0.00" at bounding box center [936, 474] width 108 height 25
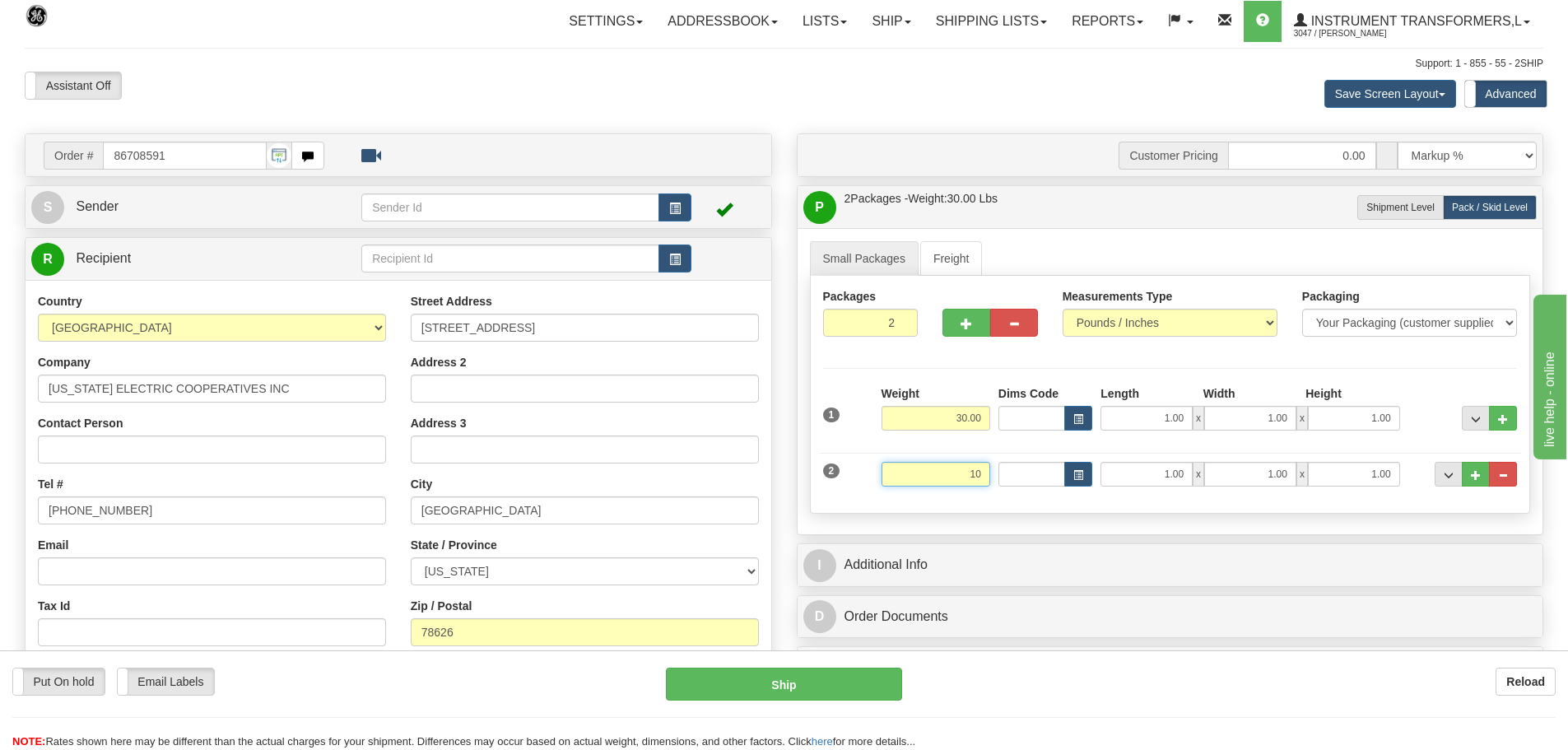
type input "1"
type input "6.00"
drag, startPoint x: 1149, startPoint y: 421, endPoint x: 1288, endPoint y: 422, distance: 139.0
click at [1288, 422] on div "1.00 x 1.00 x 1.00" at bounding box center [1249, 418] width 298 height 25
type input "23.00"
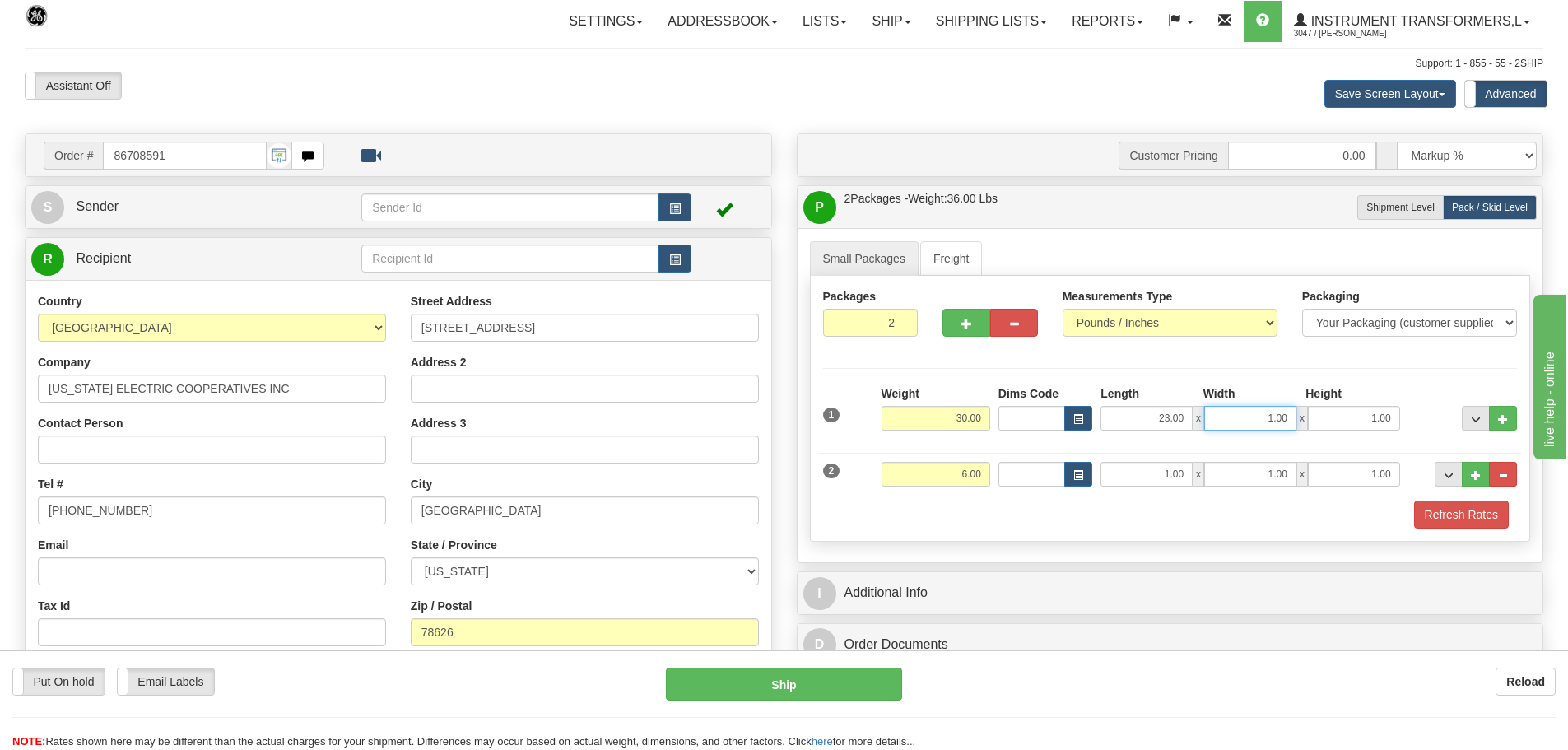
drag, startPoint x: 1248, startPoint y: 415, endPoint x: 1389, endPoint y: 423, distance: 141.2
click at [1389, 423] on div "23.00 x 1.00 x 1.00" at bounding box center [1249, 418] width 298 height 25
type input "11.00"
drag, startPoint x: 1421, startPoint y: 415, endPoint x: 1458, endPoint y: 413, distance: 37.1
click at [1458, 413] on div "1 Weight 30.00 Dims Code x x" at bounding box center [1170, 415] width 703 height 58
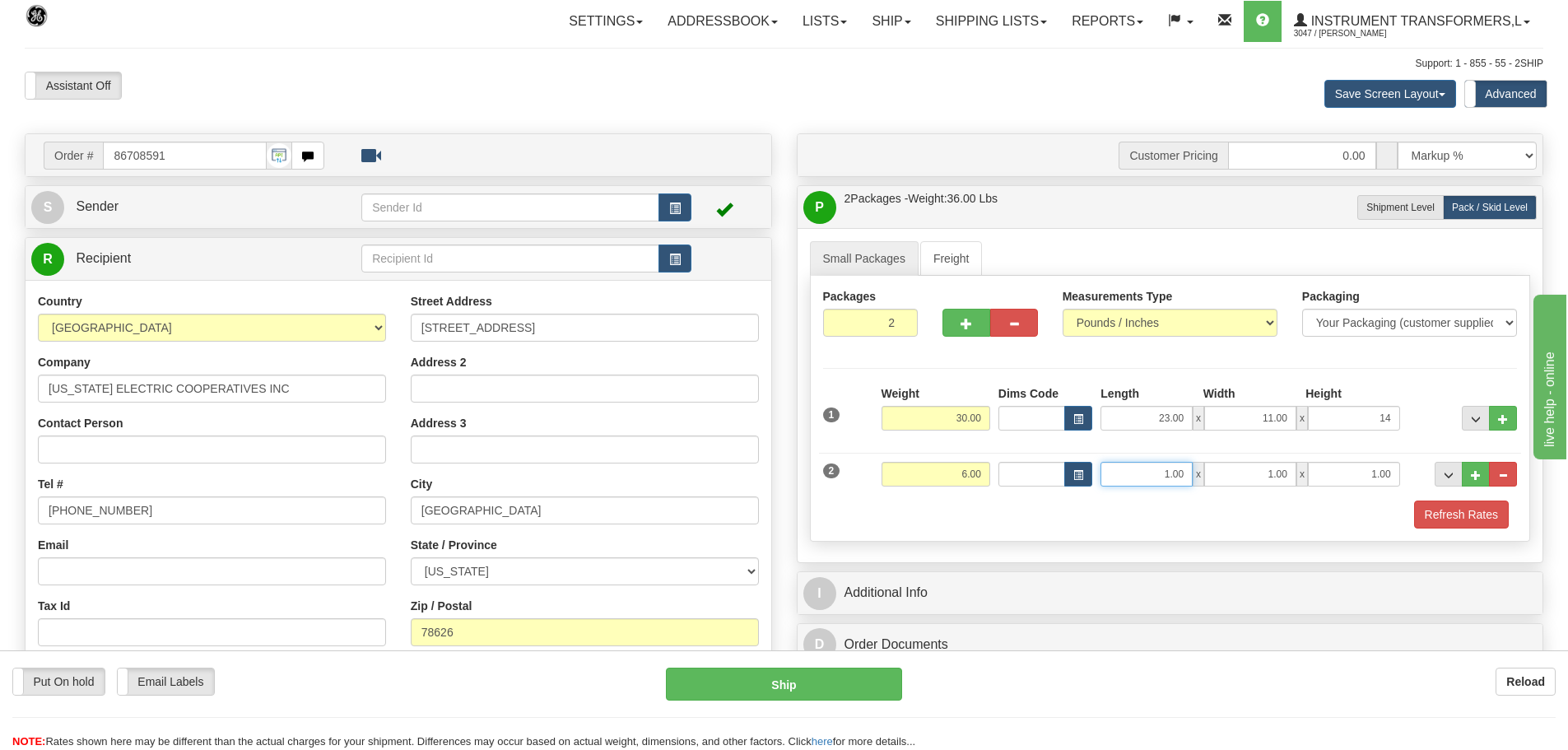
type input "14.00"
drag, startPoint x: 1147, startPoint y: 469, endPoint x: 1288, endPoint y: 499, distance: 144.2
click at [1288, 499] on div "1 Weight 30.00 Dims Code" at bounding box center [1171, 457] width 695 height 144
type input "10.00"
drag, startPoint x: 1245, startPoint y: 469, endPoint x: 1435, endPoint y: 453, distance: 190.7
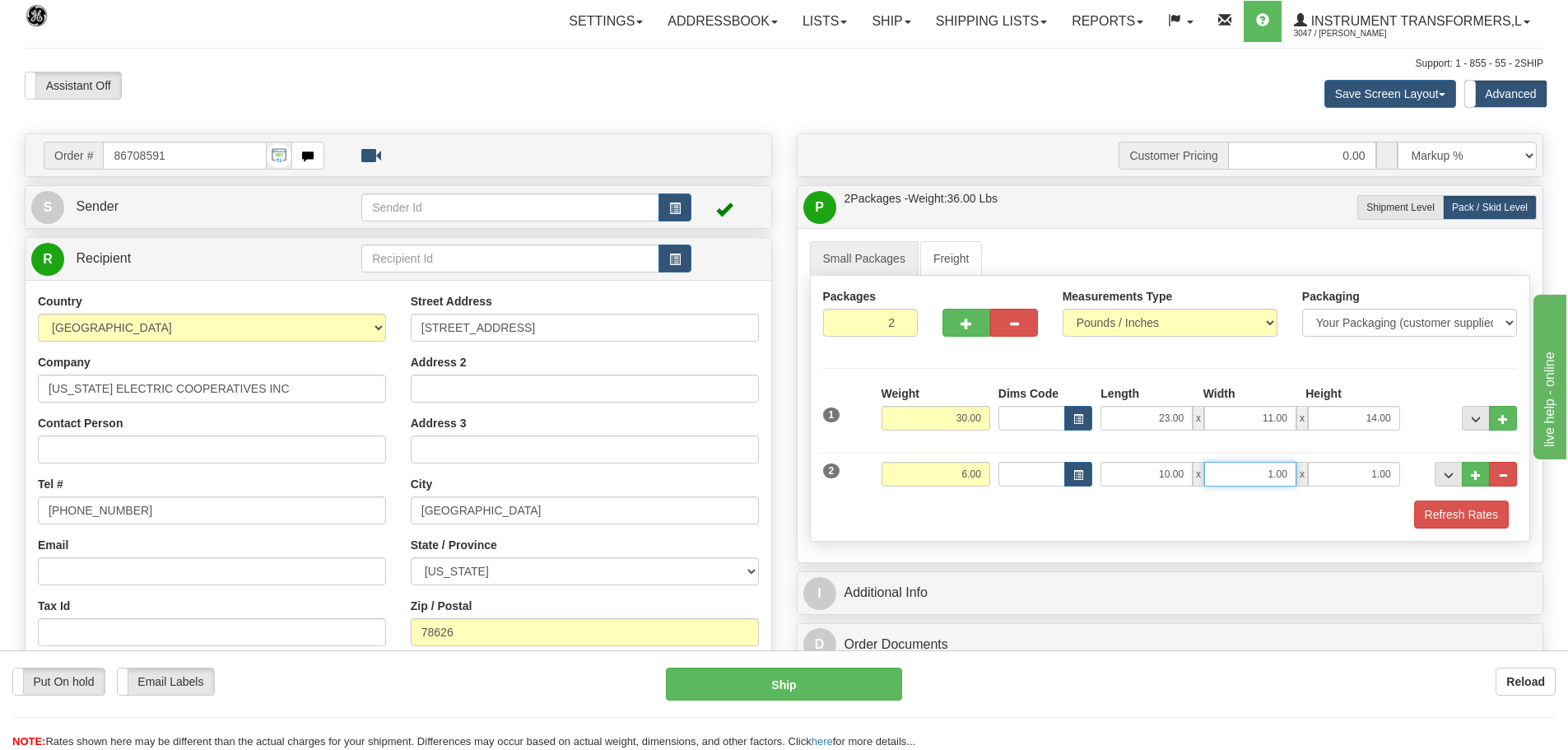
click at [1435, 453] on div "2 Weight 6.00 Dims Code Length Width Height" at bounding box center [1170, 472] width 703 height 55
type input "10.00"
drag, startPoint x: 1368, startPoint y: 469, endPoint x: 1479, endPoint y: 486, distance: 112.3
click at [1479, 469] on div "2 Weight 6.00 Dims Code Length Width Height" at bounding box center [1170, 472] width 703 height 55
type input "10.00"
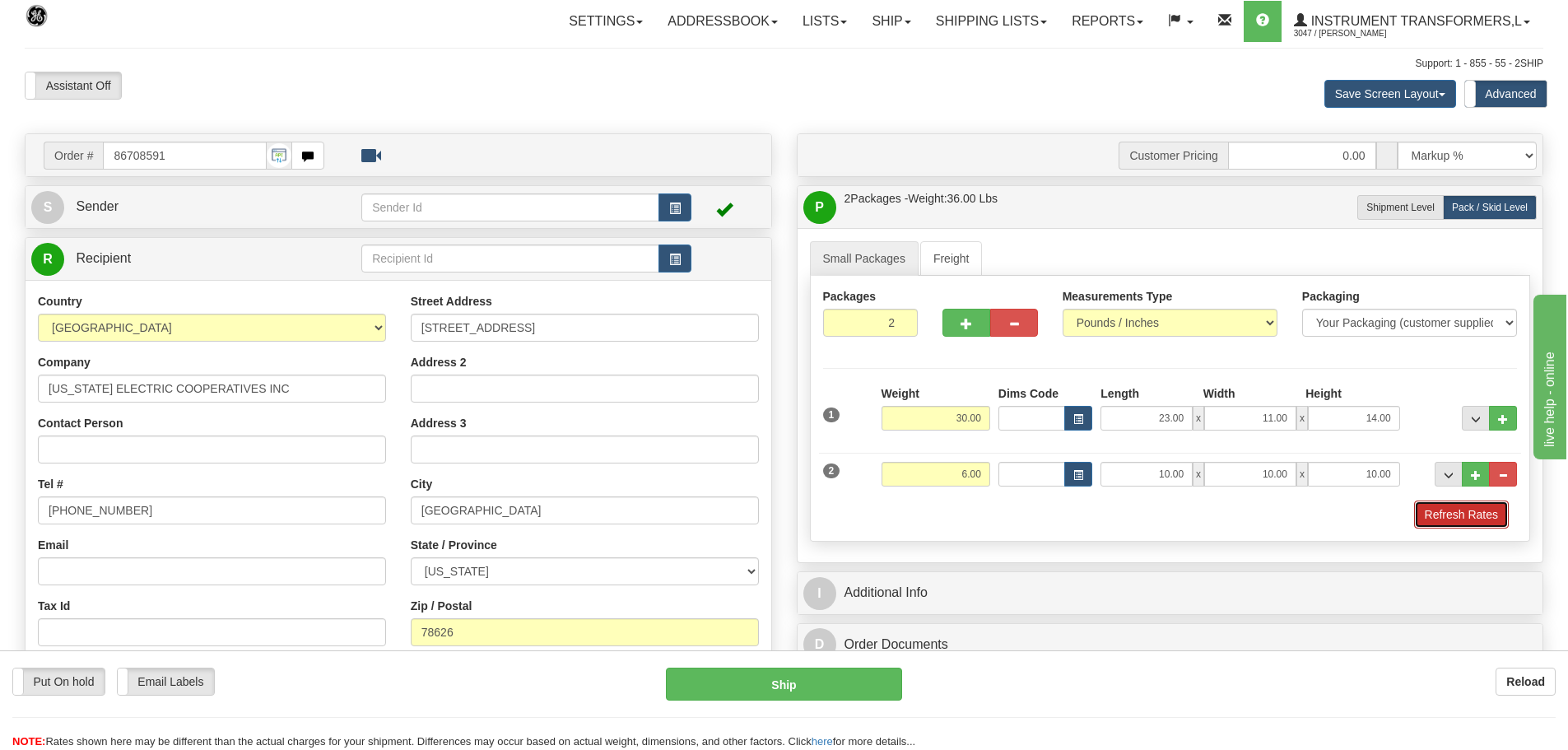
click at [1460, 505] on button "Refresh Rates" at bounding box center [1461, 514] width 95 height 28
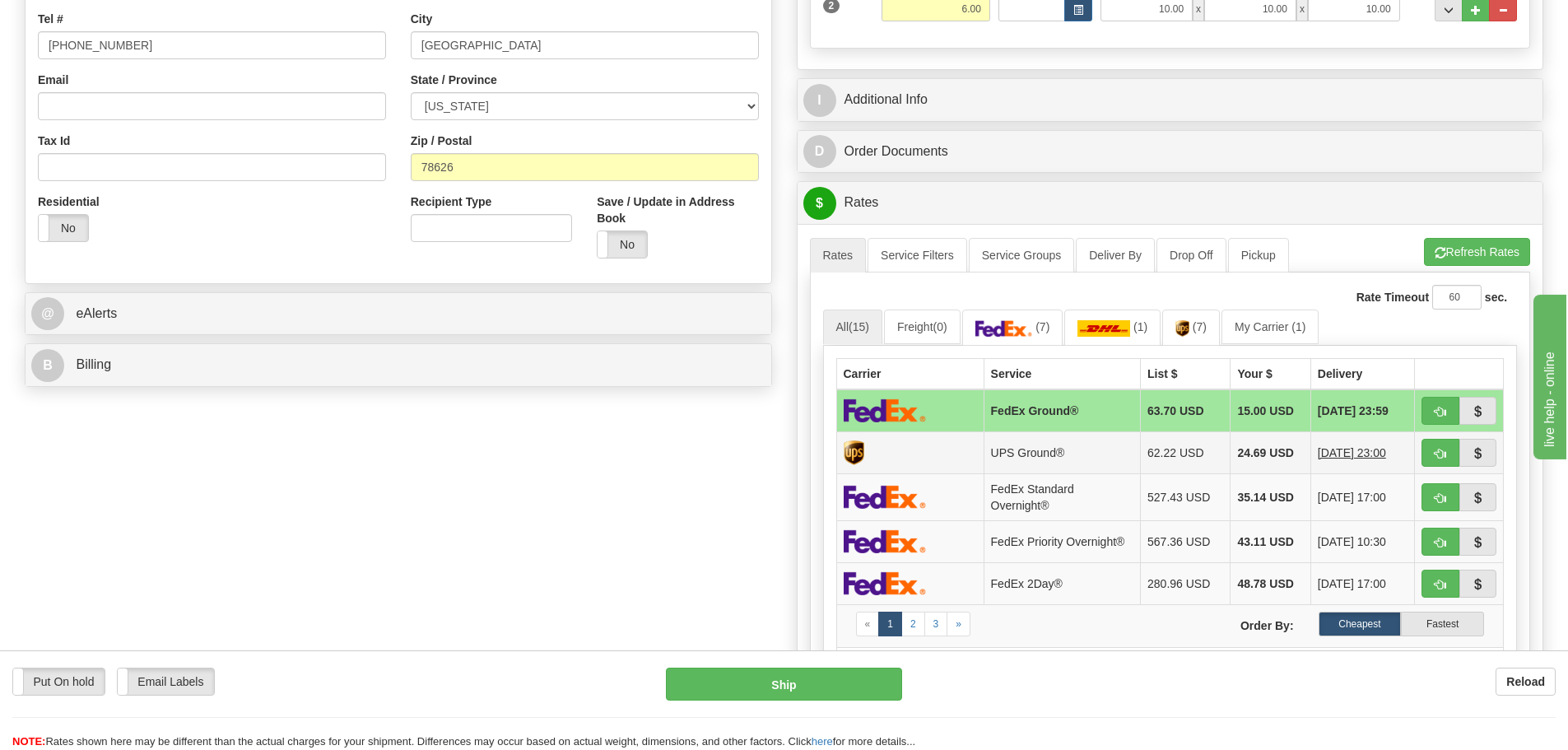
scroll to position [494, 0]
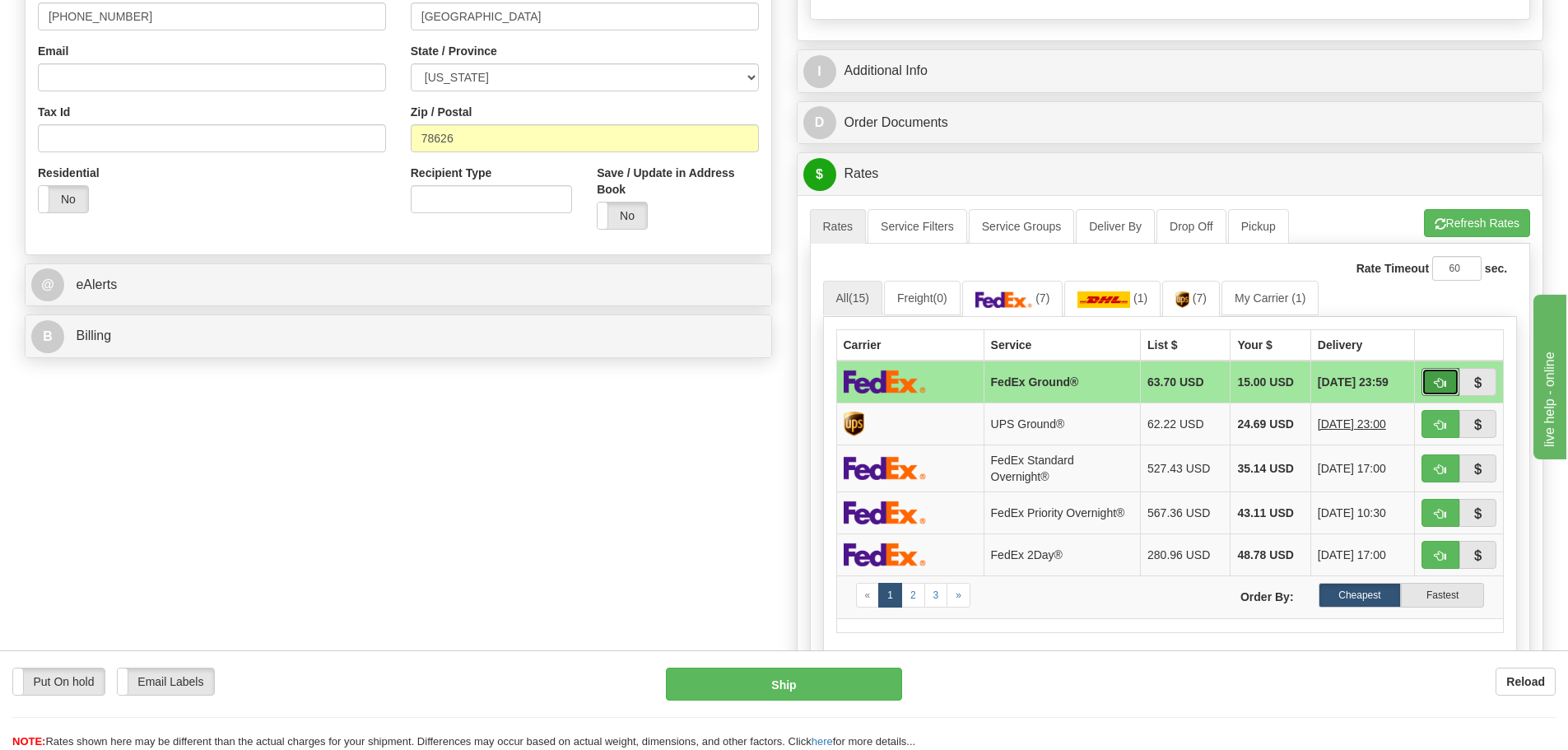
click at [1425, 390] on button "button" at bounding box center [1441, 382] width 38 height 28
type input "92"
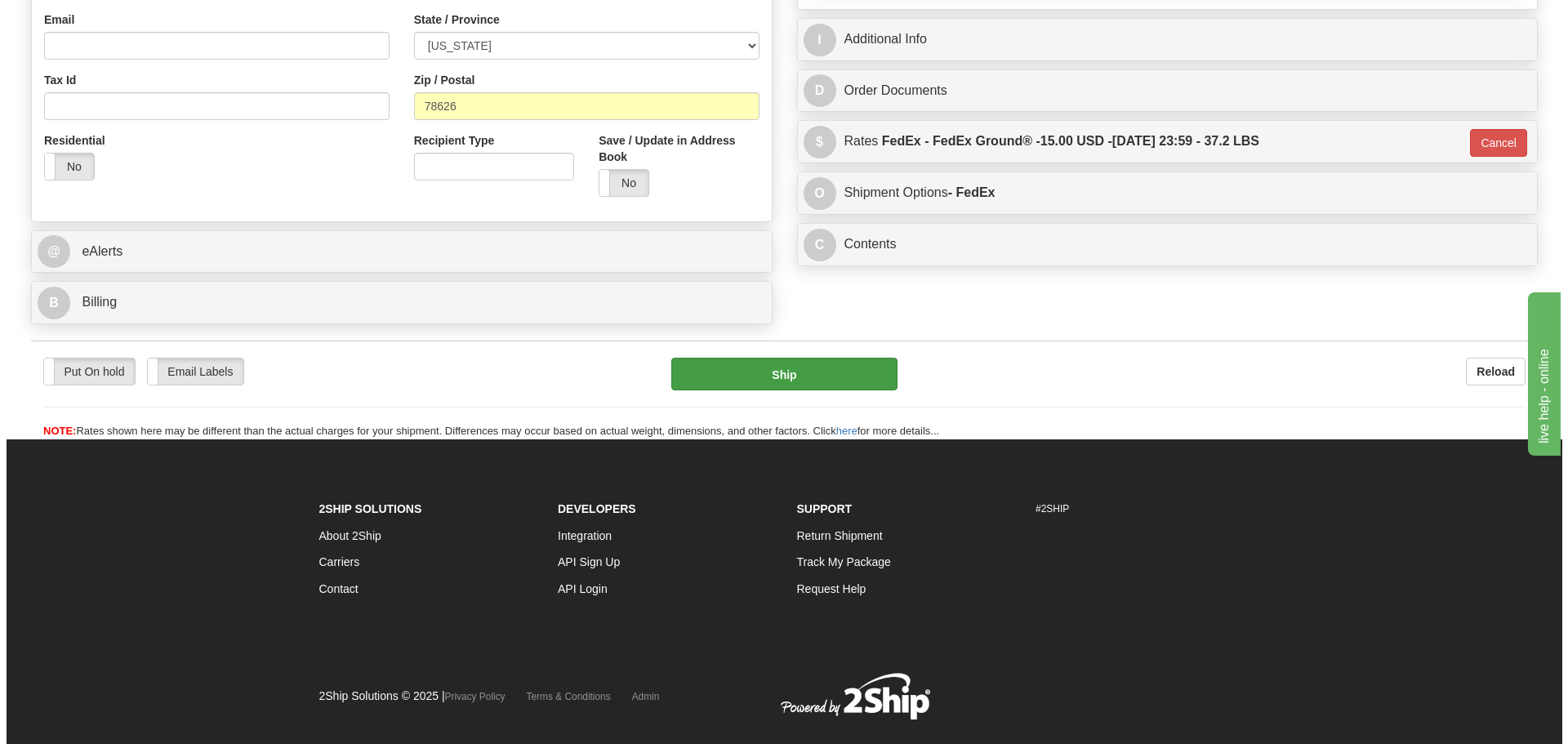
scroll to position [555, 0]
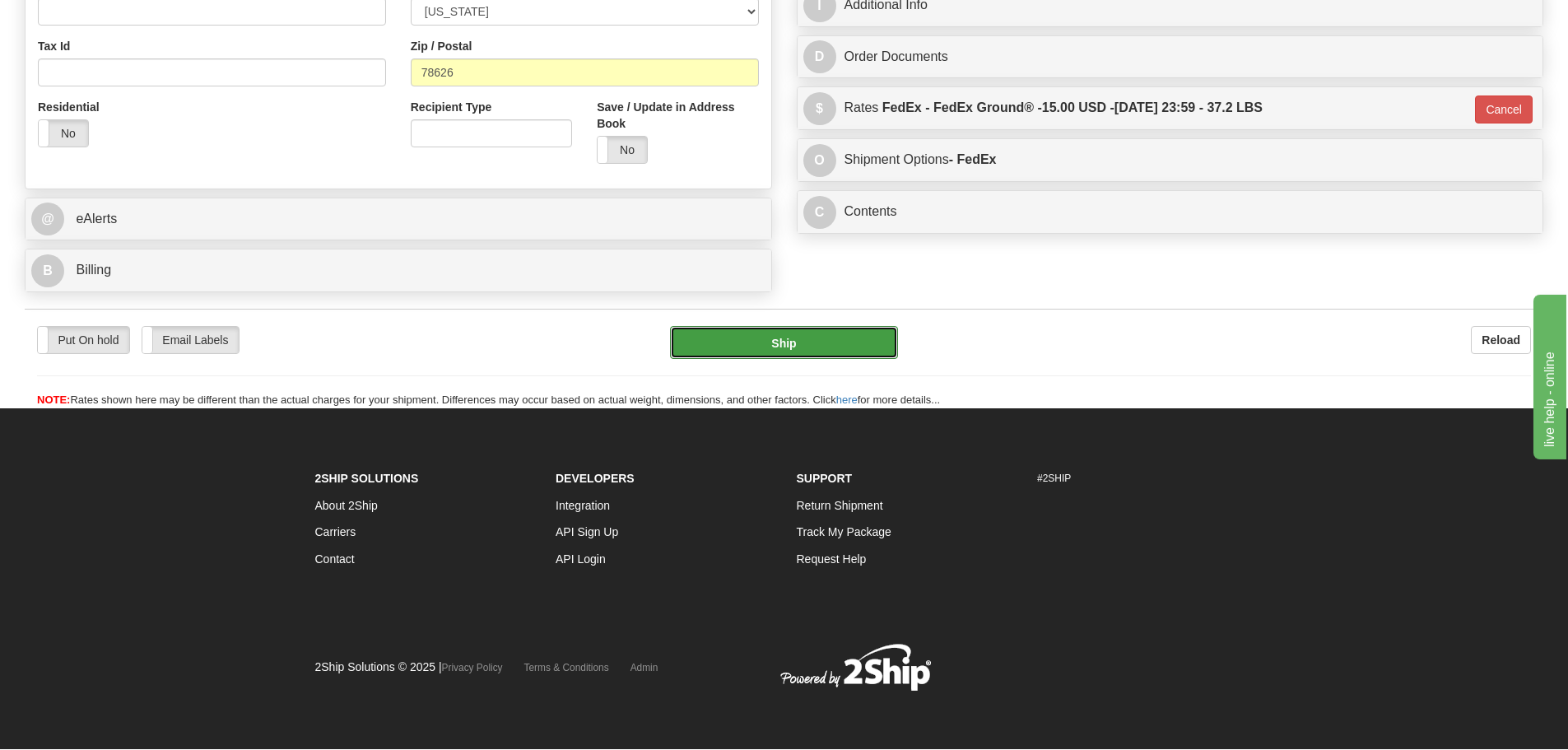
click at [820, 338] on button "Ship" at bounding box center [784, 342] width 228 height 33
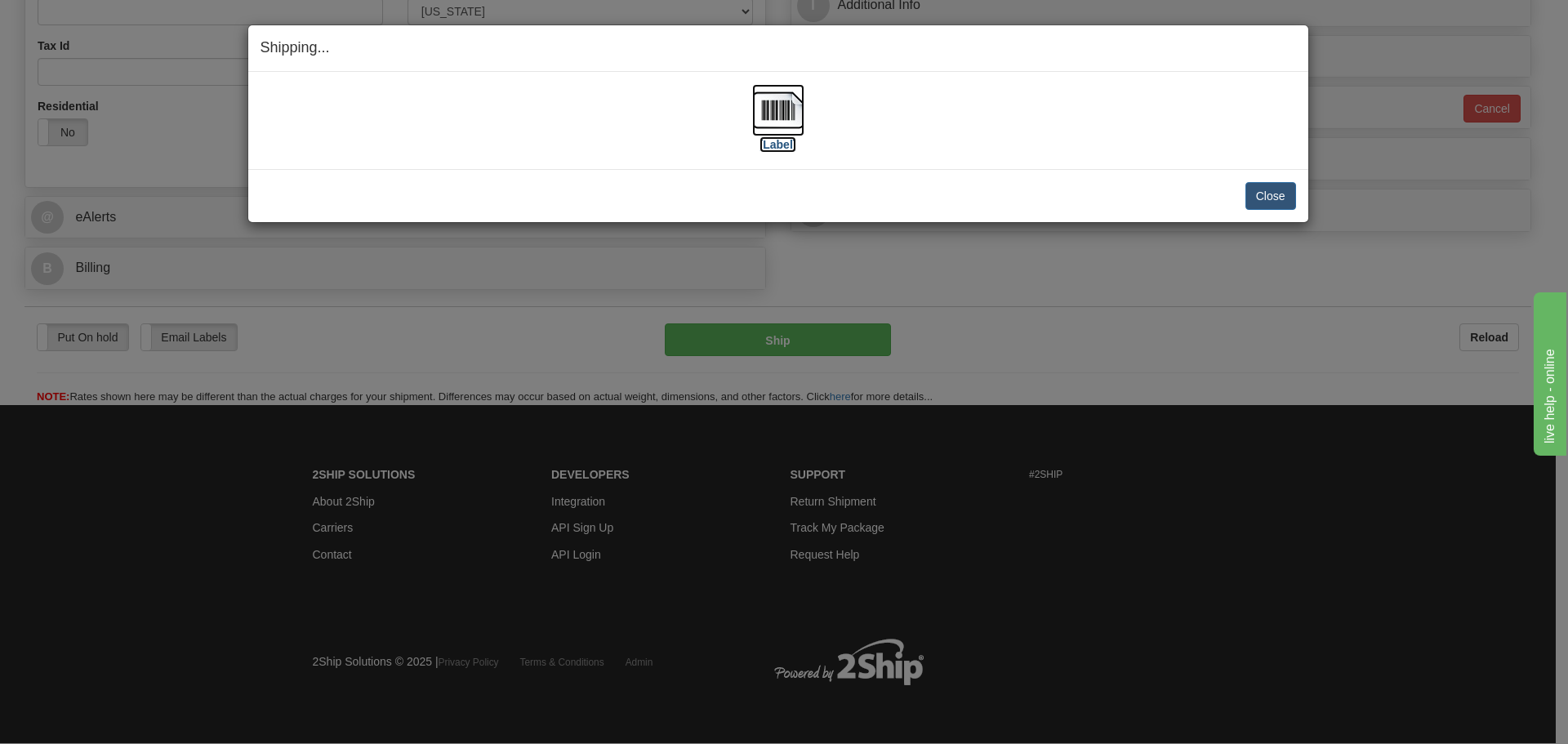
click at [773, 104] on img at bounding box center [778, 110] width 52 height 52
click at [1254, 191] on button "Close" at bounding box center [1270, 195] width 50 height 28
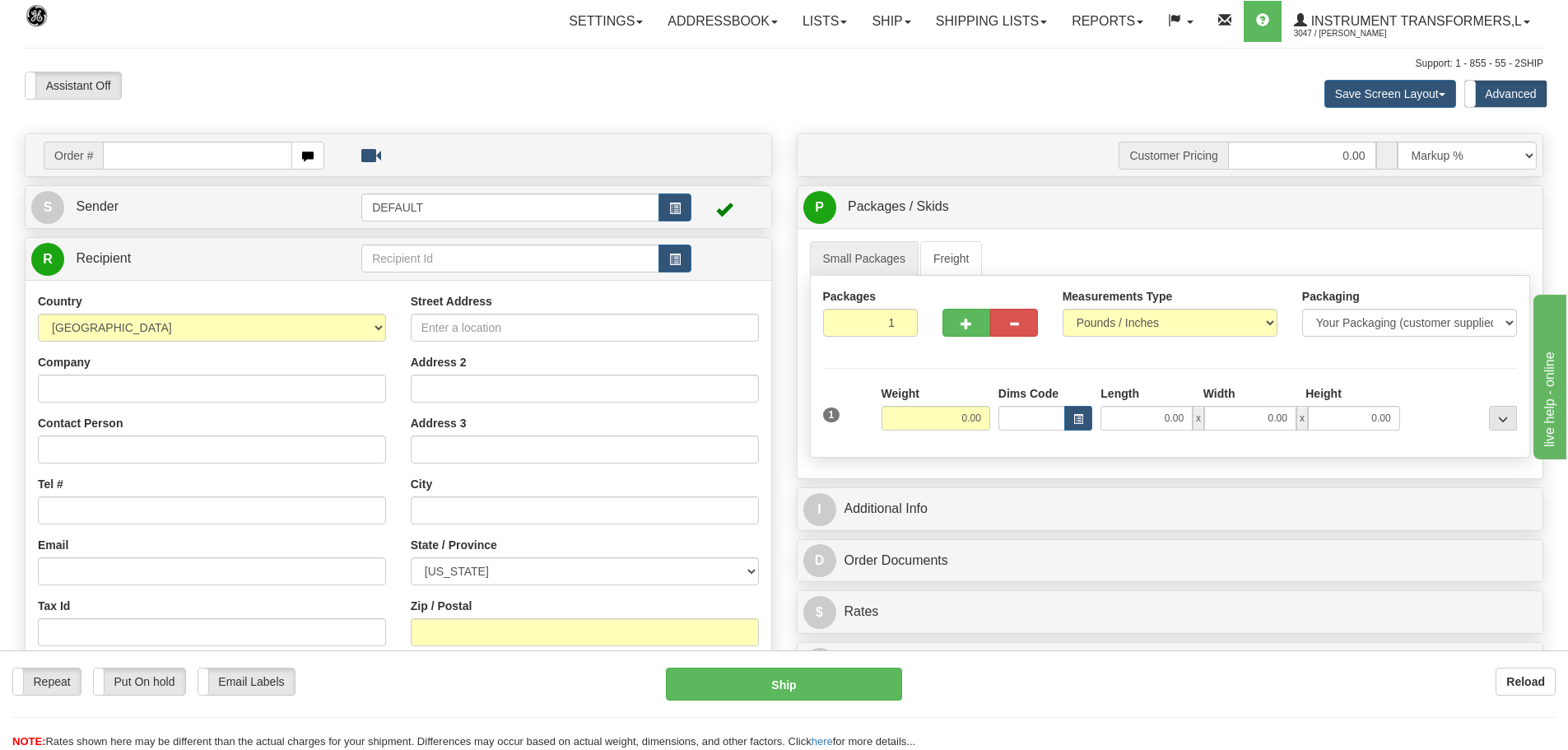
click at [1059, 114] on div "Save Screen Layout Save Layout Reset to Default Standard Advanced" at bounding box center [1233, 94] width 643 height 45
